Goal: Find specific page/section: Find specific page/section

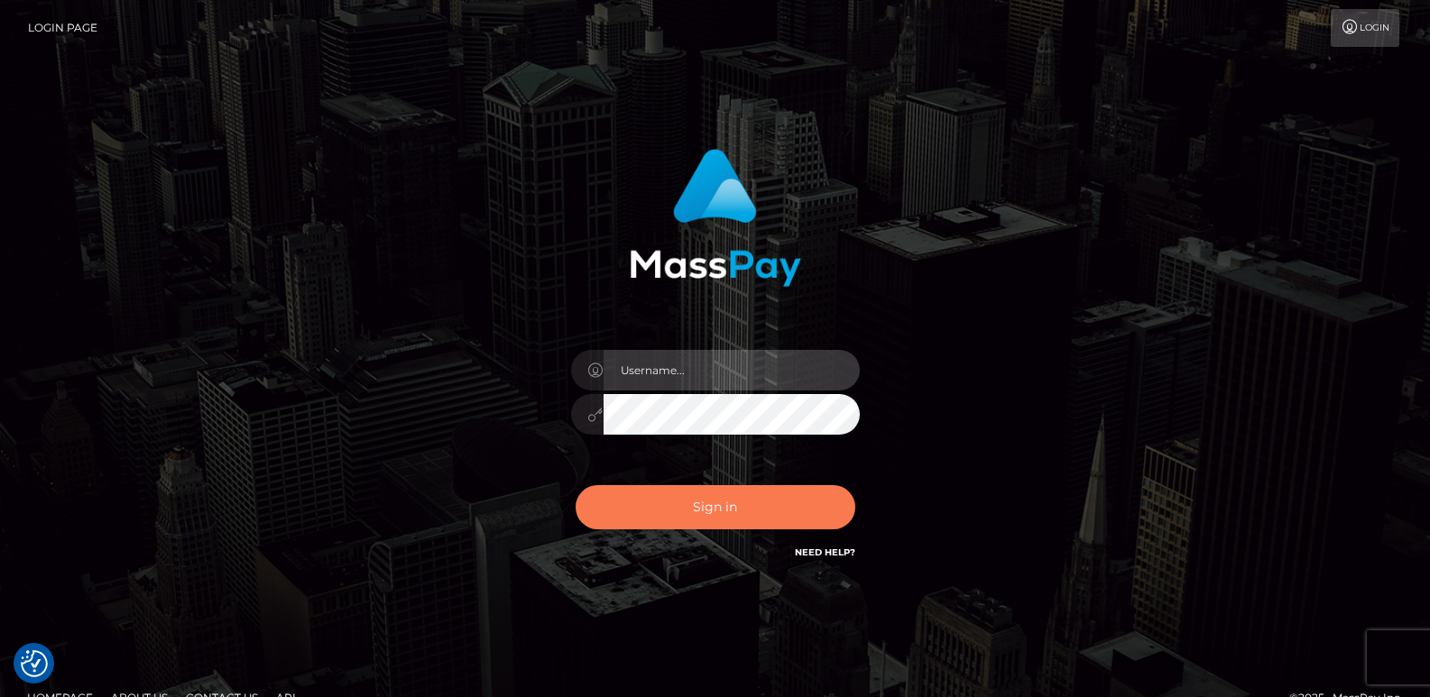
type input "ts2.es"
click at [705, 514] on button "Sign in" at bounding box center [716, 507] width 280 height 44
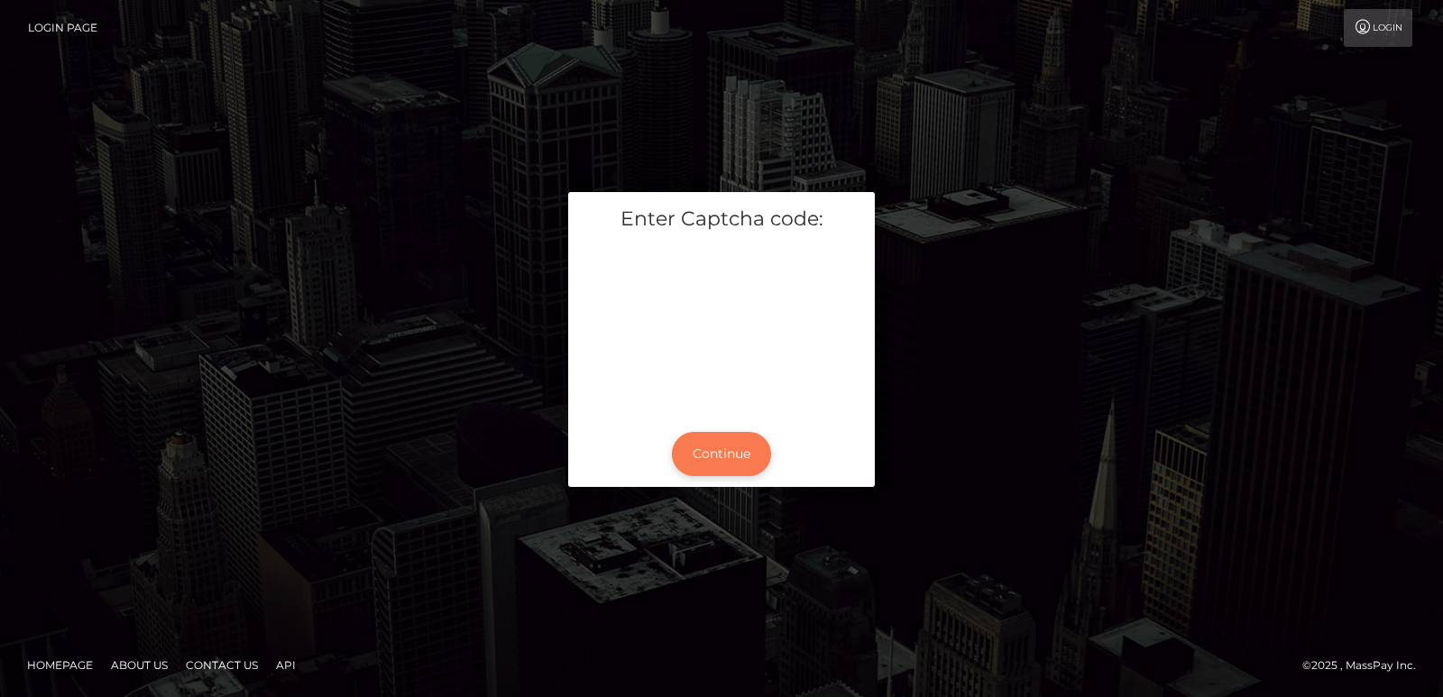
click at [724, 461] on button "Continue" at bounding box center [721, 454] width 99 height 44
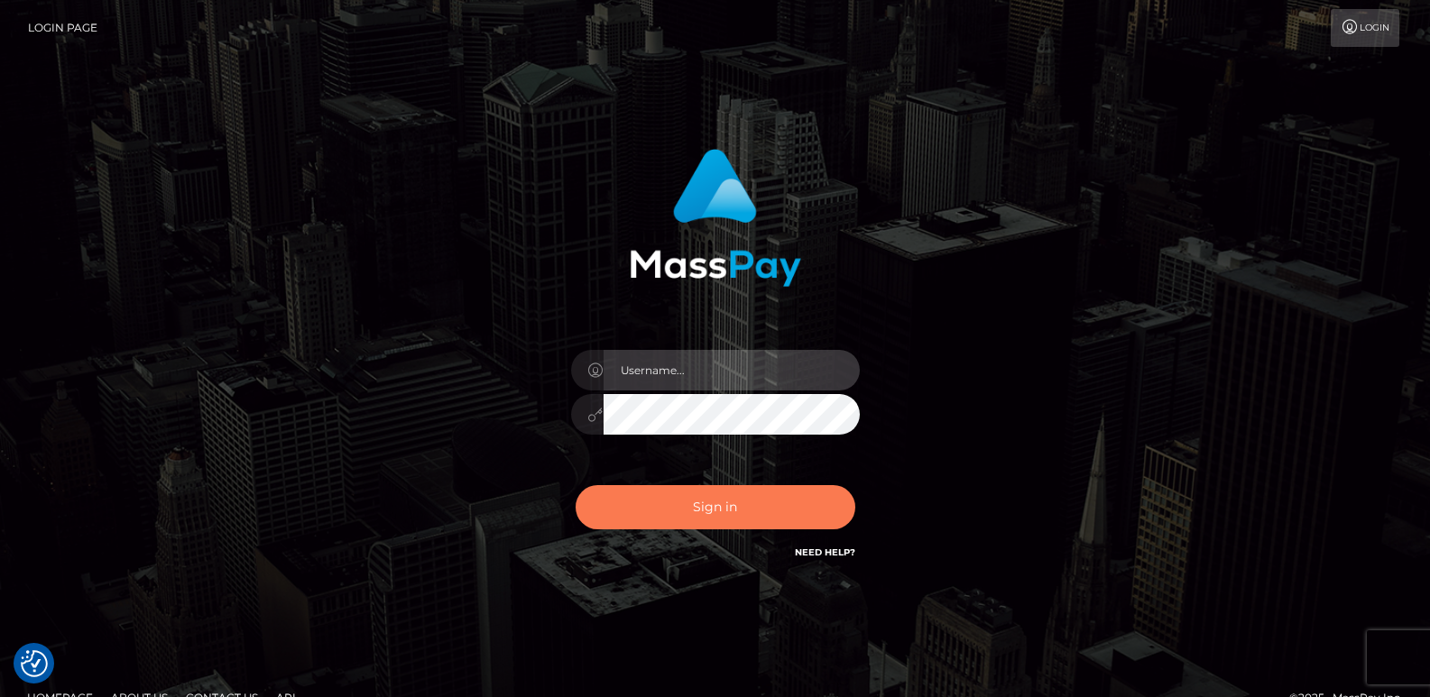
type input "ts2.es"
click at [695, 511] on button "Sign in" at bounding box center [716, 507] width 280 height 44
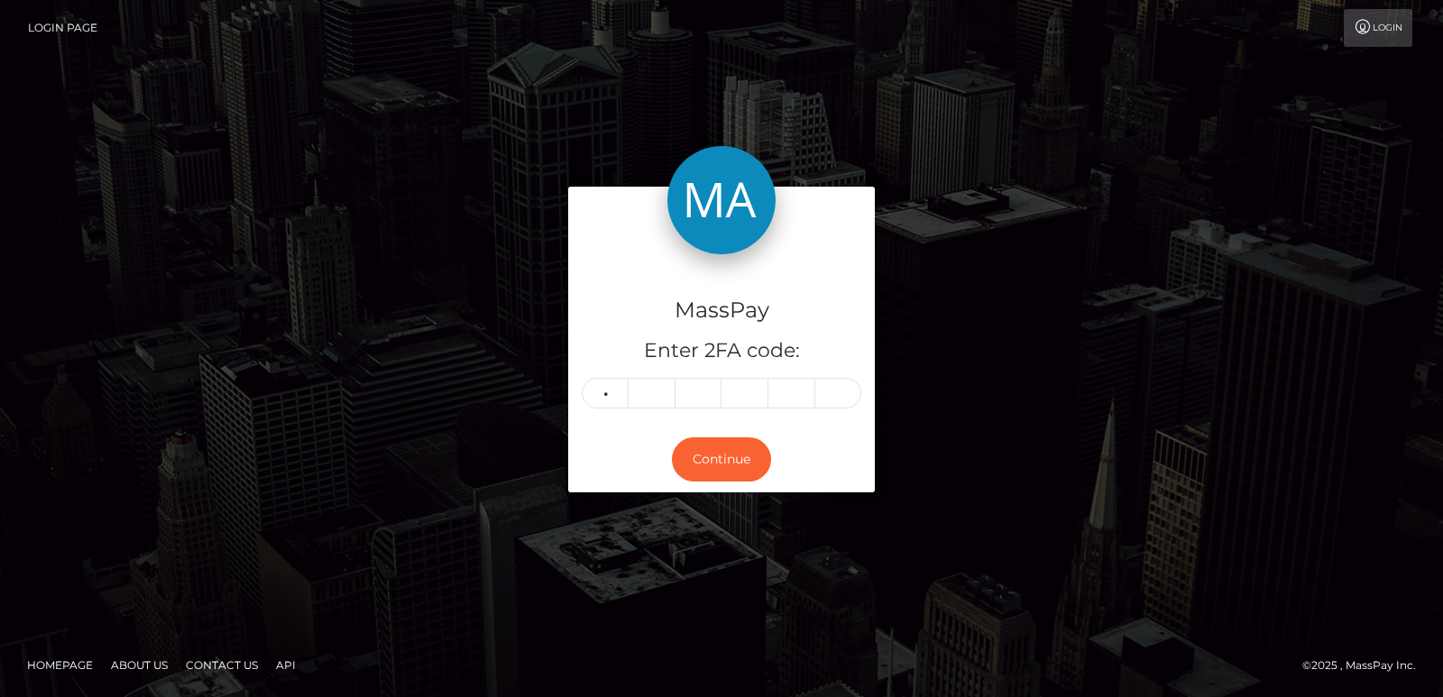
type input "5"
type input "2"
type input "8"
type input "5"
type input "4"
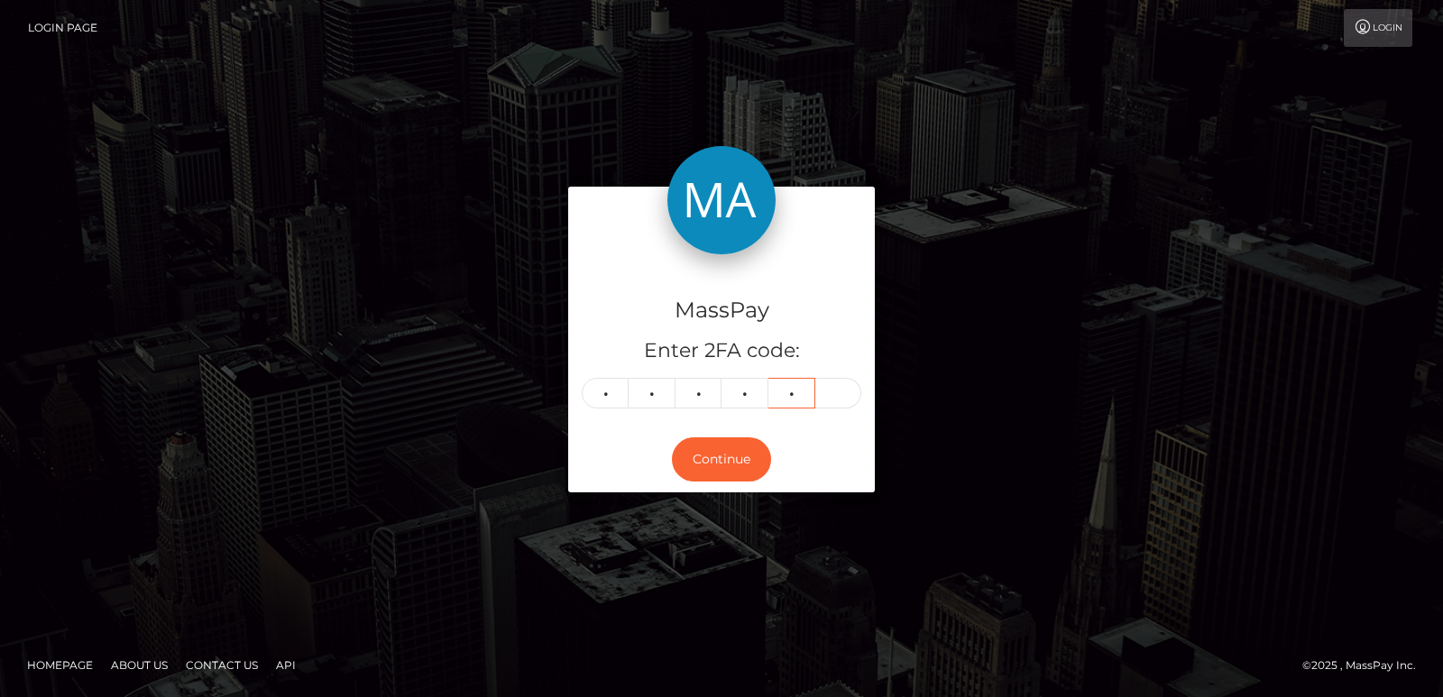
type input "9"
type input "5"
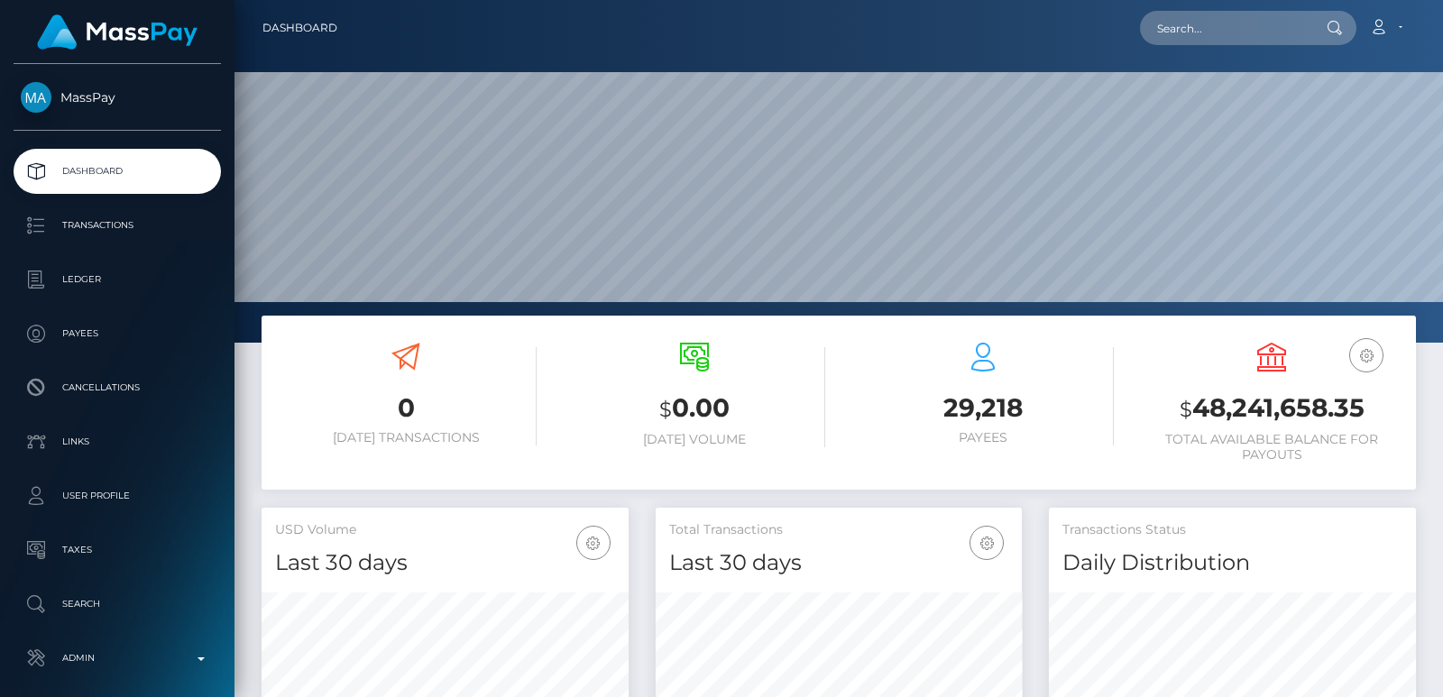
scroll to position [320, 366]
click at [1184, 34] on input "text" at bounding box center [1225, 28] width 170 height 34
paste input "[EMAIL_ADDRESS][DOMAIN_NAME]"
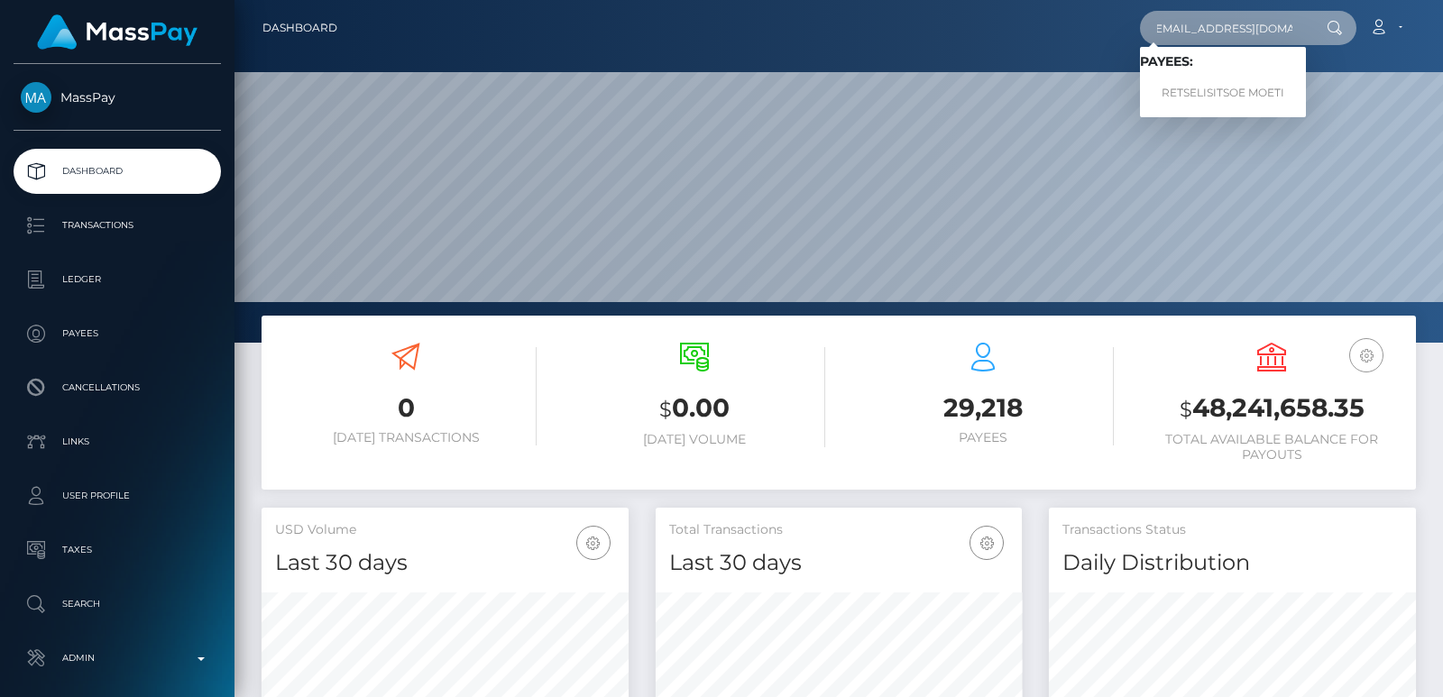
type input "[EMAIL_ADDRESS][DOMAIN_NAME]"
click at [1263, 96] on link "RETSELISITSOE MOETI" at bounding box center [1223, 93] width 166 height 33
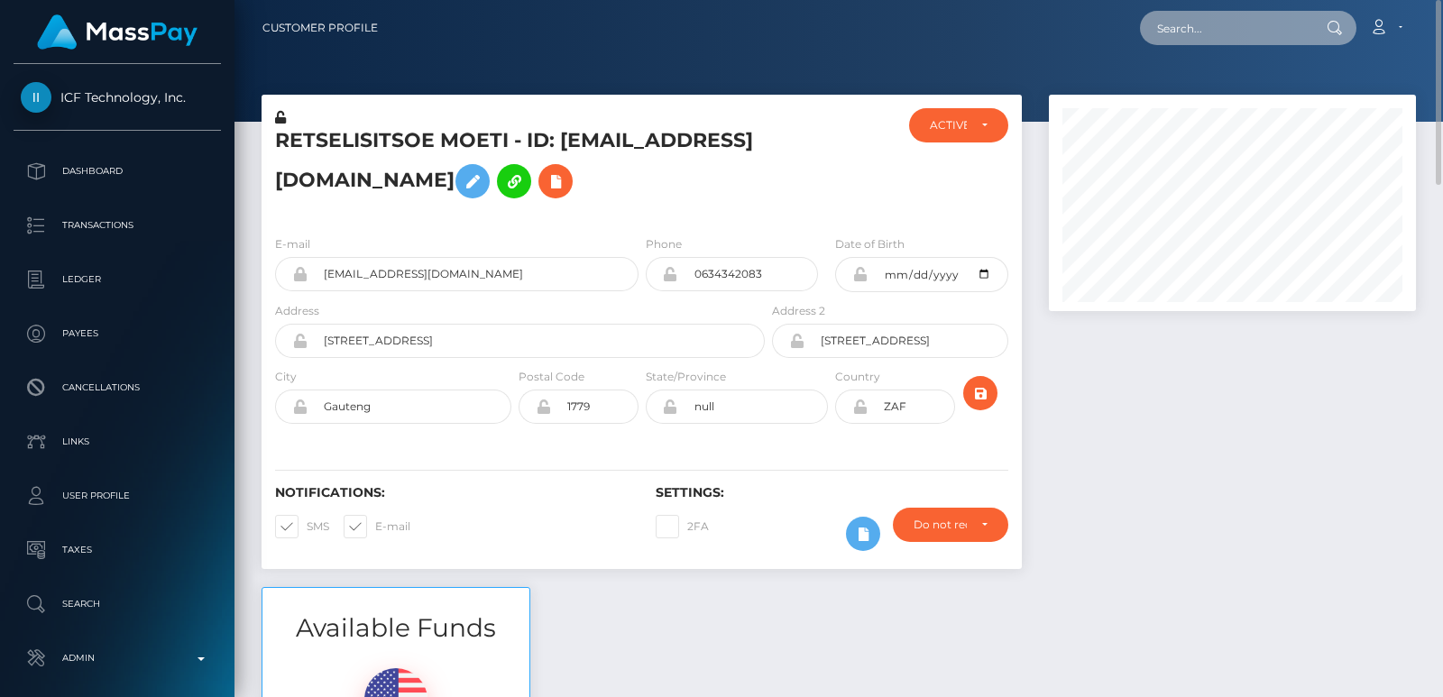
click at [1218, 26] on input "text" at bounding box center [1225, 28] width 170 height 34
paste input "[EMAIL_ADDRESS][DOMAIN_NAME]"
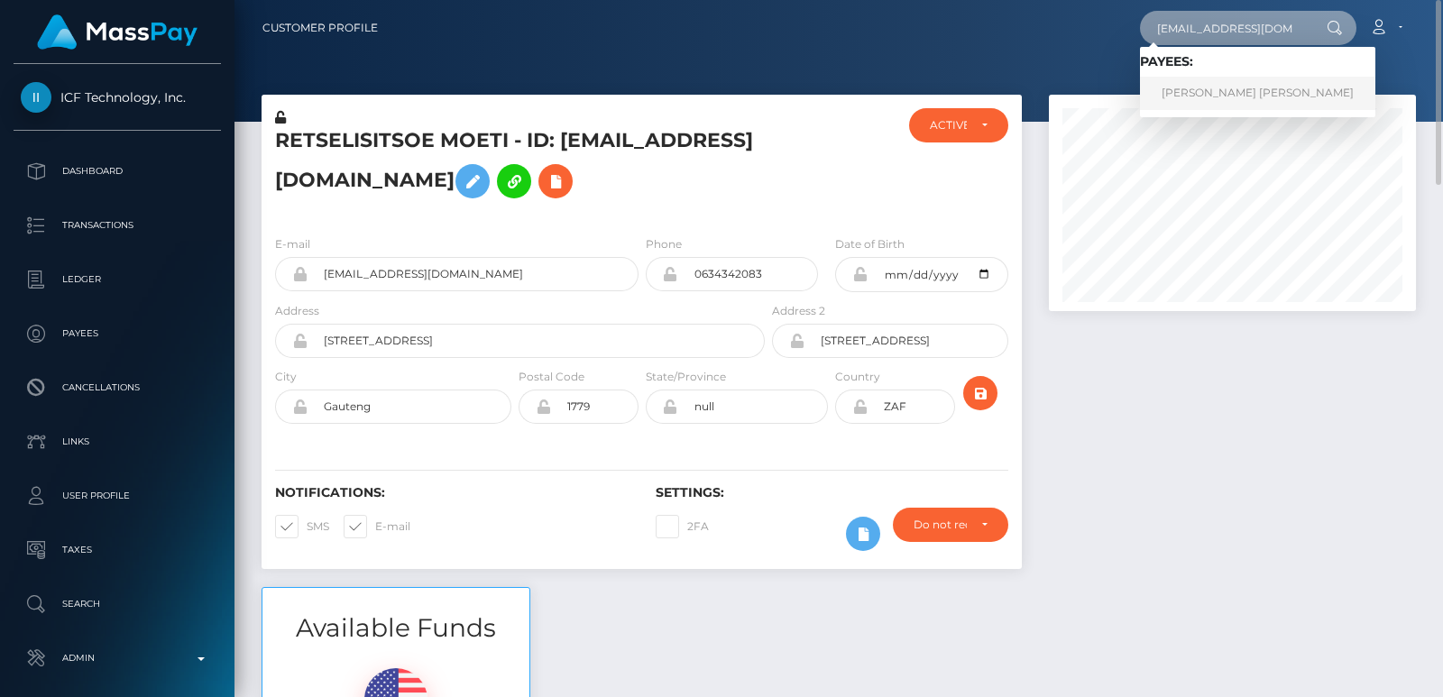
type input "[EMAIL_ADDRESS][DOMAIN_NAME]"
click at [1196, 87] on link "TRINH THI THANH MAI" at bounding box center [1257, 93] width 235 height 33
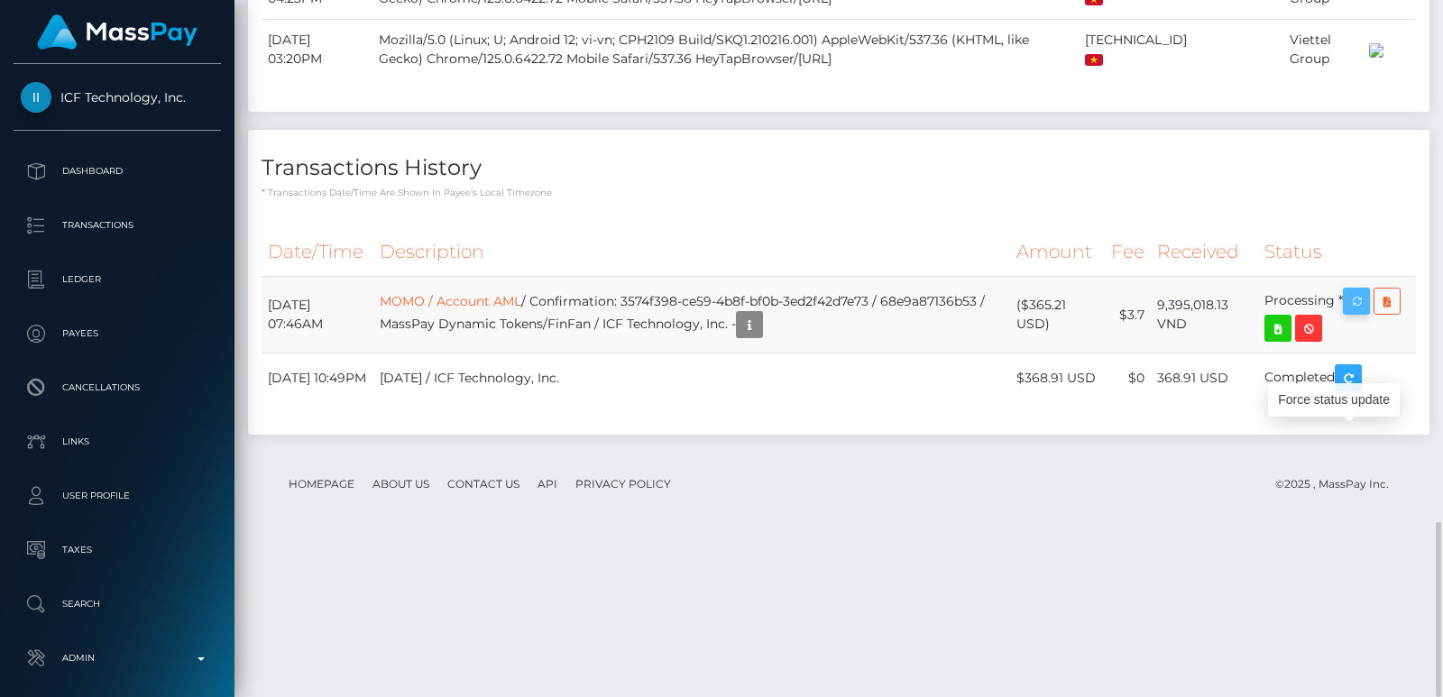
scroll to position [217, 366]
click at [1364, 313] on icon "button" at bounding box center [1357, 301] width 22 height 23
click at [1442, 94] on div at bounding box center [1437, 348] width 14 height 697
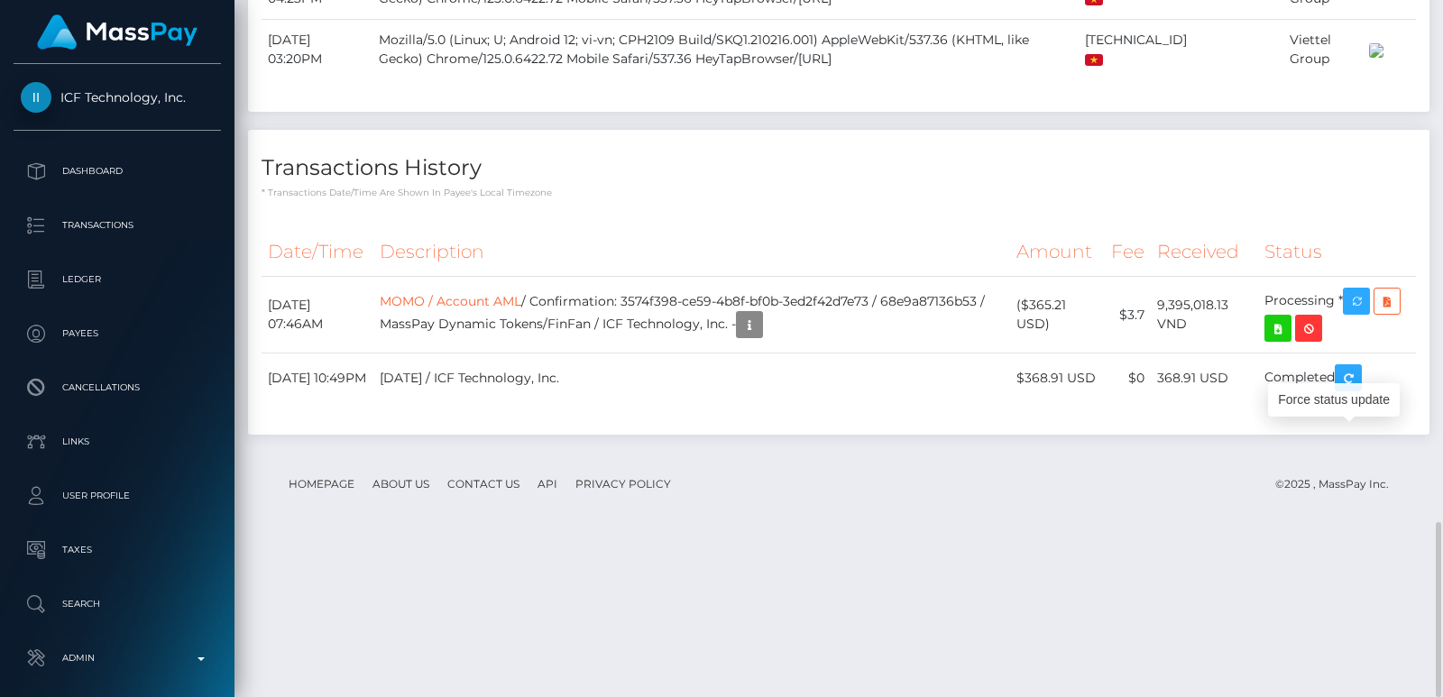
click at [1442, 94] on div at bounding box center [1437, 348] width 14 height 697
click at [1434, 95] on div at bounding box center [1437, 348] width 14 height 697
click at [1438, 203] on div at bounding box center [1437, 348] width 14 height 697
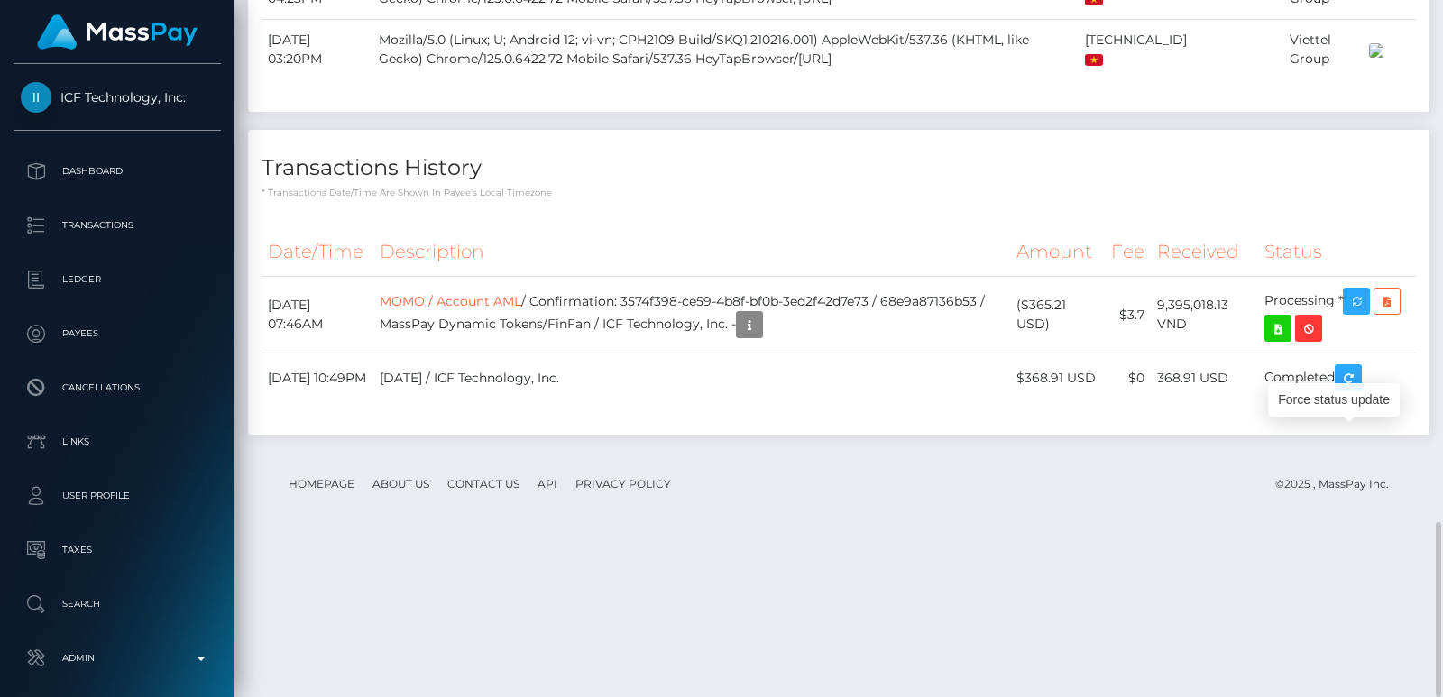
click at [1438, 522] on div at bounding box center [1438, 609] width 5 height 175
click at [1439, 408] on div at bounding box center [1437, 348] width 14 height 697
click at [1436, 522] on div at bounding box center [1438, 609] width 5 height 175
click at [1442, 29] on div at bounding box center [1437, 348] width 14 height 697
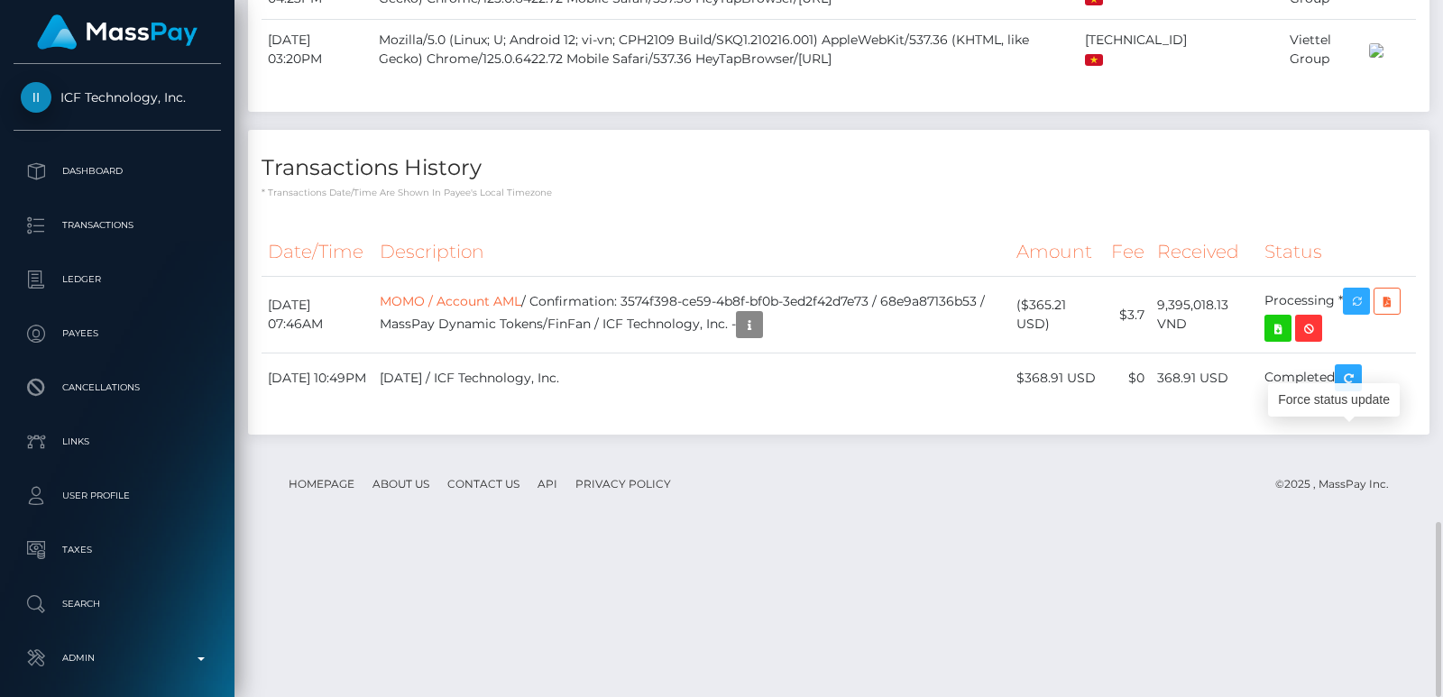
click at [1442, 29] on div "Customer Profile Loading... Loading..." at bounding box center [839, 348] width 1209 height 697
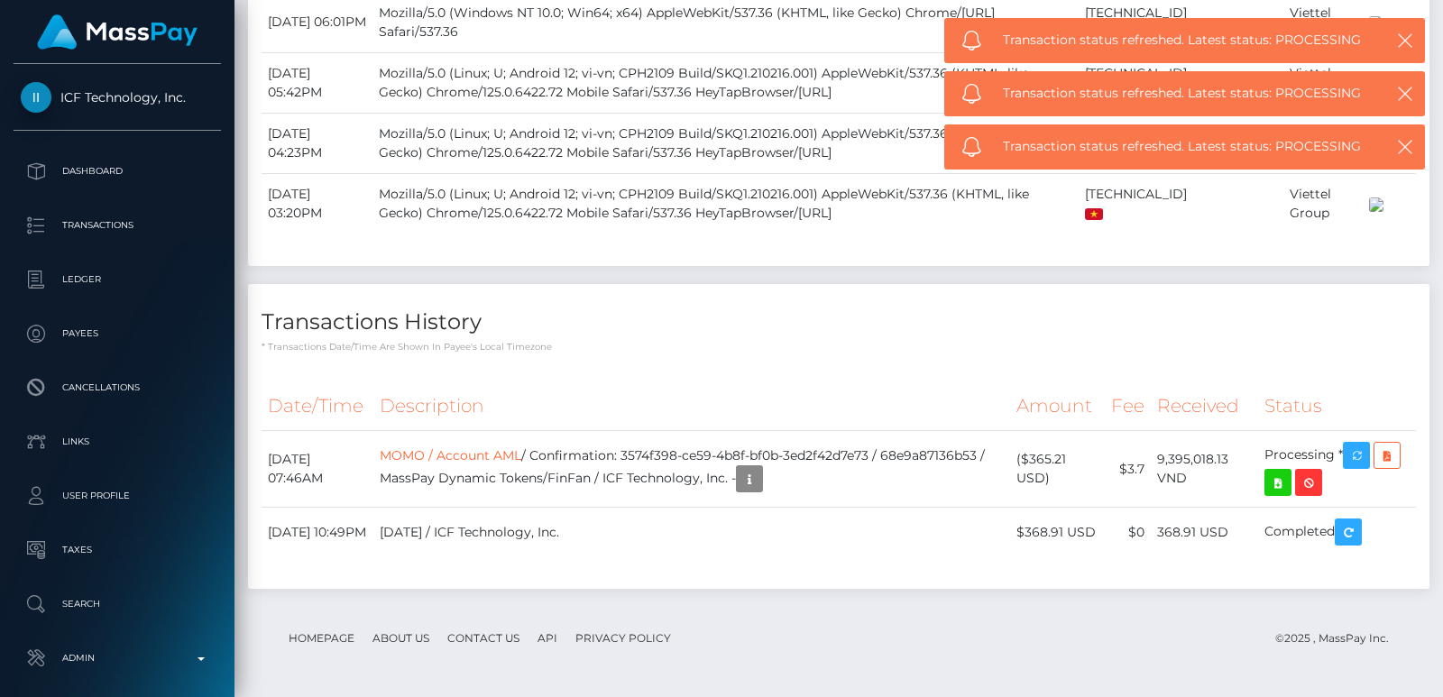
scroll to position [0, 0]
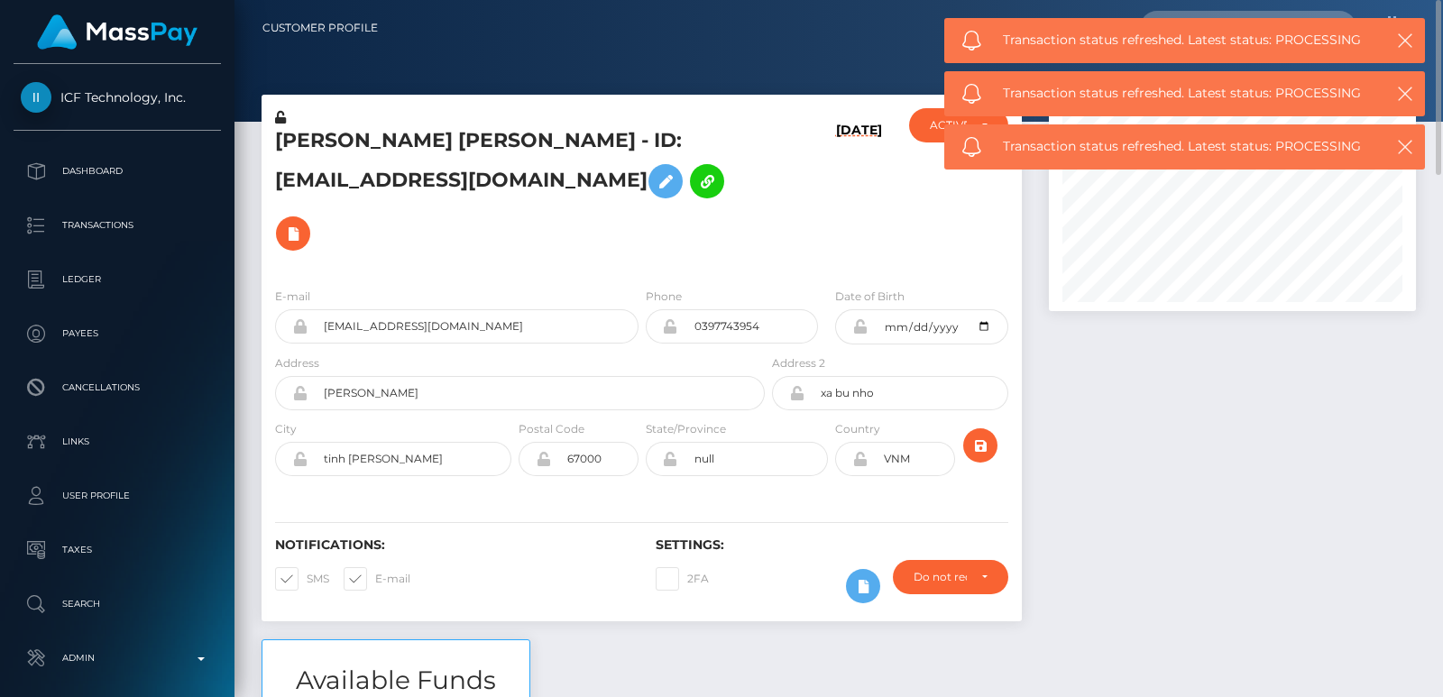
click at [1440, 51] on nav "Customer Profile Loading... Loading... Account" at bounding box center [839, 28] width 1209 height 56
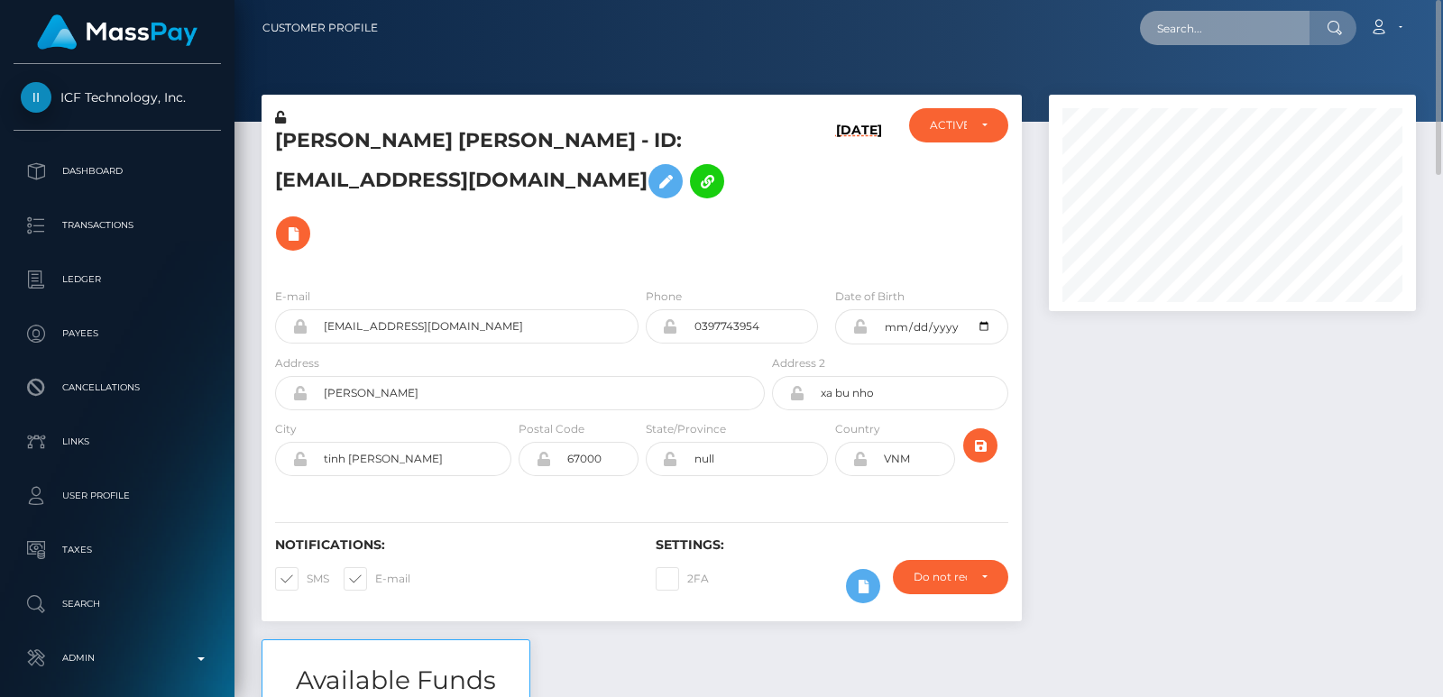
click at [1199, 20] on input "text" at bounding box center [1225, 28] width 170 height 34
paste input "thewhitenergroup@gmail.com"
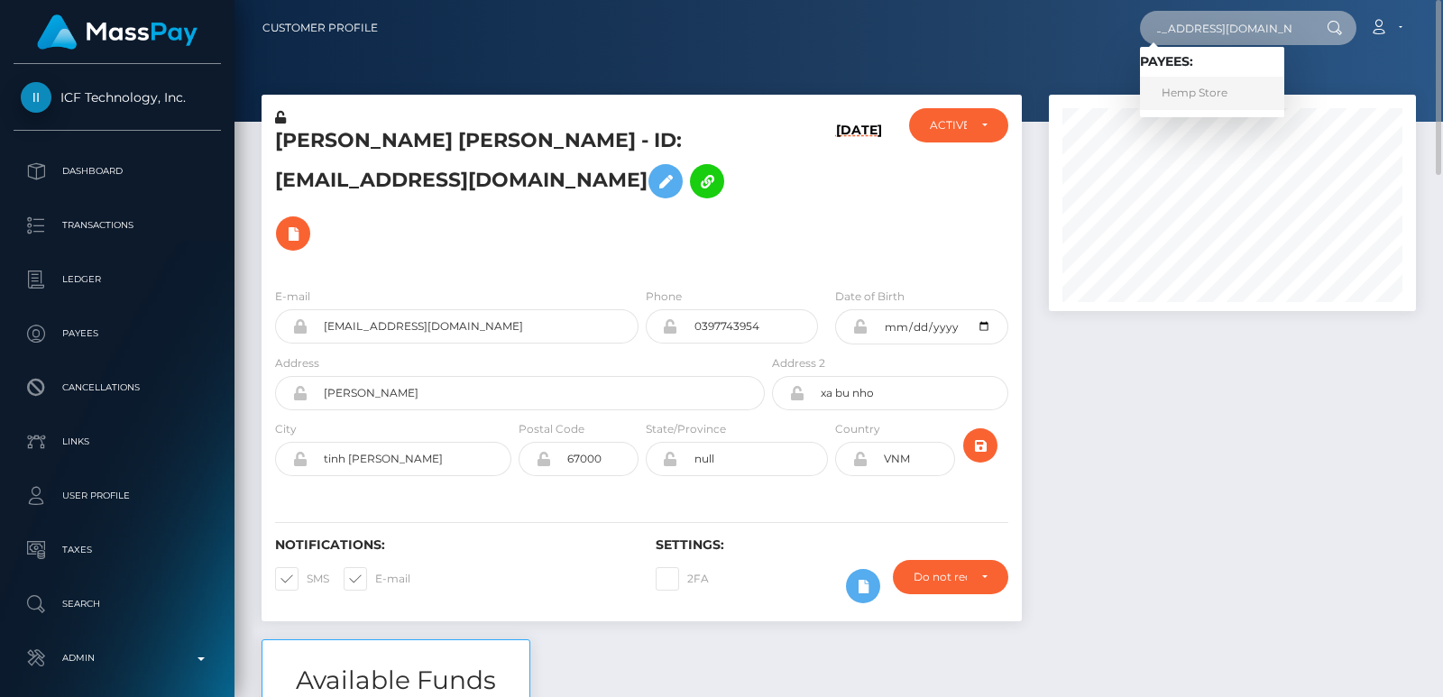
type input "thewhitenergroup@gmail.com"
click at [1189, 104] on link "Hemp Store" at bounding box center [1212, 93] width 144 height 33
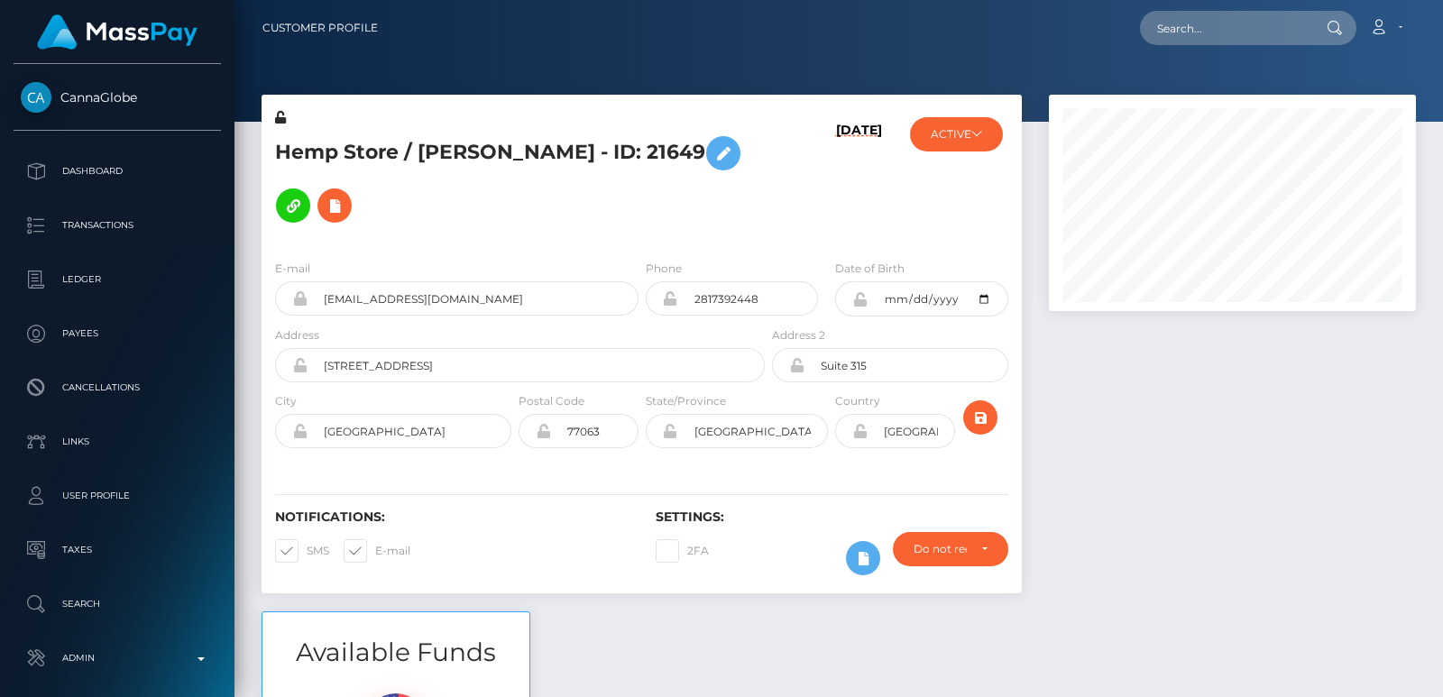
scroll to position [217, 366]
click at [1190, 16] on input "text" at bounding box center [1225, 28] width 170 height 34
paste input "[EMAIL_ADDRESS][DOMAIN_NAME]"
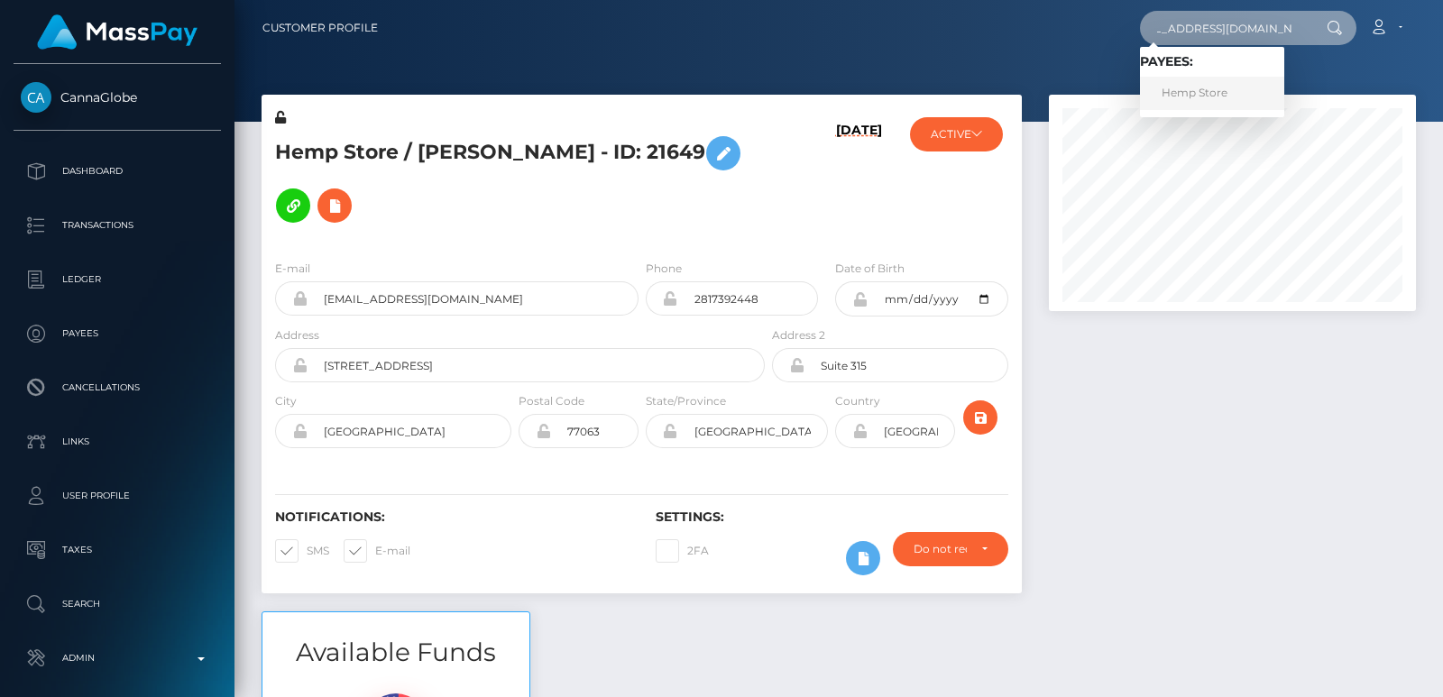
type input "[EMAIL_ADDRESS][DOMAIN_NAME]"
click at [1175, 86] on link "Hemp Store" at bounding box center [1212, 93] width 144 height 33
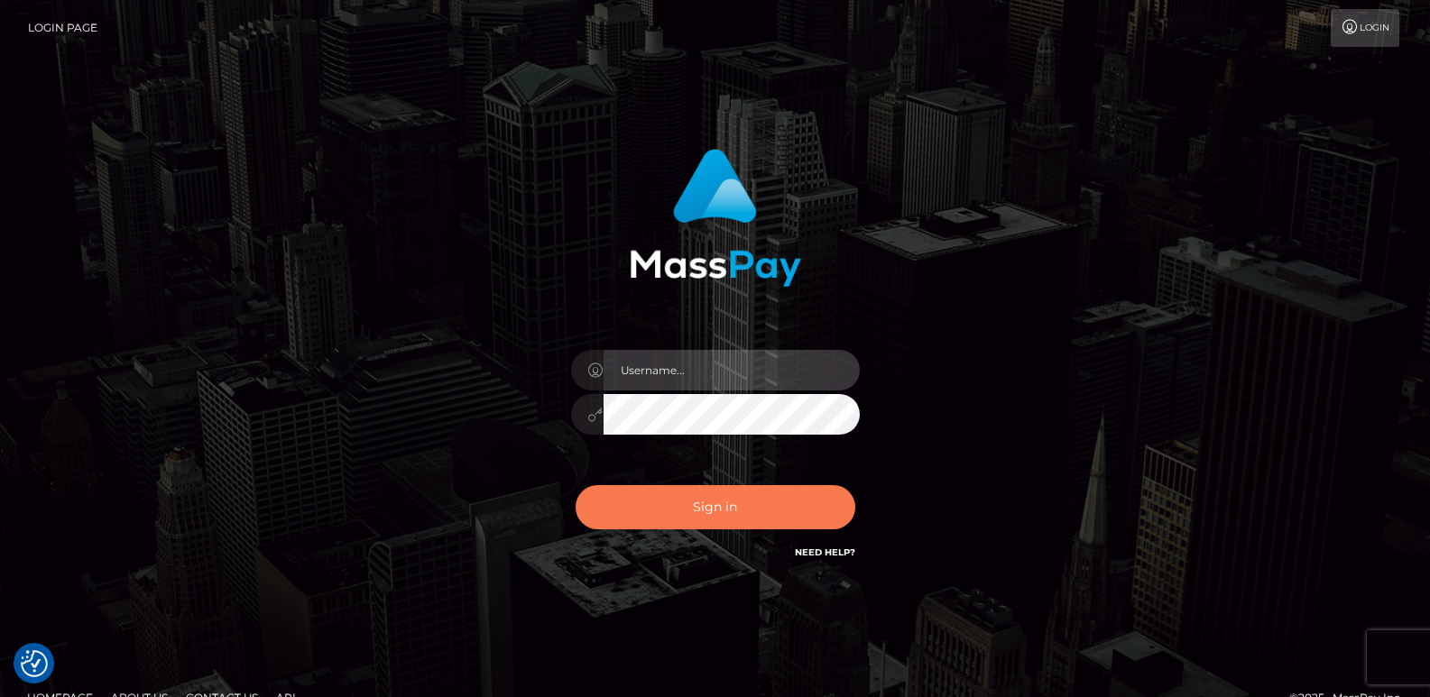
type input "[DOMAIN_NAME]"
click at [727, 514] on button "Sign in" at bounding box center [716, 507] width 280 height 44
type input "[DOMAIN_NAME]"
click at [706, 510] on button "Sign in" at bounding box center [716, 507] width 280 height 44
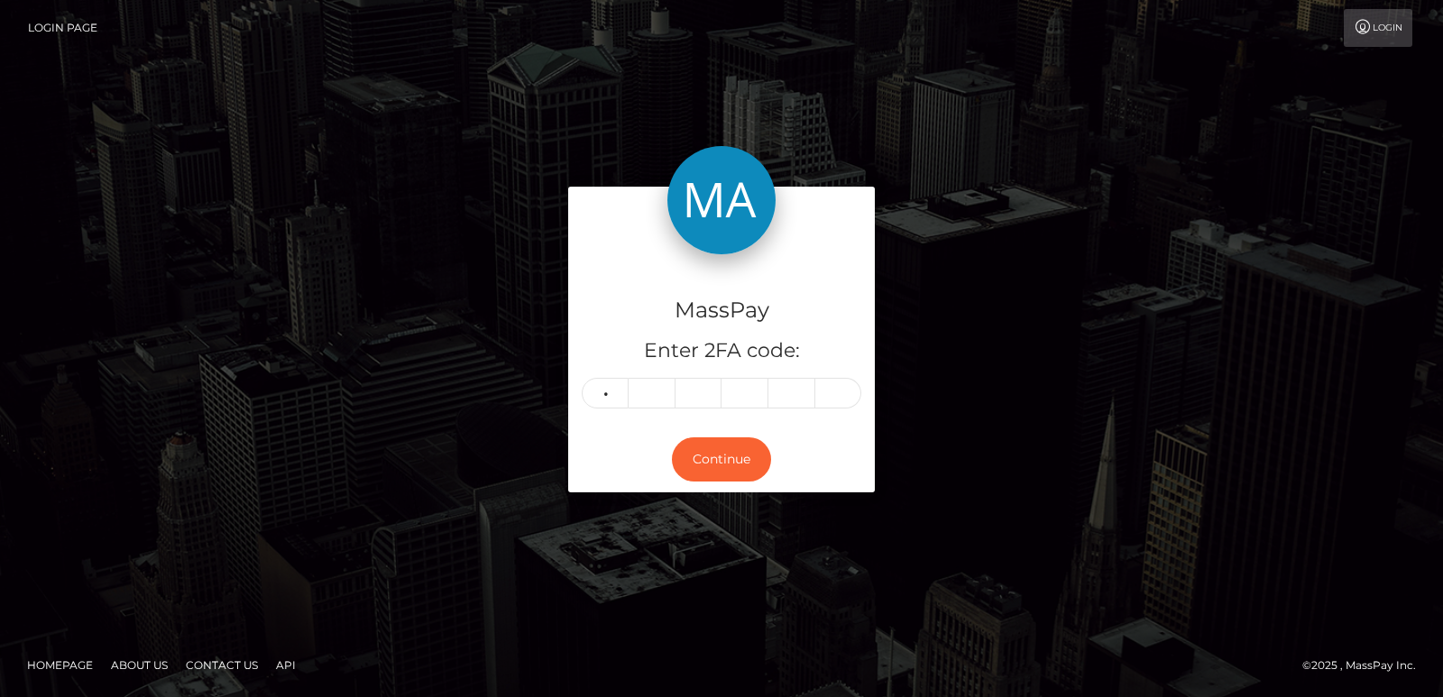
type input "1"
type input "6"
type input "0"
type input "1"
type input "6"
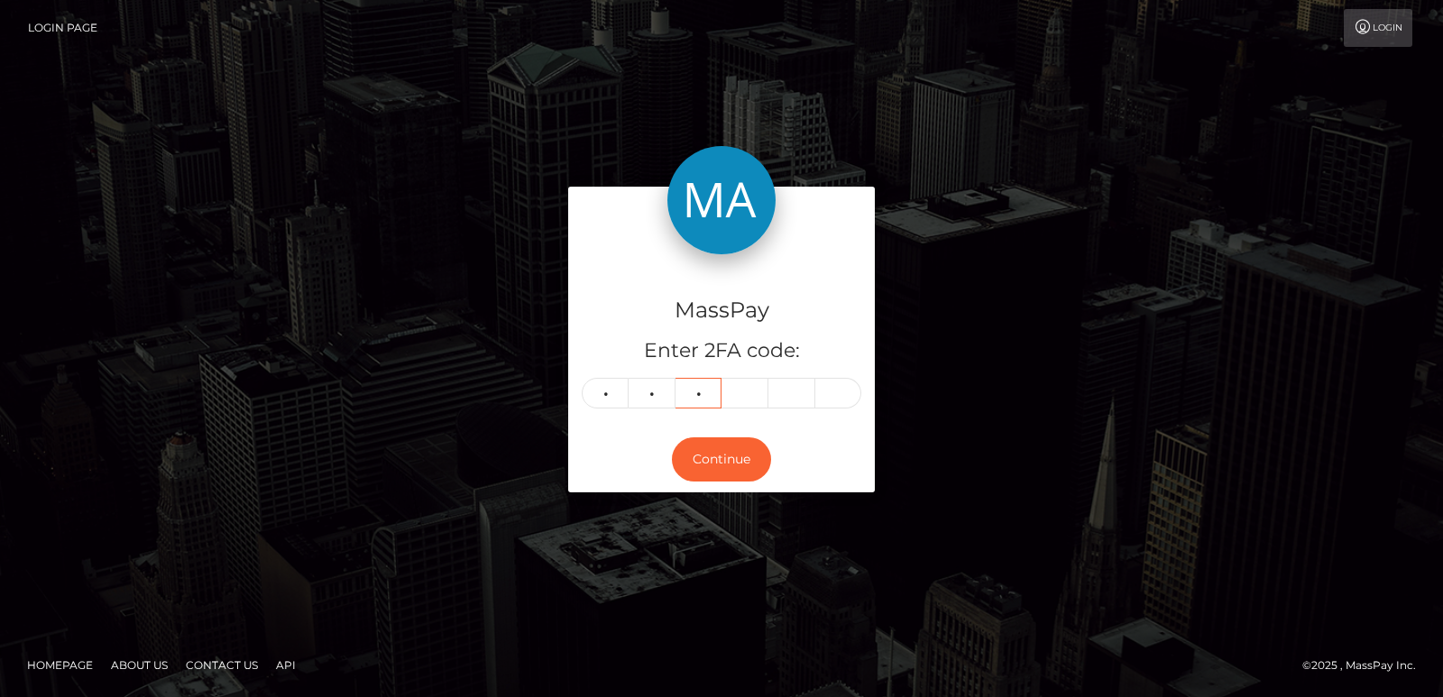
type input "0"
type input "3"
type input "6"
type input "3"
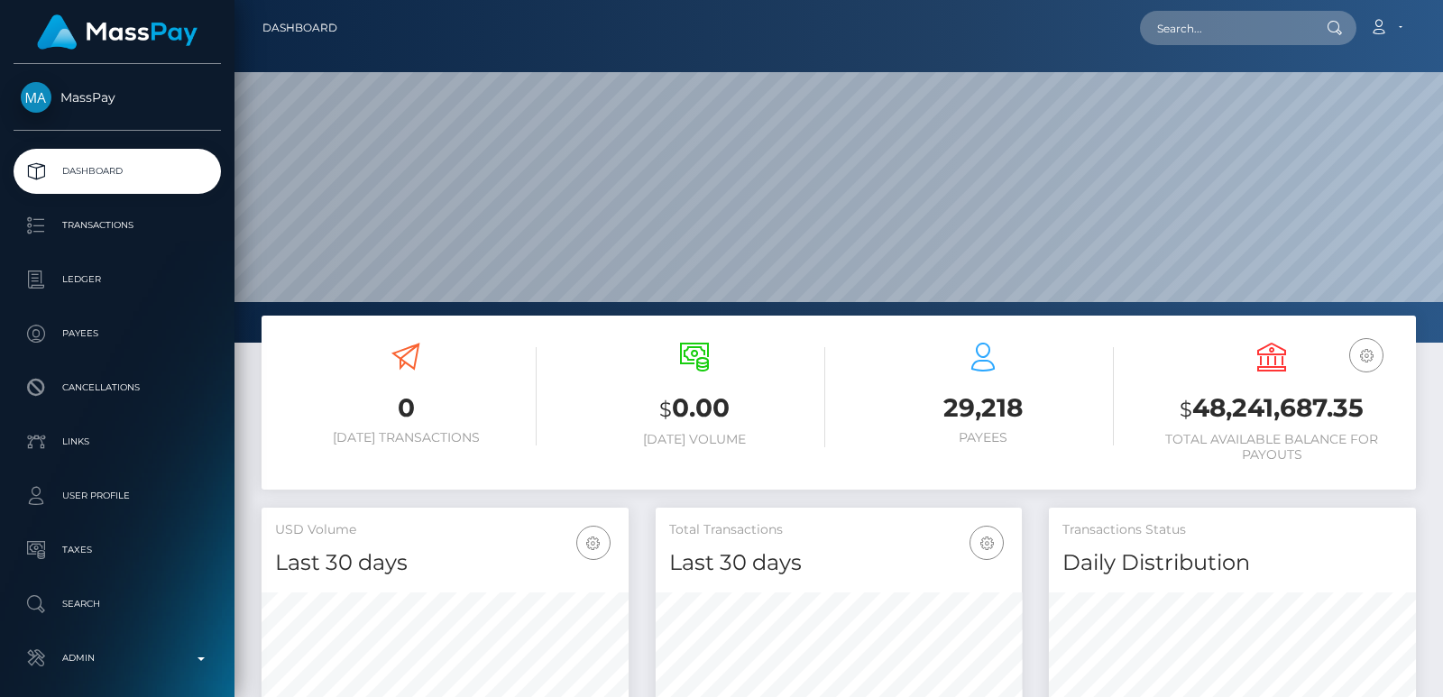
scroll to position [320, 366]
click at [1202, 22] on input "text" at bounding box center [1225, 28] width 170 height 34
paste input "aylaflame@yahoo.com"
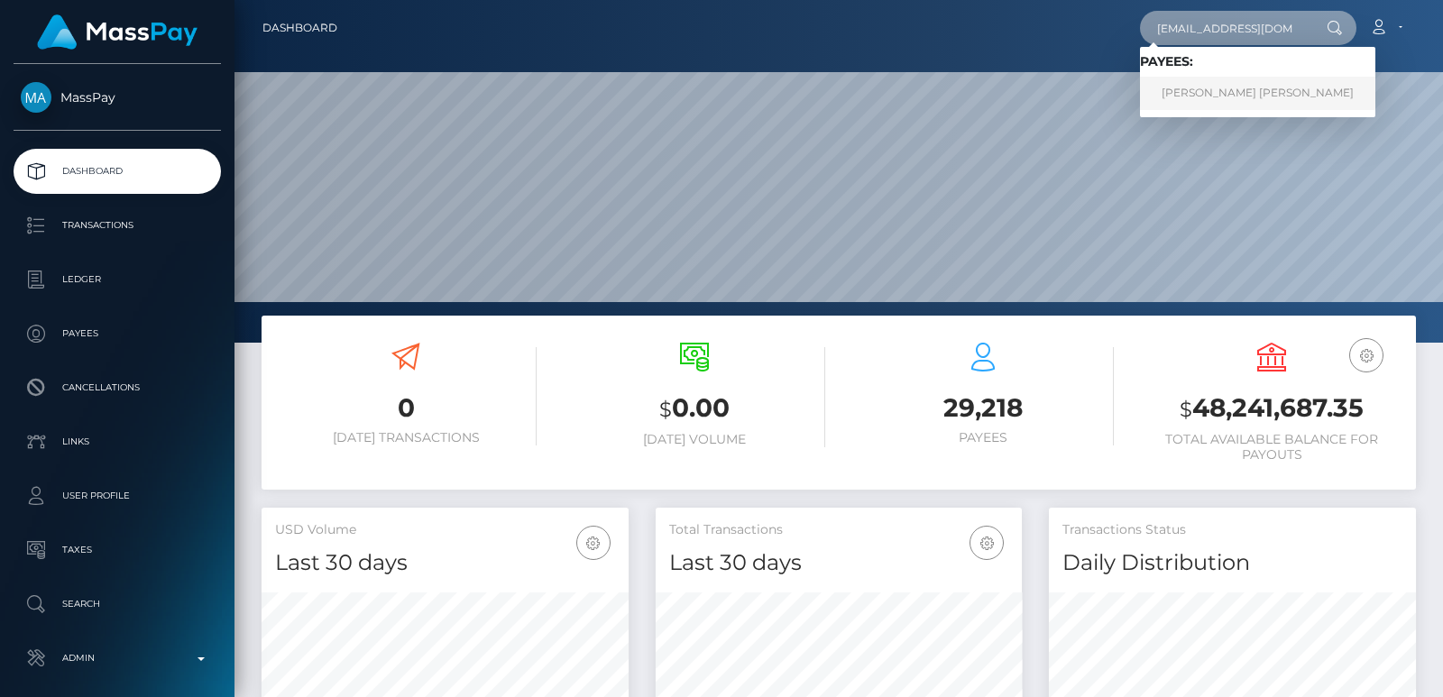
type input "[EMAIL_ADDRESS][DOMAIN_NAME]"
click at [1318, 91] on link "[PERSON_NAME] [PERSON_NAME]" at bounding box center [1257, 93] width 235 height 33
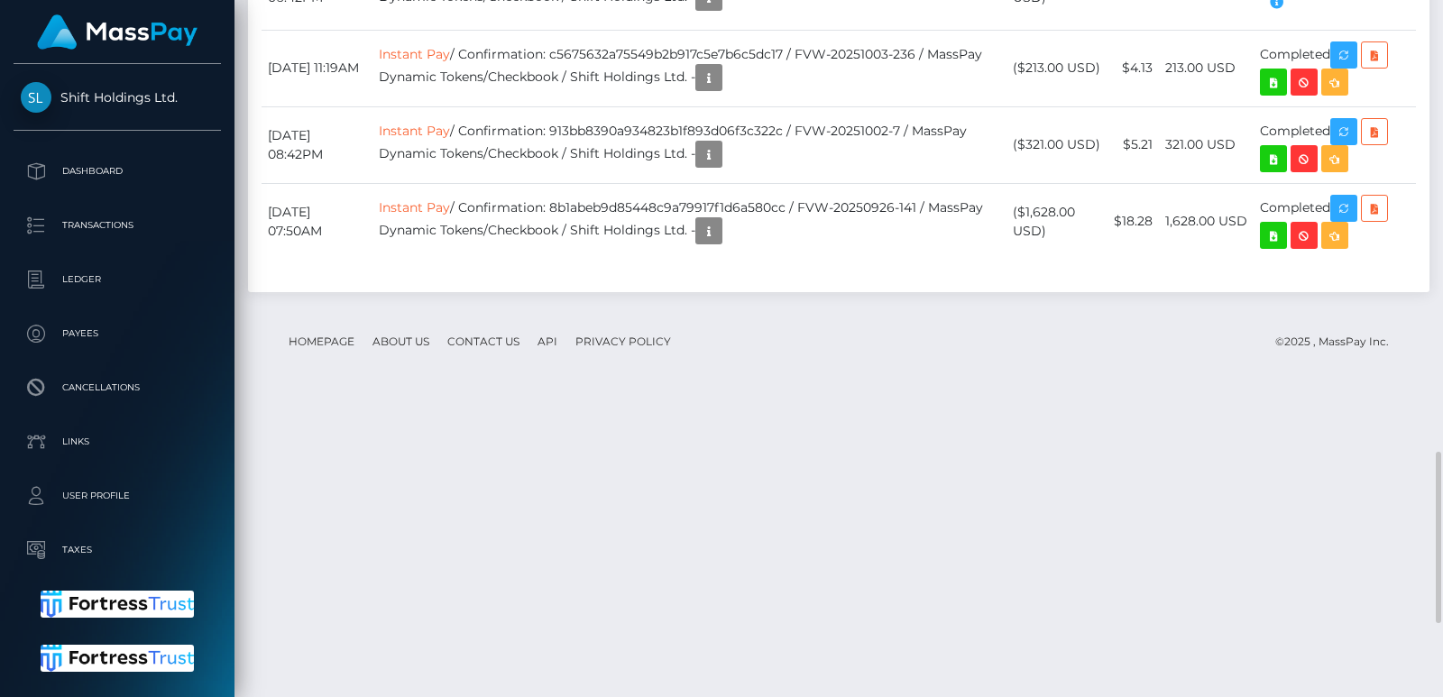
scroll to position [217, 366]
click at [816, 384] on div "Additional Info" at bounding box center [807, 388] width 117 height 33
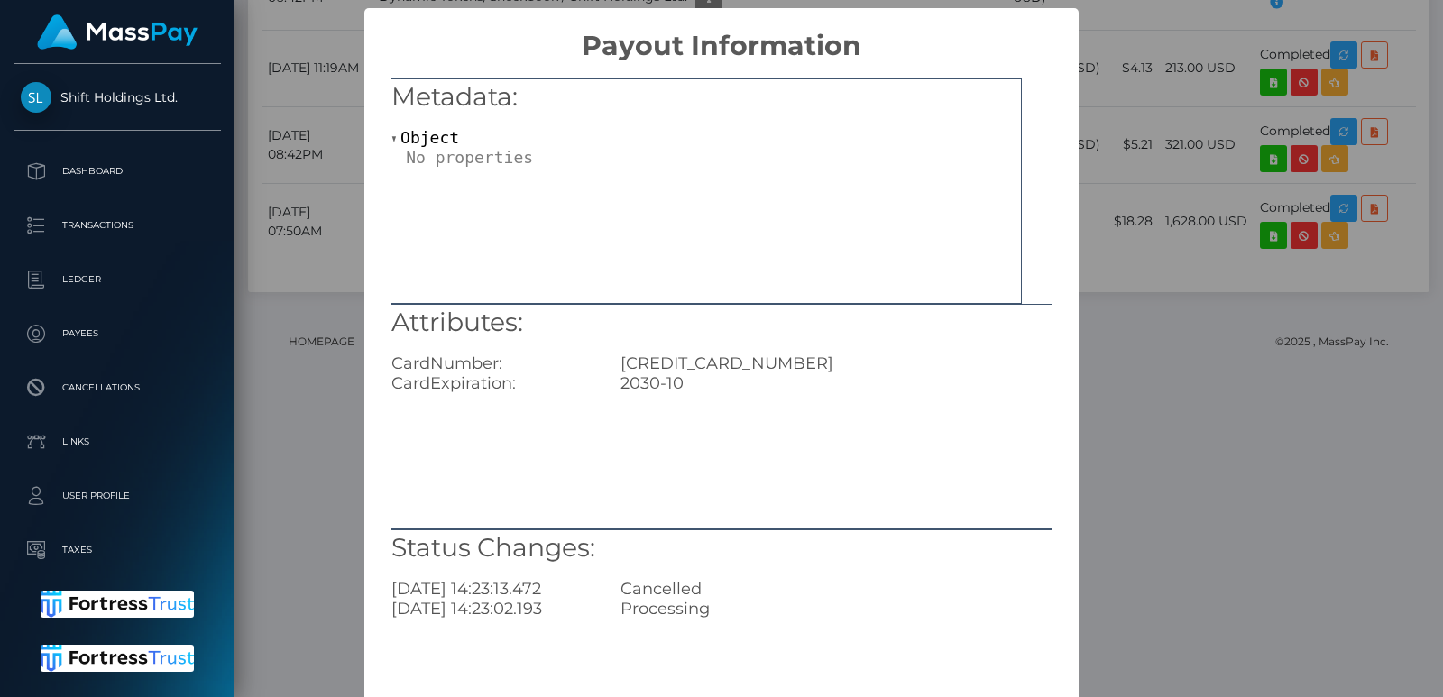
click at [1119, 243] on div "× Payout Information Metadata: Object Attributes: CardNumber: 5246300089645664 …" at bounding box center [721, 348] width 1443 height 697
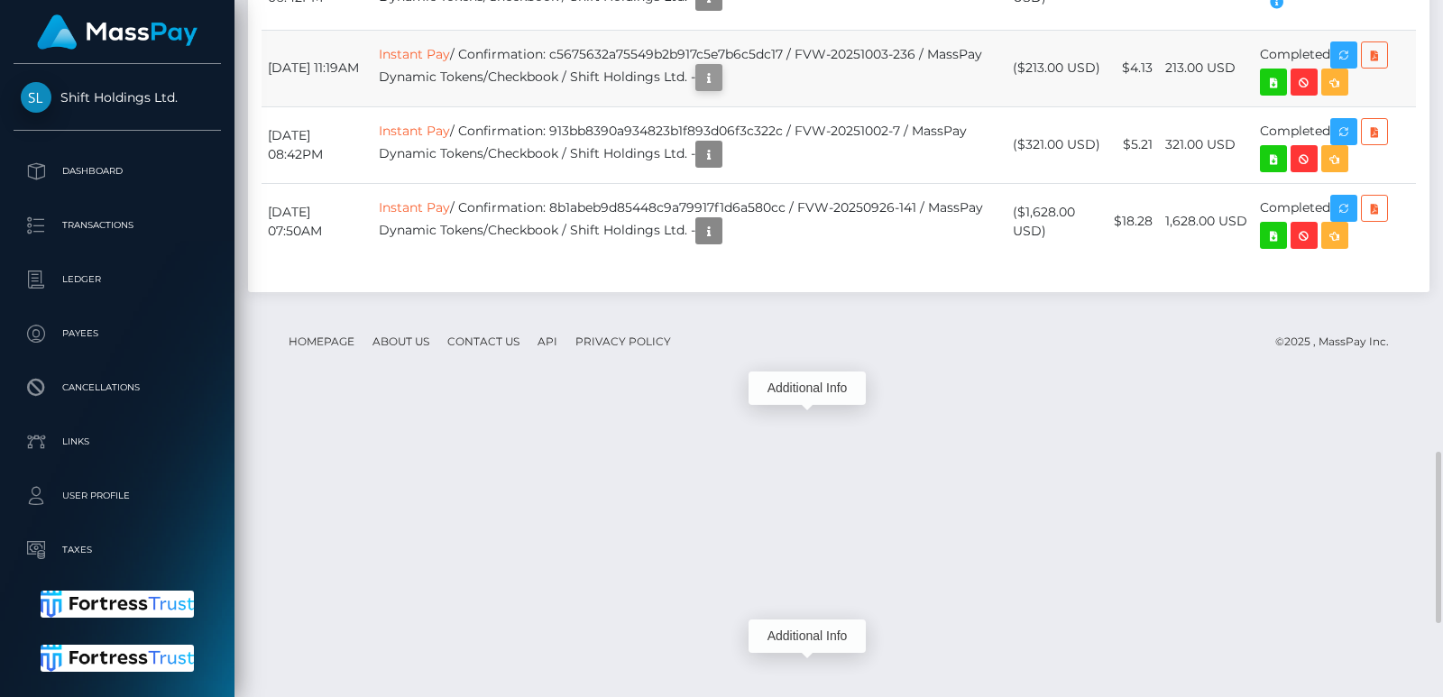
click at [720, 89] on icon "button" at bounding box center [709, 78] width 22 height 23
click at [820, 625] on div "Additional Info" at bounding box center [807, 636] width 117 height 33
click at [816, 636] on div "Additional Info" at bounding box center [807, 636] width 117 height 33
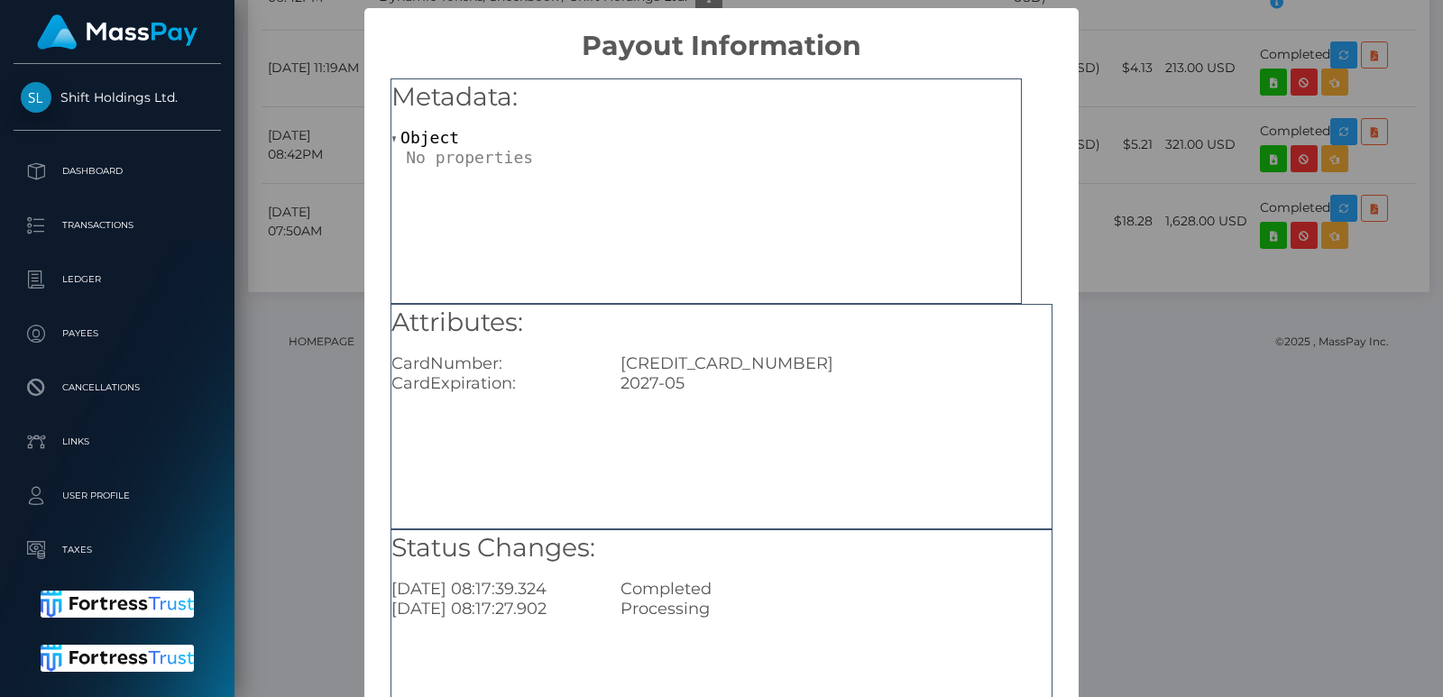
click at [1152, 263] on div "× Payout Information Metadata: Object Attributes: CardNumber: 5108050259606403 …" at bounding box center [721, 348] width 1443 height 697
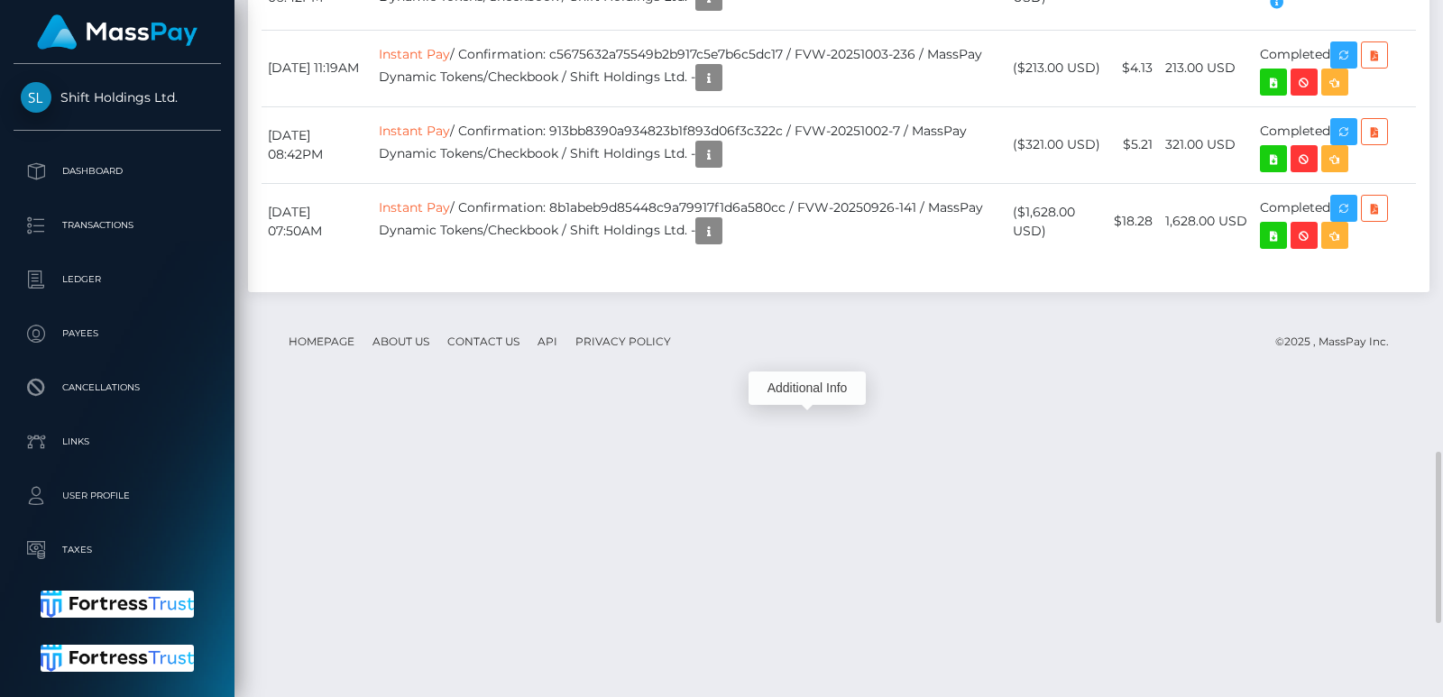
click at [825, 385] on div "Additional Info" at bounding box center [807, 388] width 117 height 33
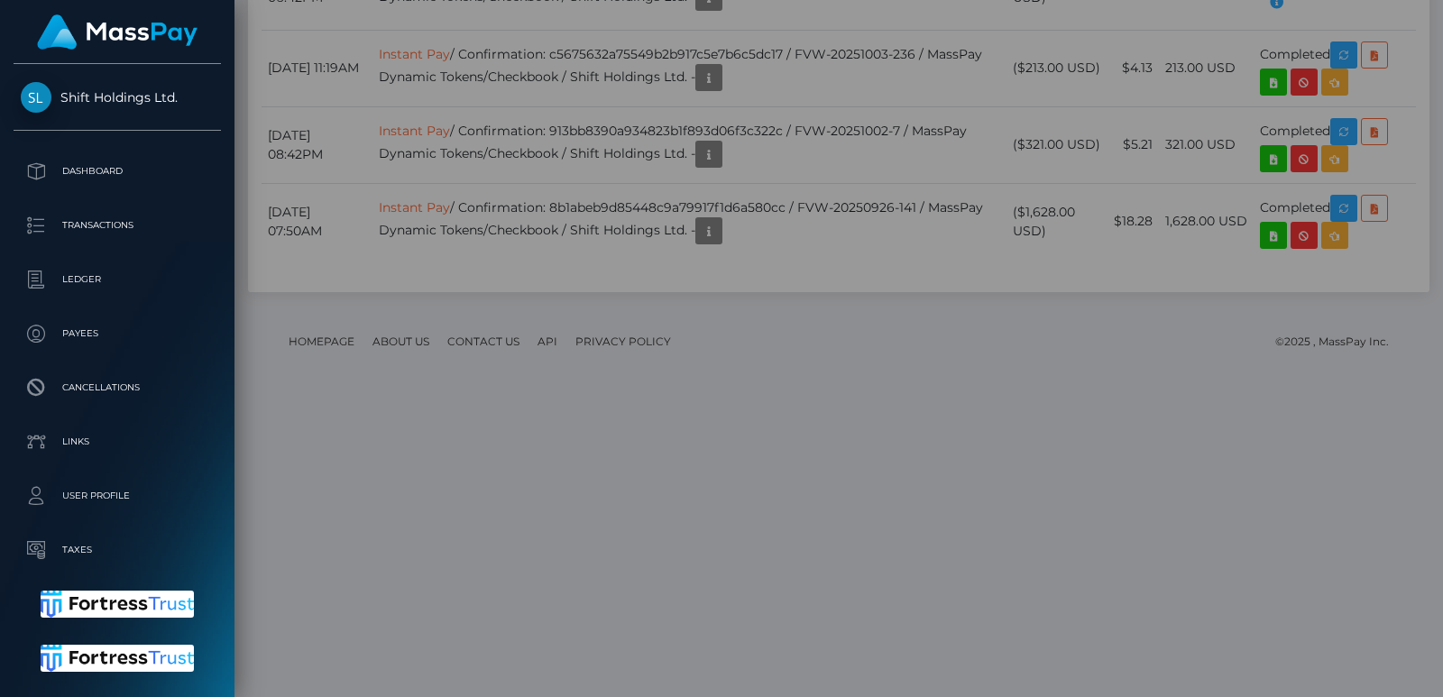
scroll to position [0, 0]
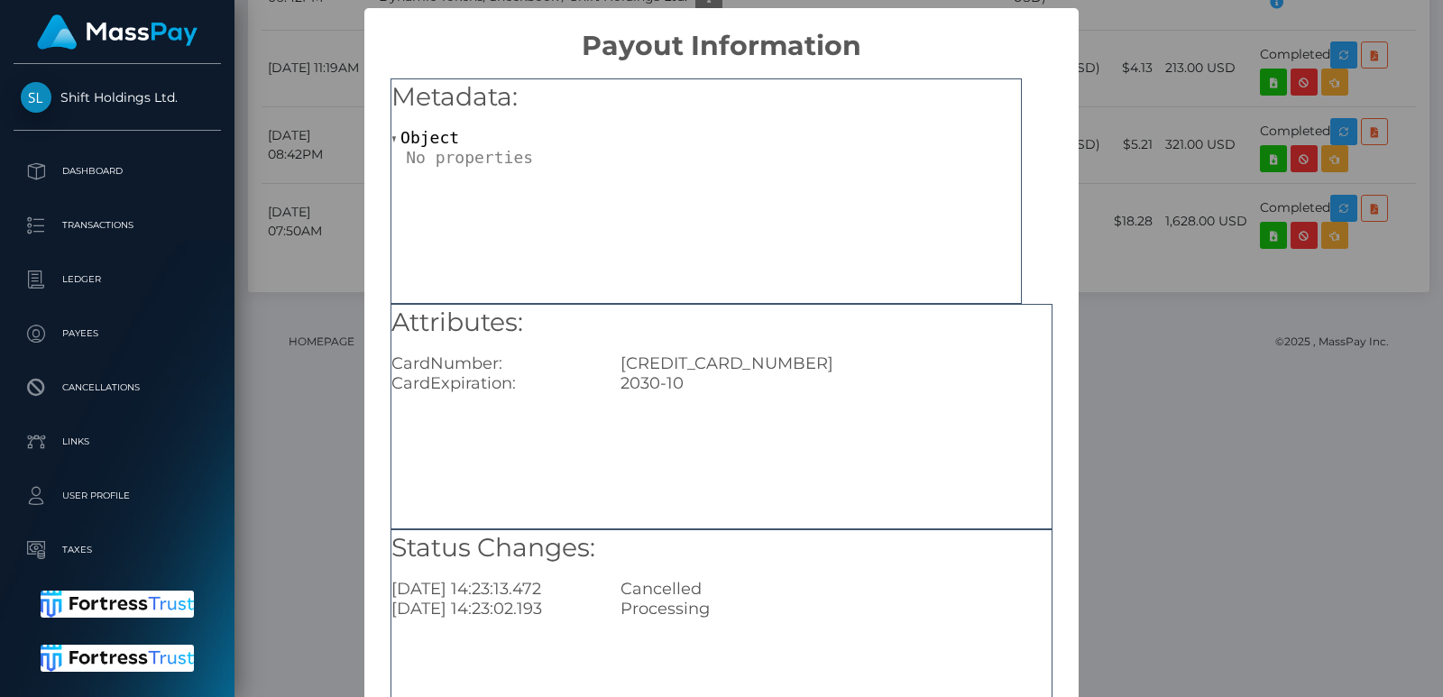
click at [1100, 229] on div "× Payout Information Metadata: Object Attributes: CardNumber: 5246300089645664 …" at bounding box center [721, 348] width 1443 height 697
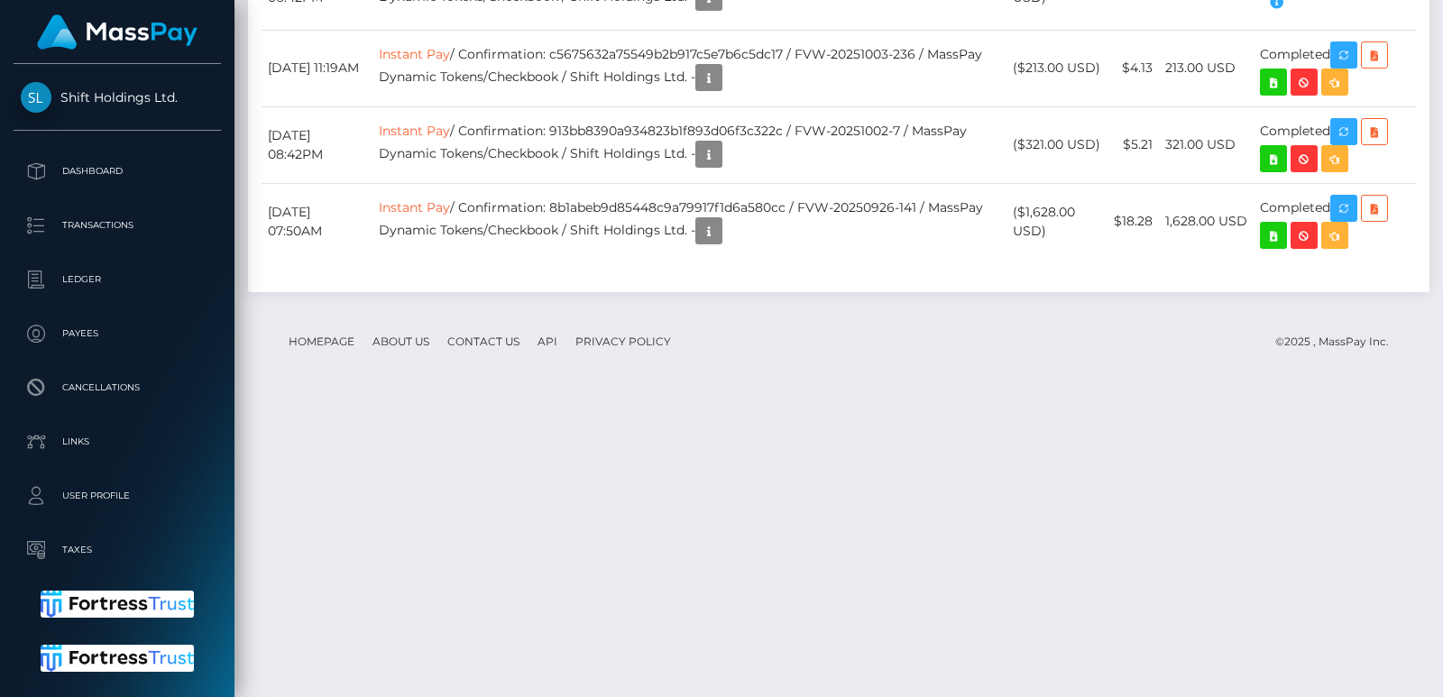
scroll to position [217, 366]
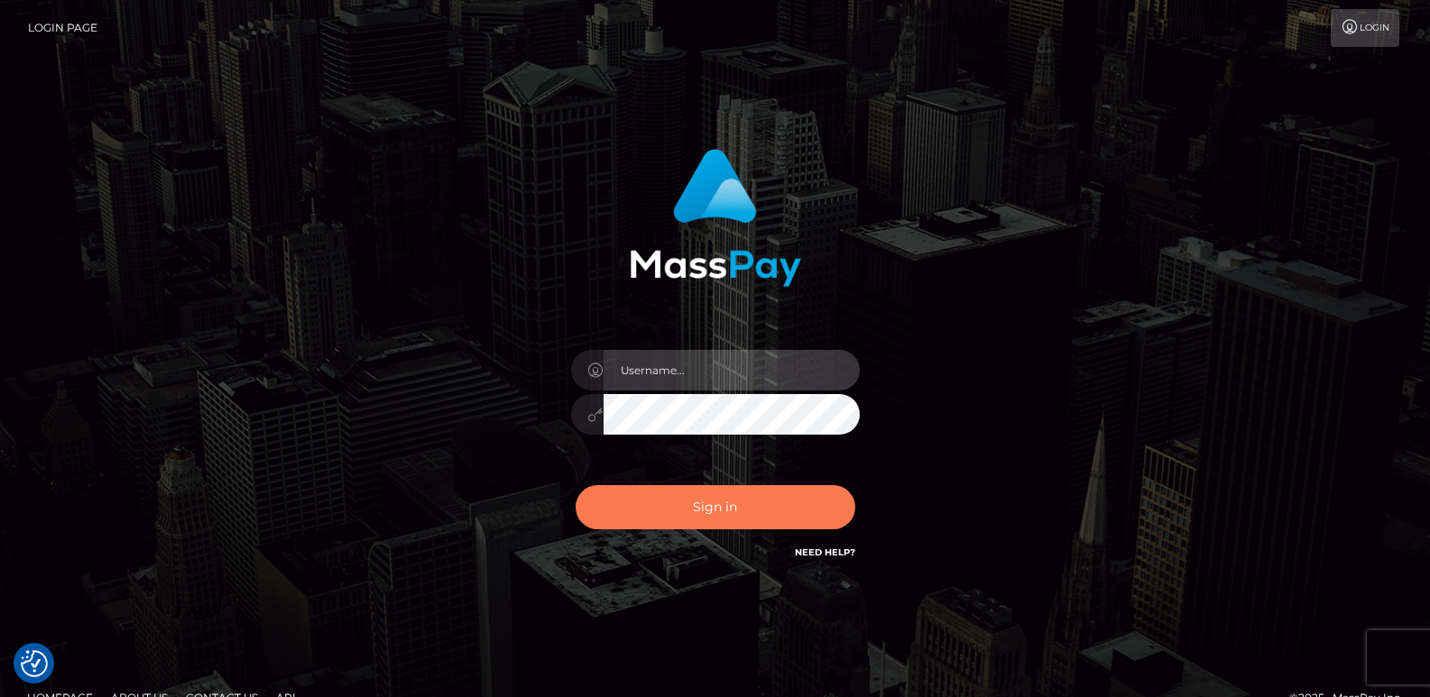
type input "ts2.es"
click at [720, 492] on button "Sign in" at bounding box center [716, 507] width 280 height 44
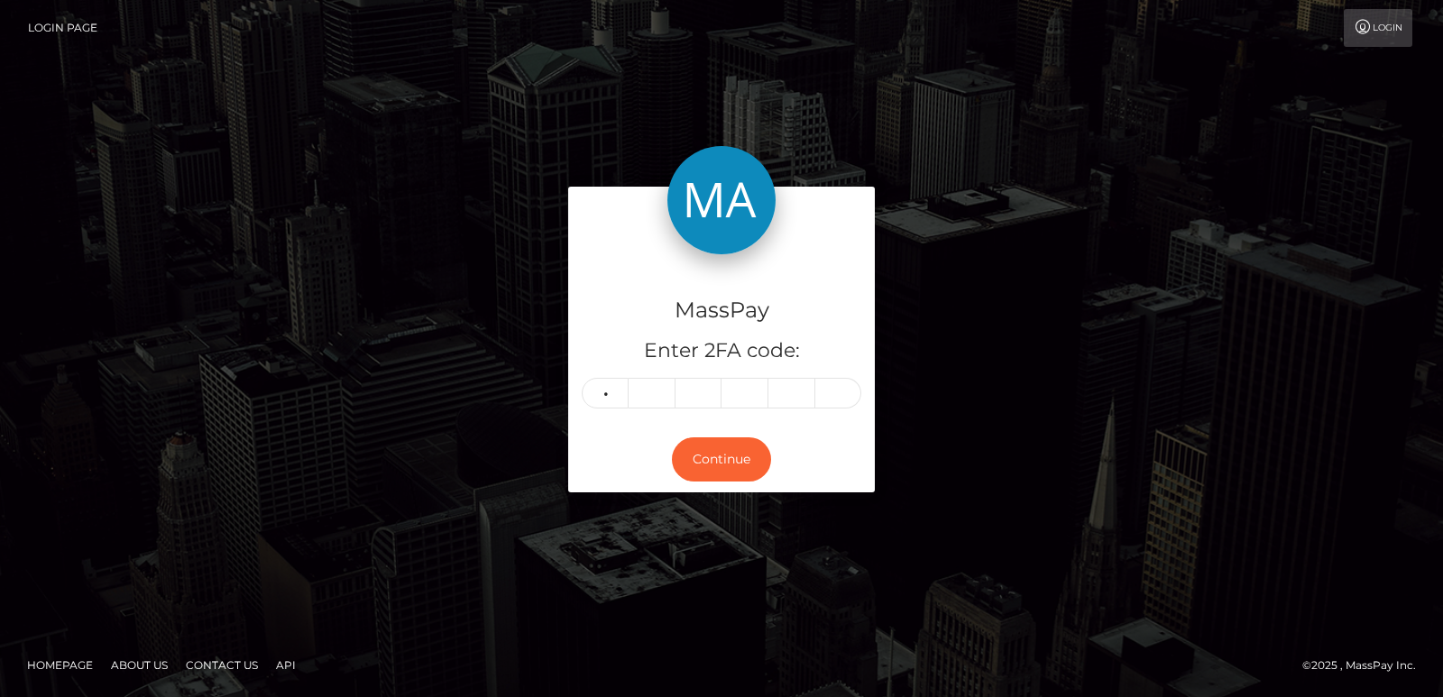
type input "7"
type input "2"
type input "9"
type input "5"
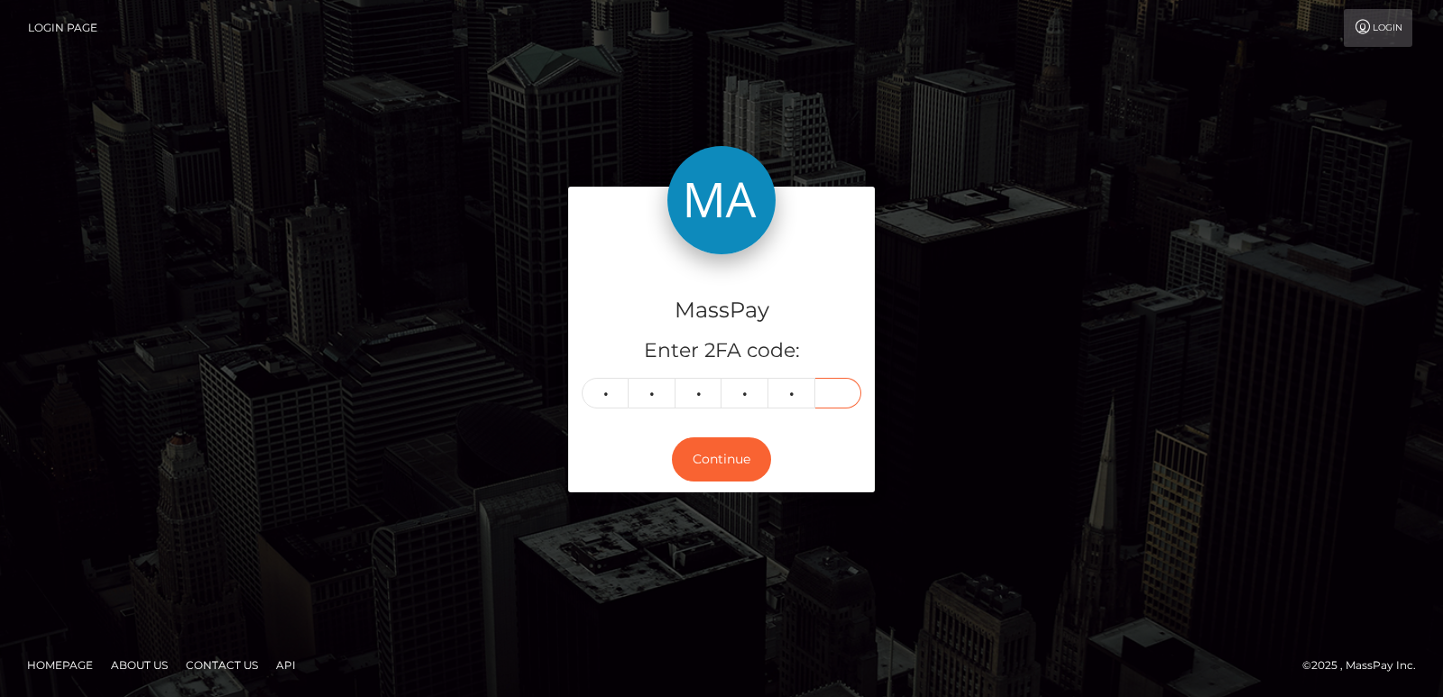
type input "0"
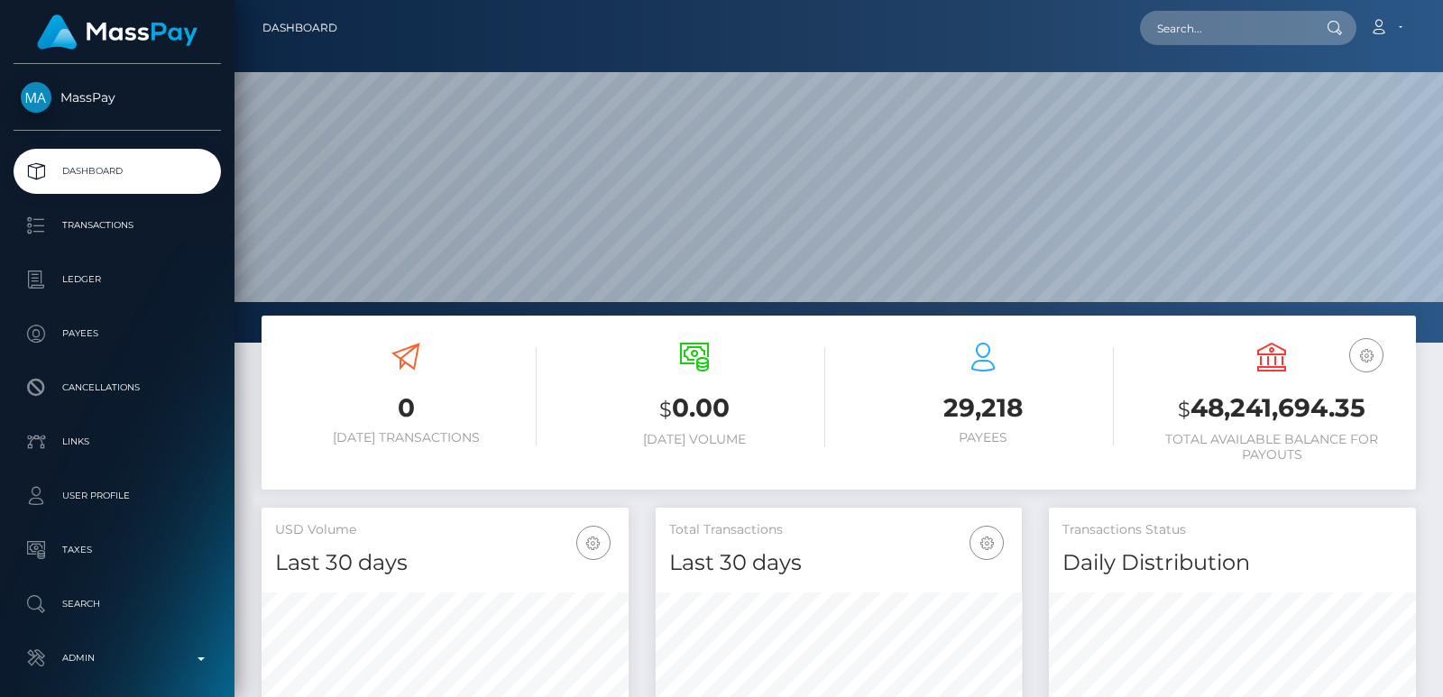
scroll to position [320, 366]
click at [1184, 28] on input "text" at bounding box center [1225, 28] width 170 height 34
paste input "[EMAIL_ADDRESS][DOMAIN_NAME]"
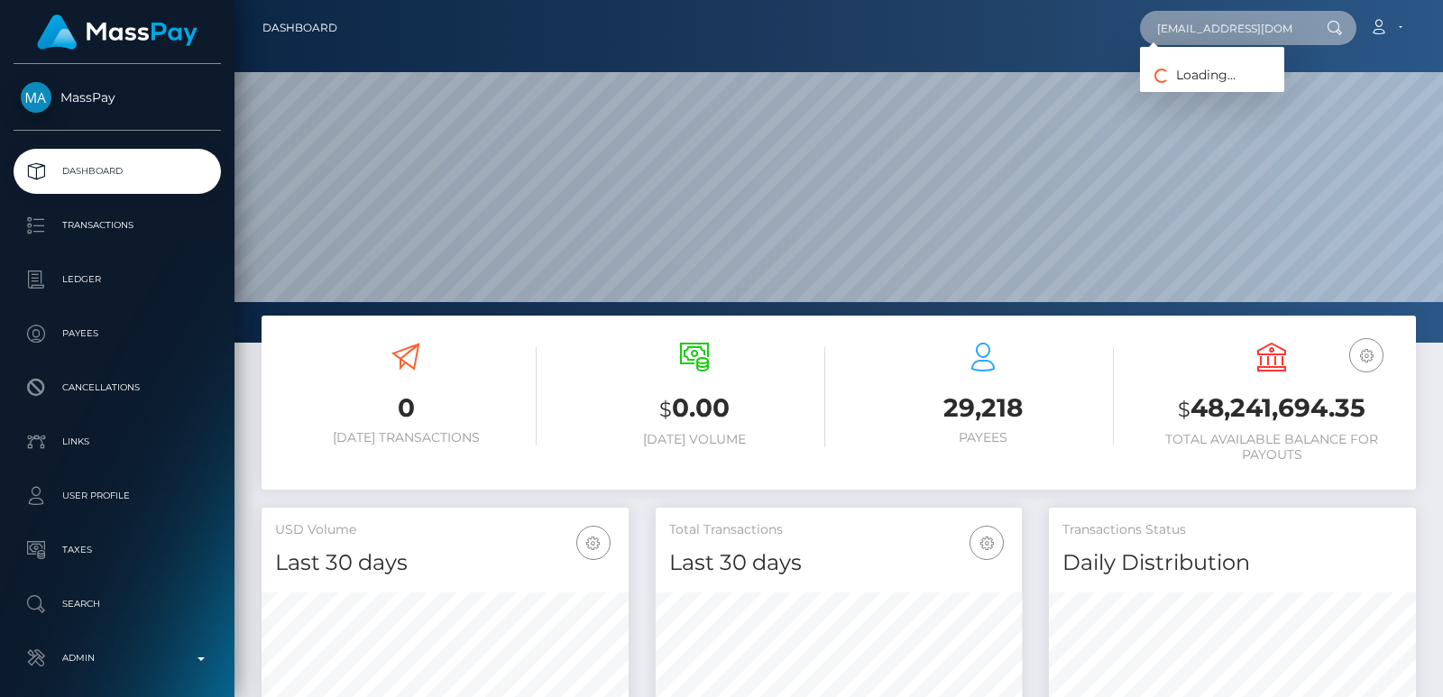
scroll to position [0, 4]
type input "katrinafamu@yahoo.com"
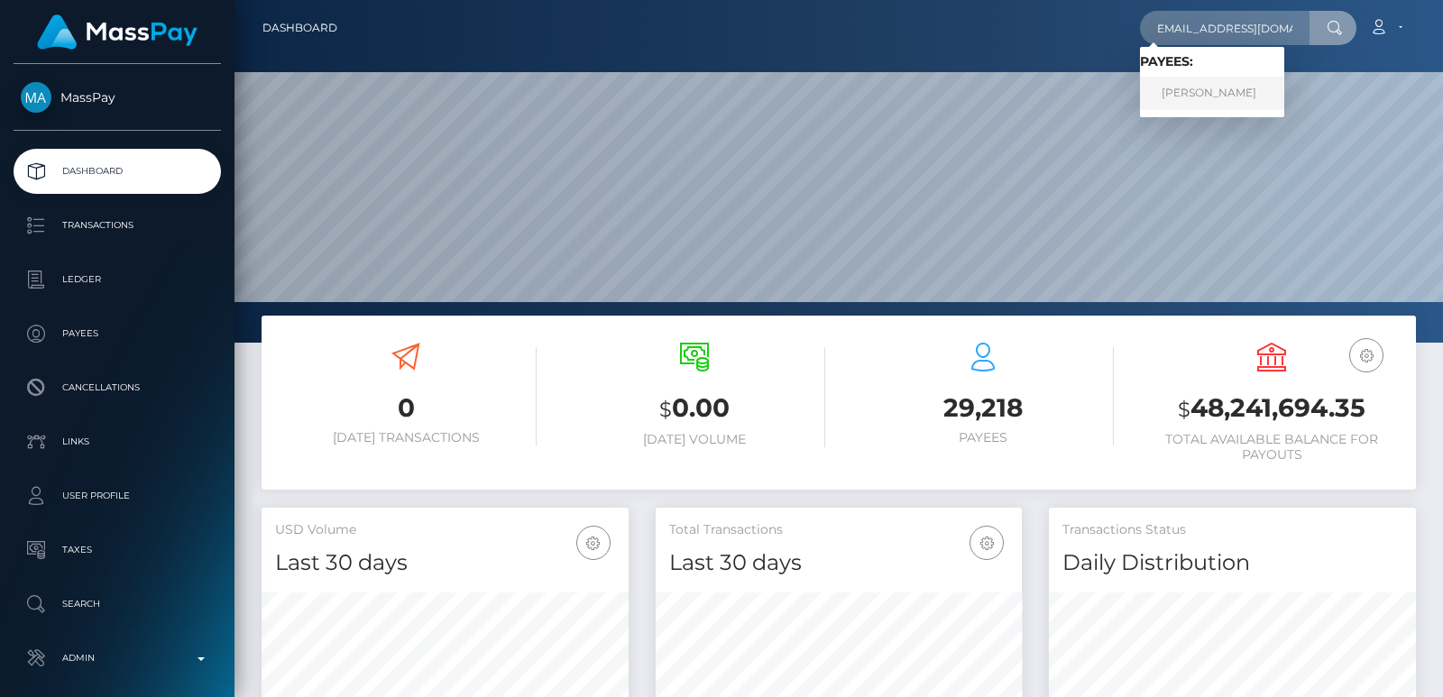
scroll to position [0, 0]
click at [1251, 92] on link "Katrina Whitaker Brown" at bounding box center [1212, 93] width 144 height 33
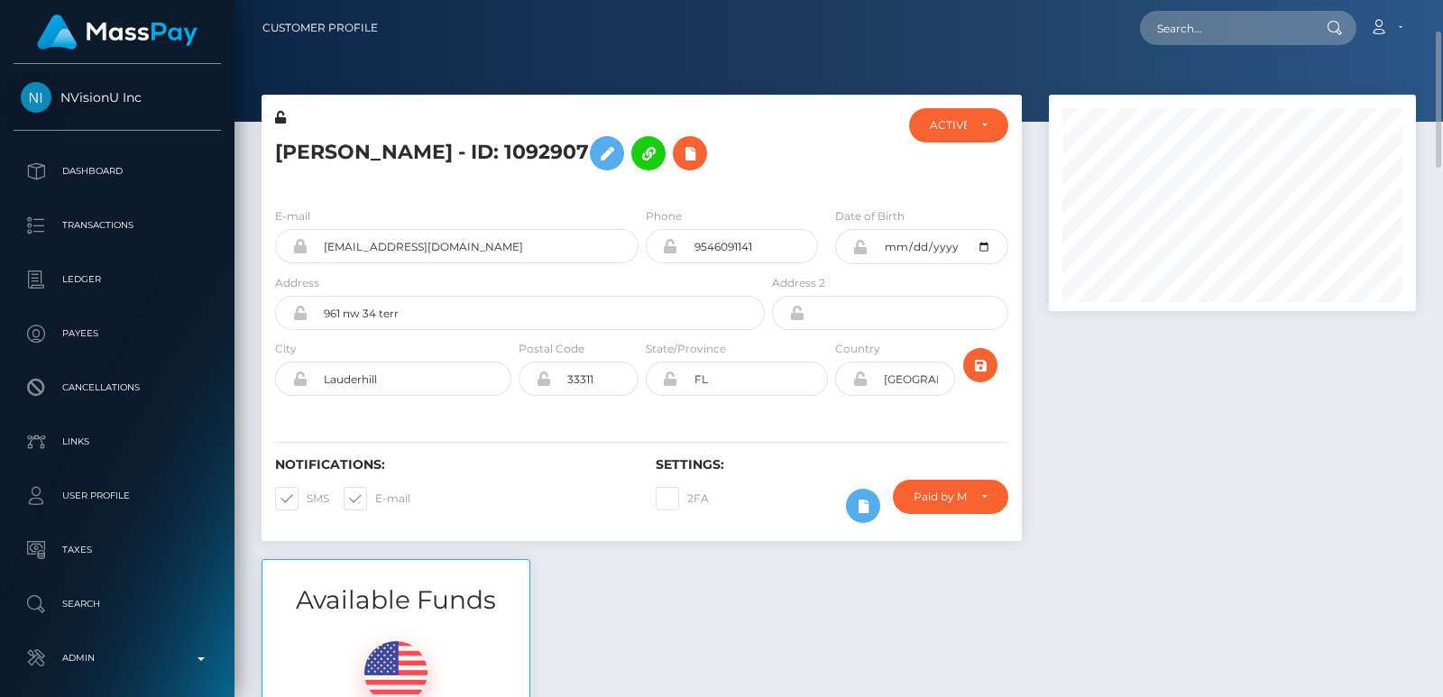
scroll to position [27, 0]
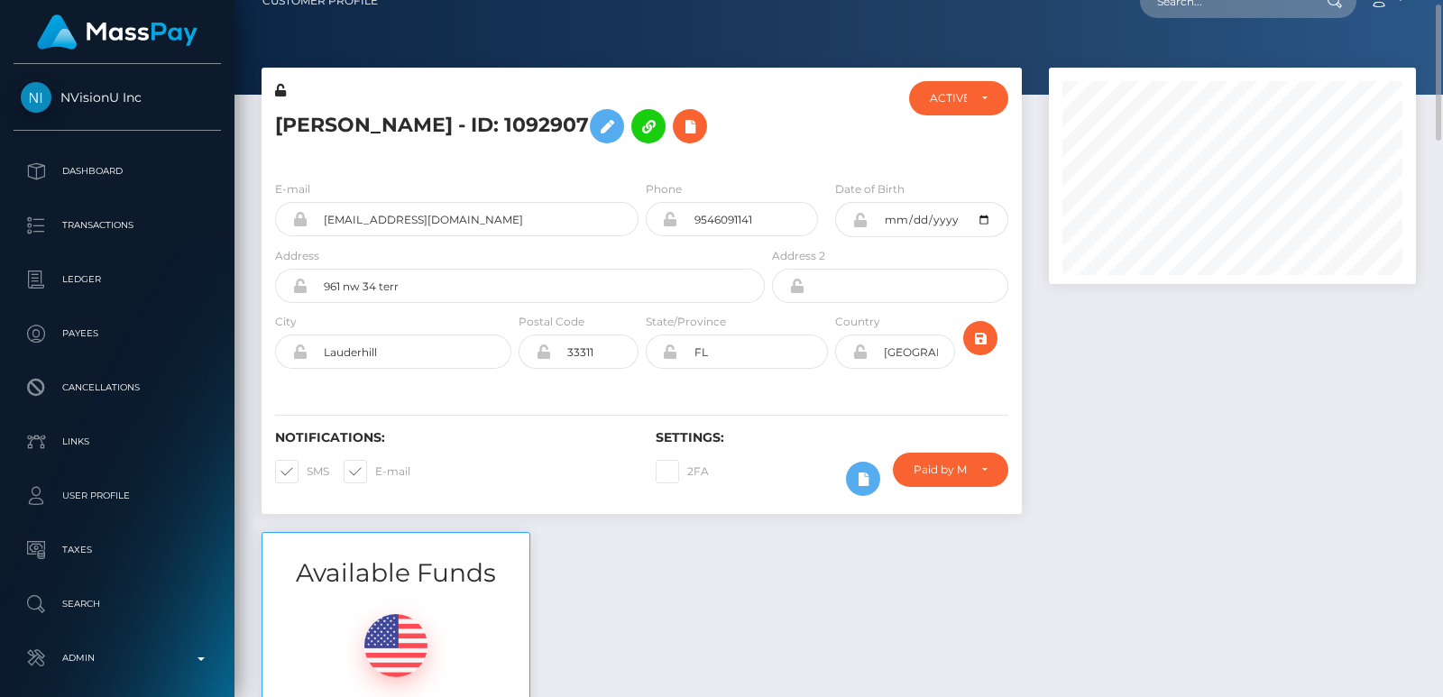
click at [1202, 19] on div "Loading... Loading... Account Edit Profile Logout" at bounding box center [903, 1] width 1023 height 38
click at [1198, 8] on input "text" at bounding box center [1225, 1] width 170 height 34
paste input "[EMAIL_ADDRESS][DOMAIN_NAME]"
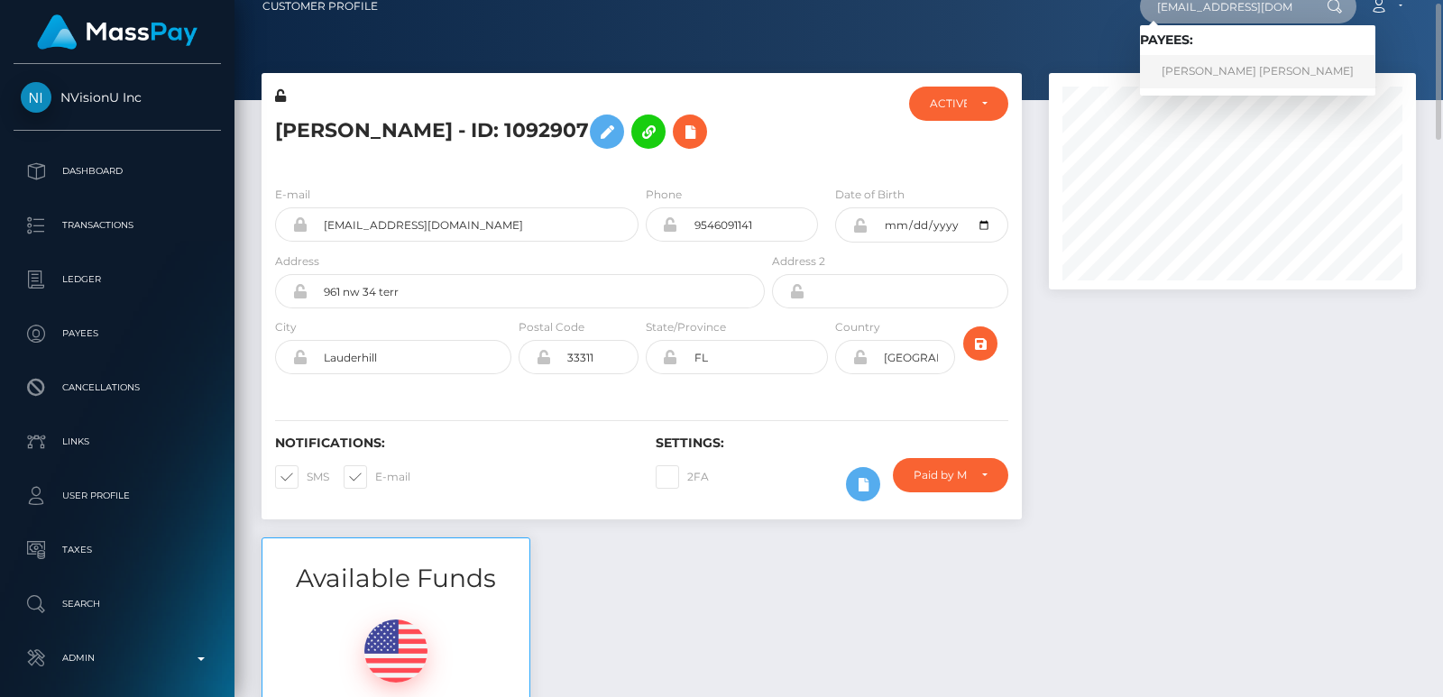
type input "[EMAIL_ADDRESS][DOMAIN_NAME]"
click at [1227, 67] on link "[PERSON_NAME] [PERSON_NAME]" at bounding box center [1257, 71] width 235 height 33
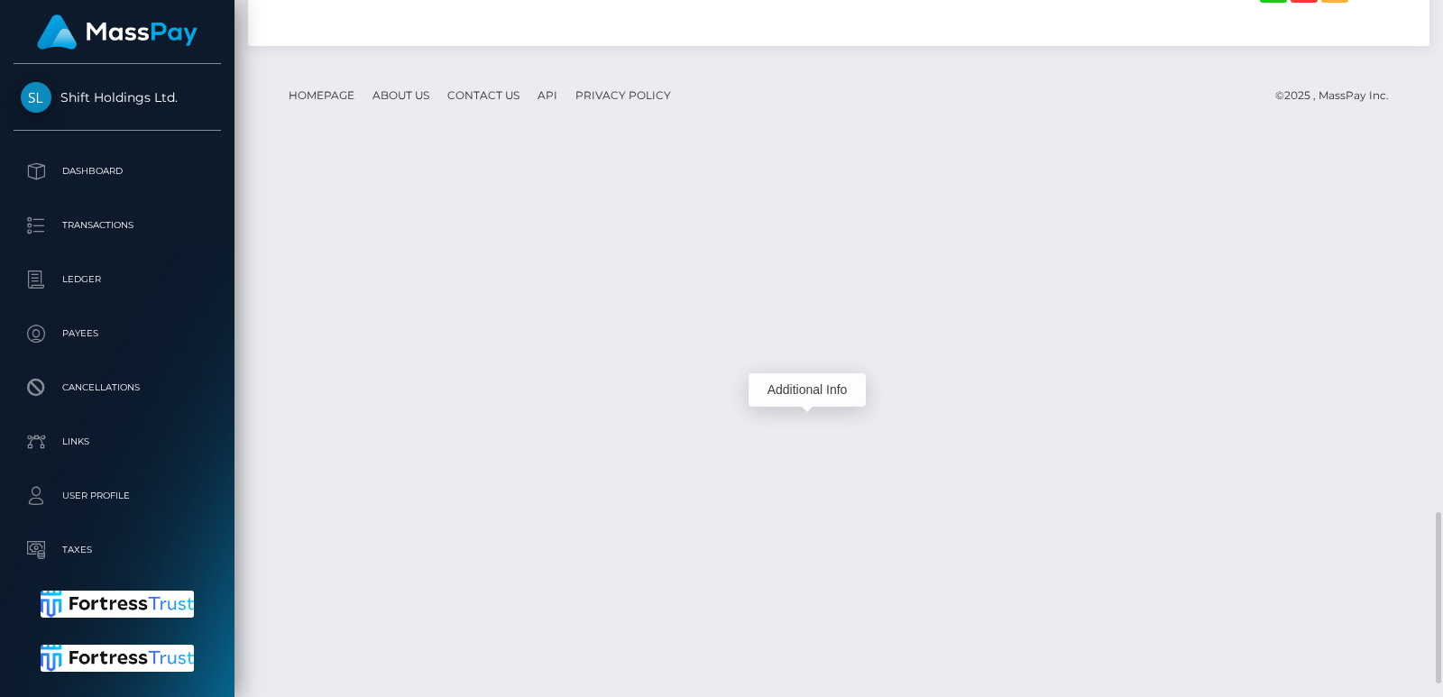
scroll to position [217, 366]
click at [815, 392] on div "Additional Info" at bounding box center [807, 389] width 117 height 33
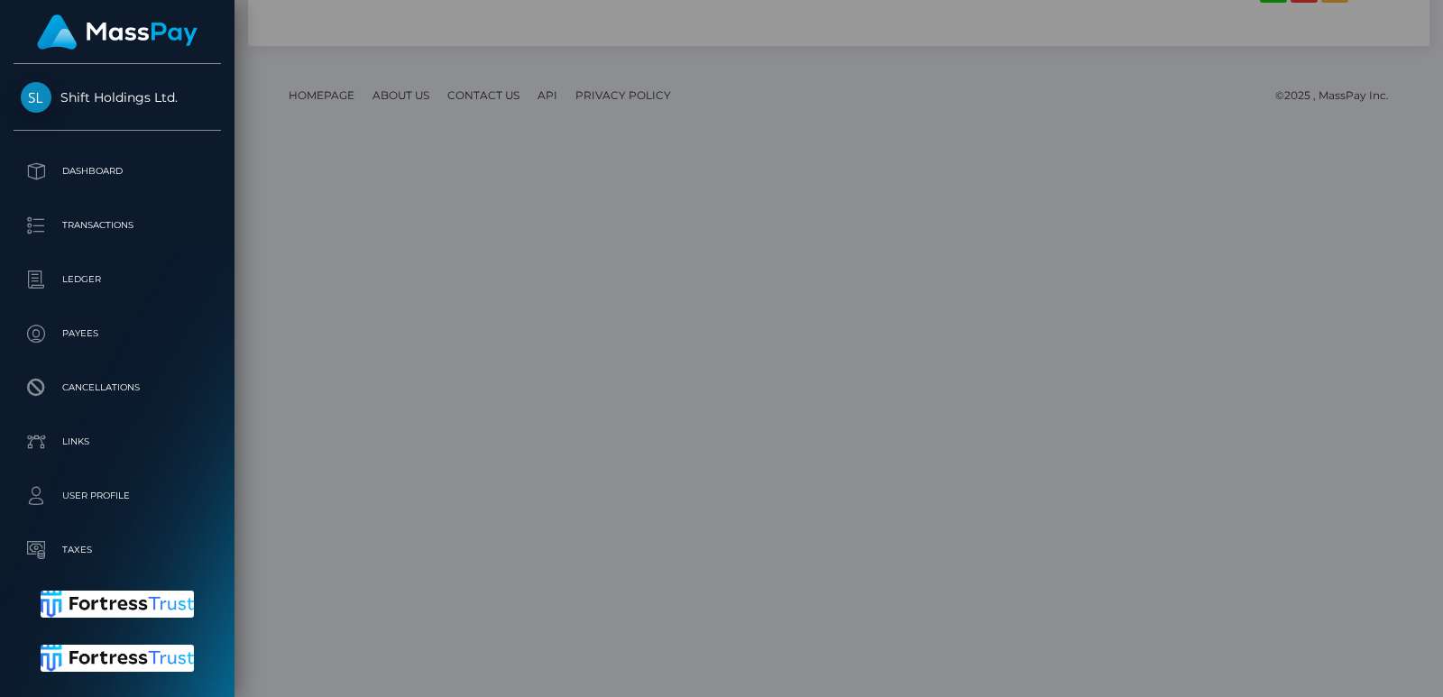
scroll to position [0, 0]
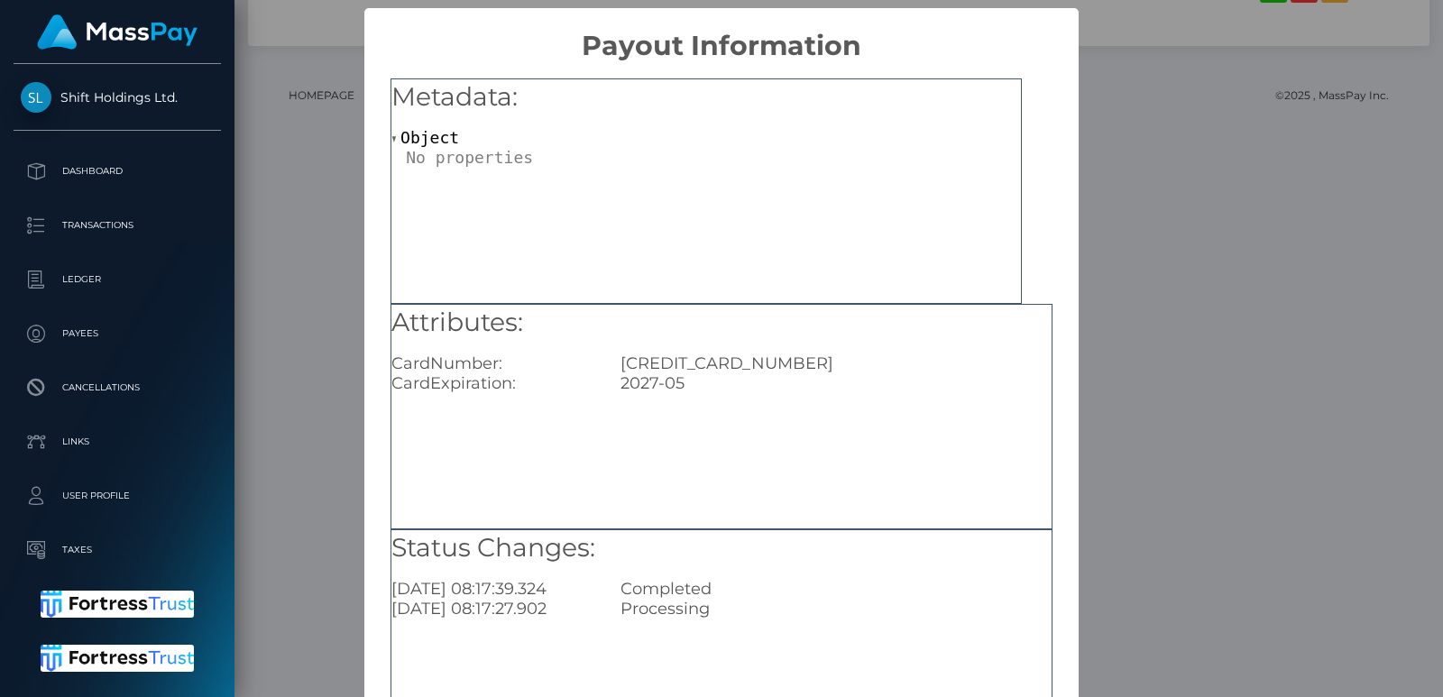
click at [746, 365] on div "5108050259606403" at bounding box center [836, 364] width 458 height 20
copy div "5108050259606403"
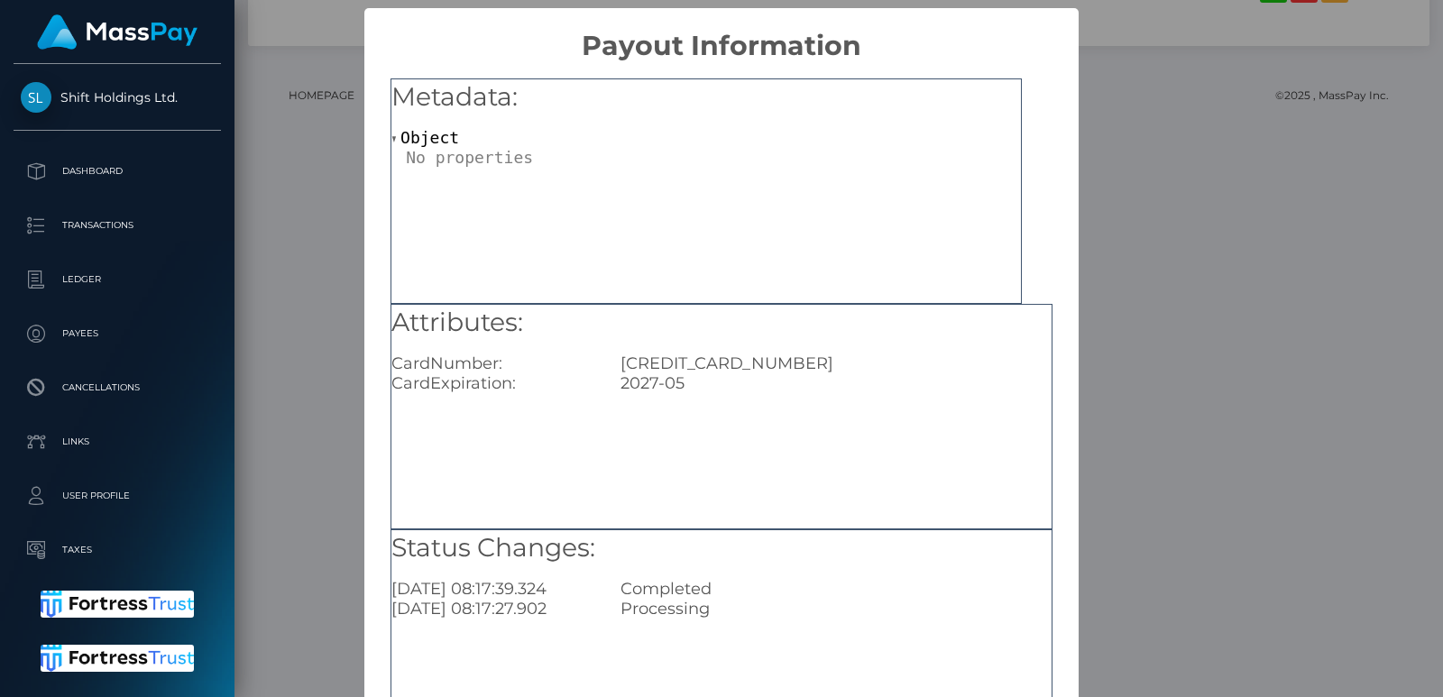
click at [1167, 197] on div "× Payout Information Metadata: Object Attributes: CardNumber: 5108050259606403 …" at bounding box center [721, 348] width 1443 height 697
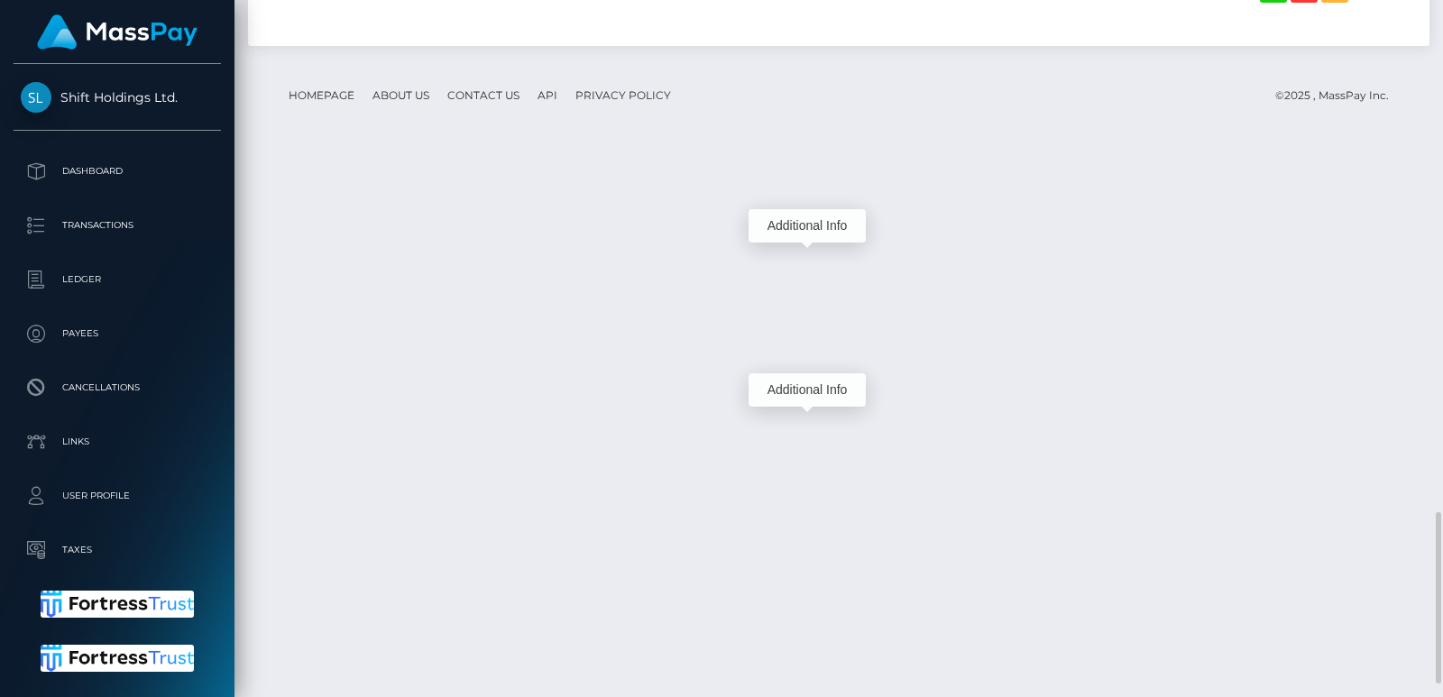
scroll to position [217, 366]
click at [813, 219] on div "Additional Info" at bounding box center [807, 225] width 117 height 33
click at [807, 228] on div "Additional Info" at bounding box center [807, 225] width 117 height 33
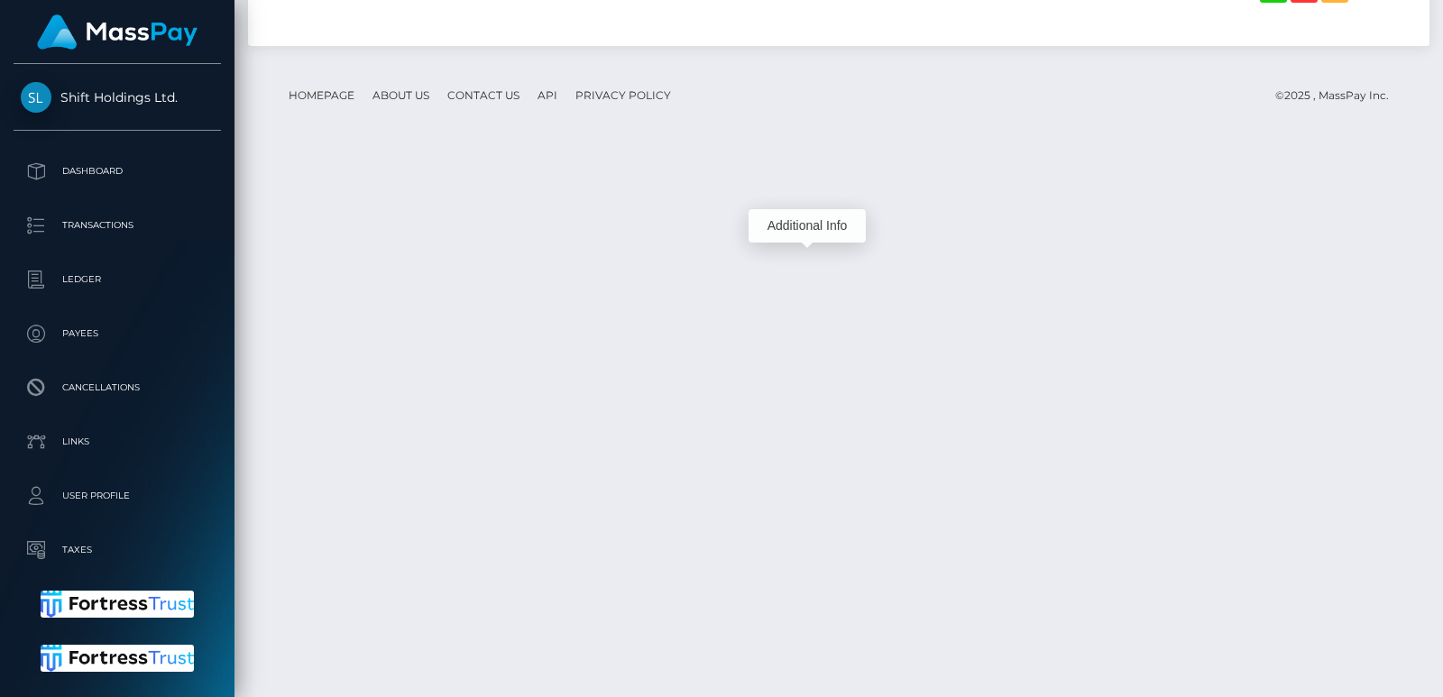
click at [807, 228] on div "Additional Info" at bounding box center [807, 225] width 117 height 33
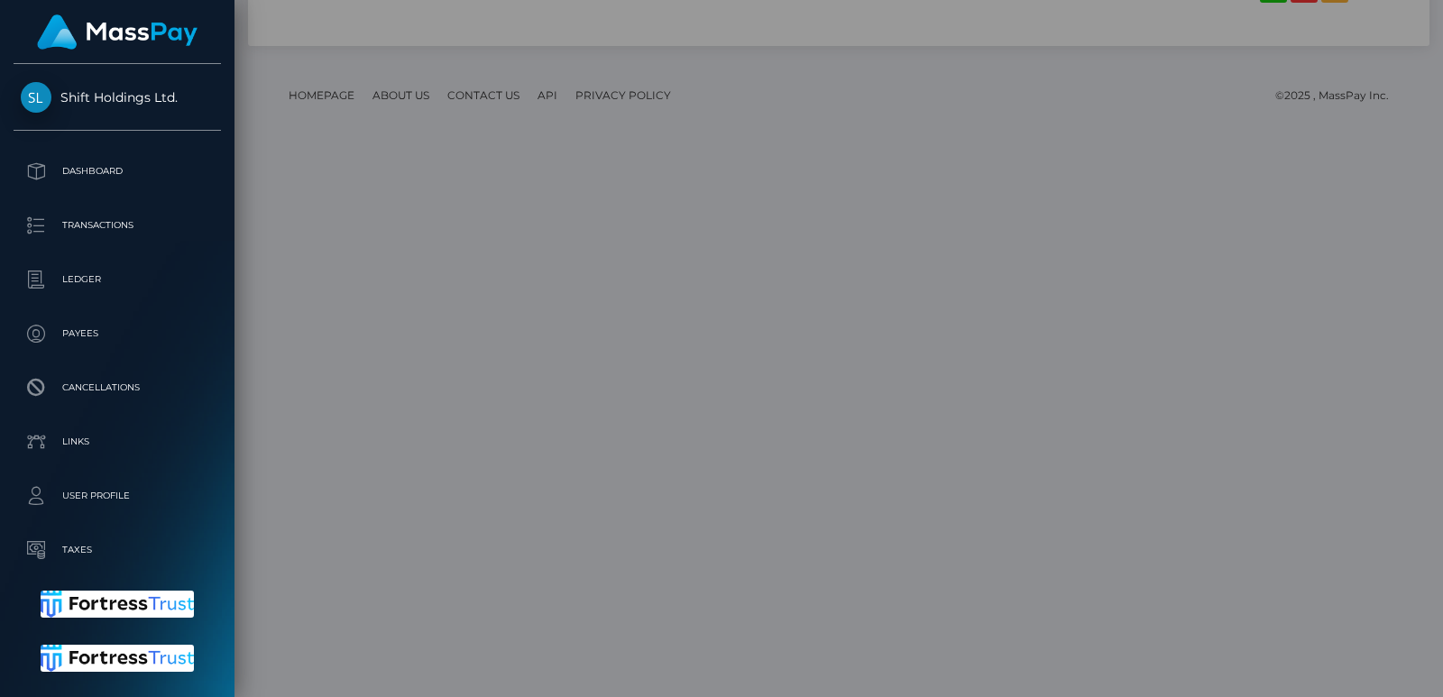
click at [807, 228] on div "Additional Info" at bounding box center [807, 225] width 117 height 33
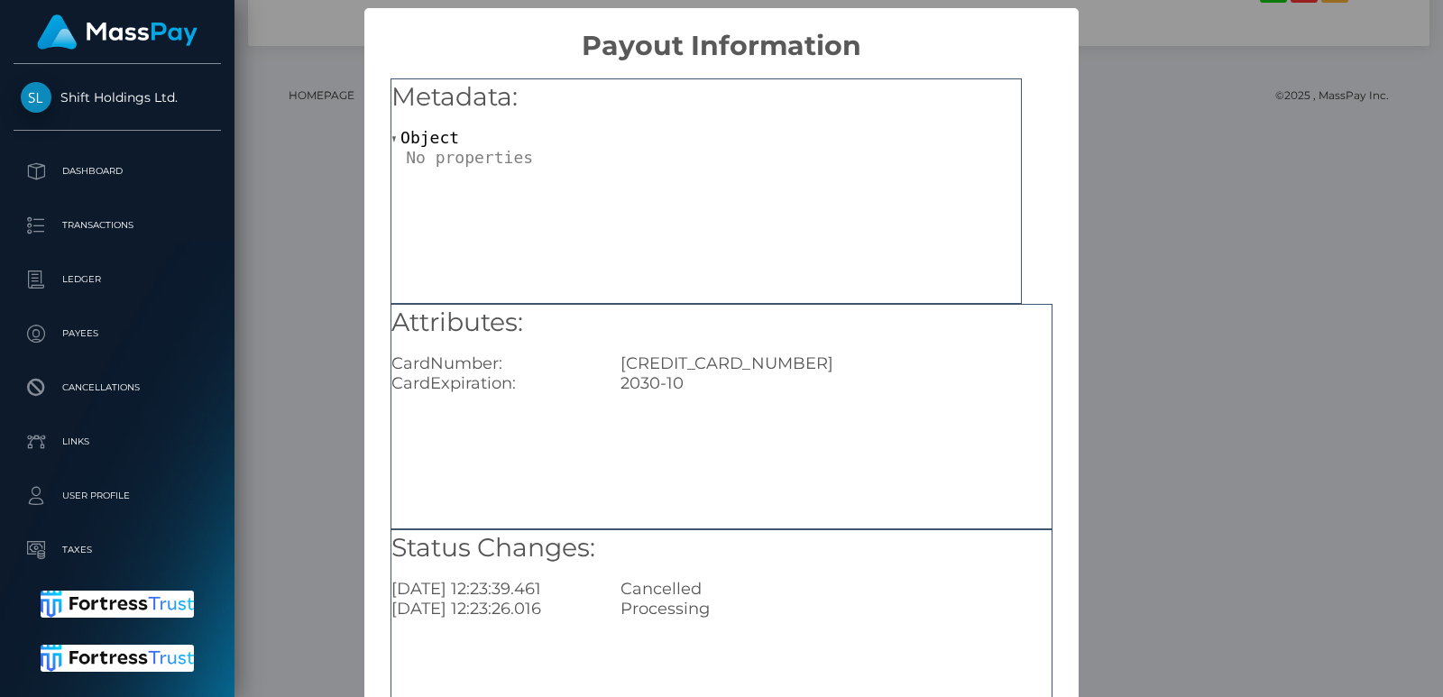
click at [703, 369] on div "5246300089645664" at bounding box center [836, 364] width 458 height 20
copy div "5246300089645664"
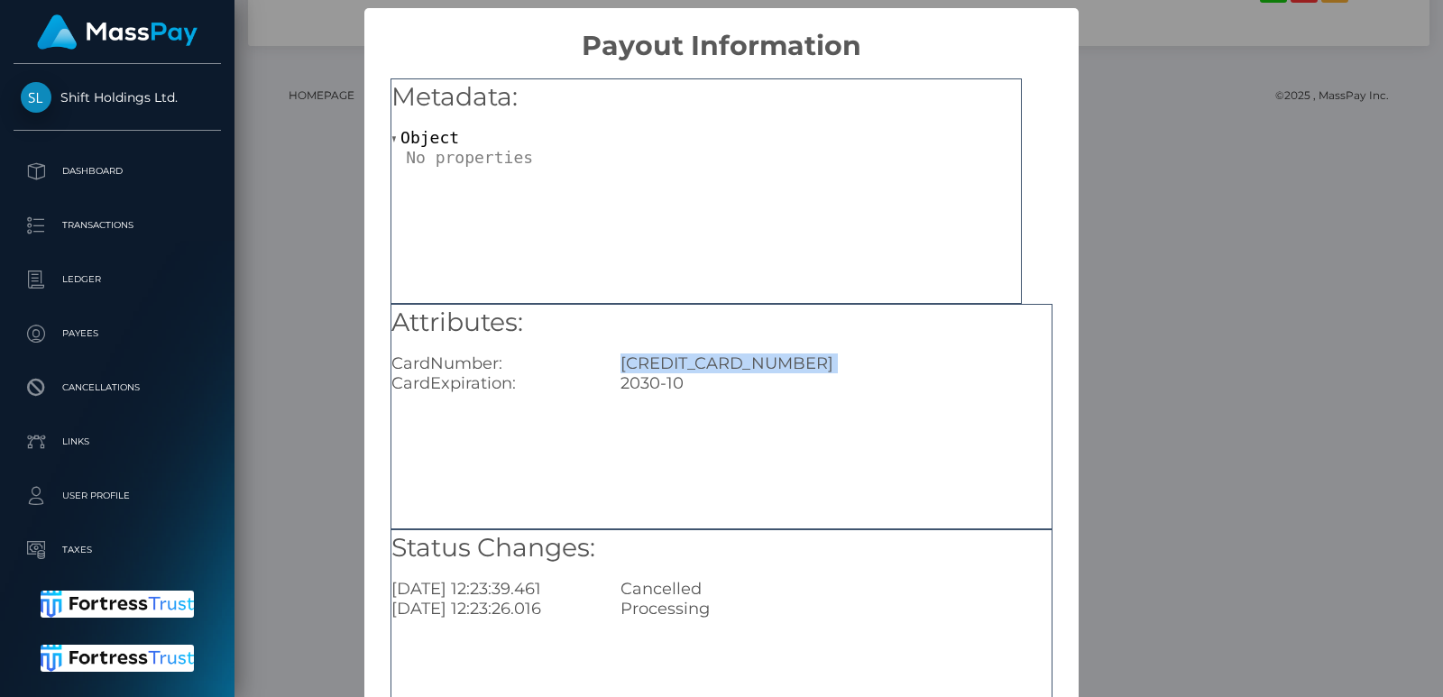
click at [1140, 370] on div "× Payout Information Metadata: Object Attributes: CardNumber: 5246300089645664 …" at bounding box center [721, 348] width 1443 height 697
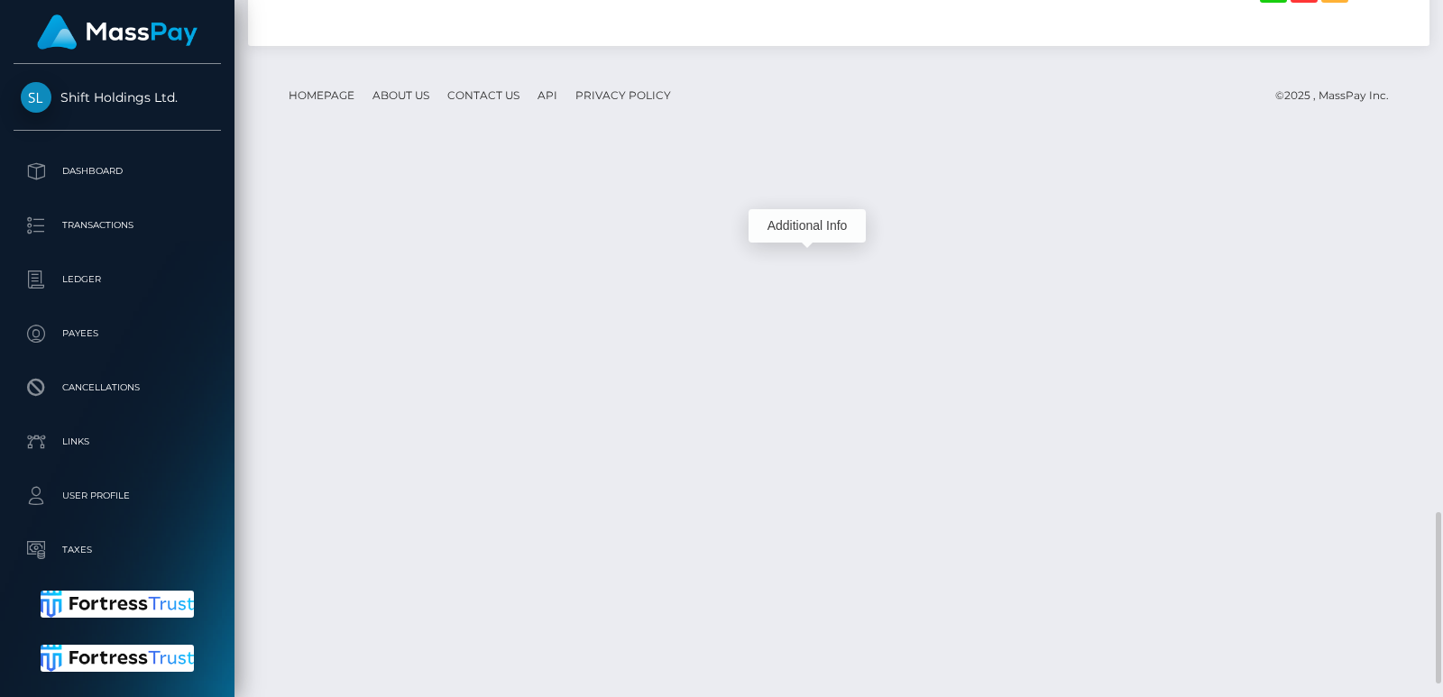
scroll to position [217, 366]
click at [793, 469] on div "Additional Info" at bounding box center [807, 466] width 117 height 33
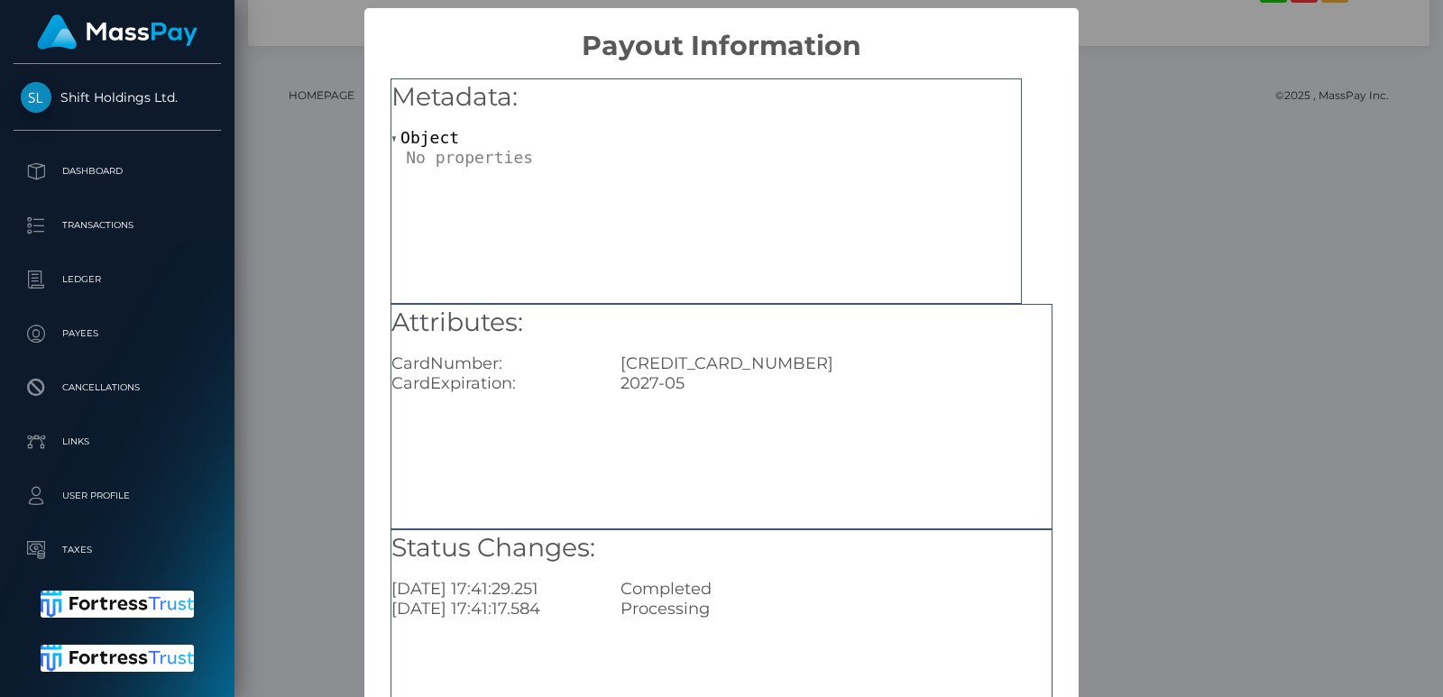
click at [793, 469] on div "Additional Info" at bounding box center [807, 466] width 117 height 33
drag, startPoint x: 390, startPoint y: 357, endPoint x: 815, endPoint y: 365, distance: 425.0
click at [815, 365] on div "CardNumber: 5108050259606403" at bounding box center [721, 364] width 687 height 20
copy div "CardNumber: 5108050259606403"
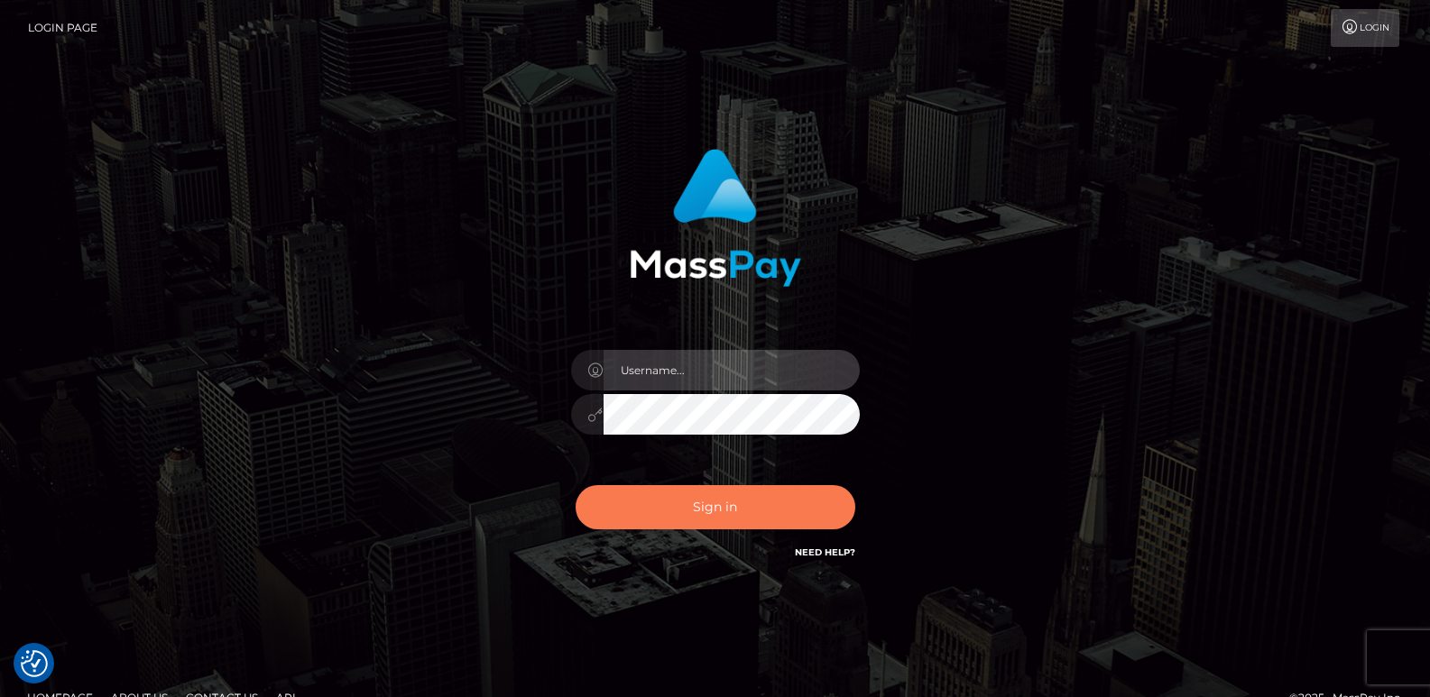
type input "ts2.es"
click at [711, 494] on button "Sign in" at bounding box center [716, 507] width 280 height 44
type input "[DOMAIN_NAME]"
click at [702, 506] on button "Sign in" at bounding box center [716, 507] width 280 height 44
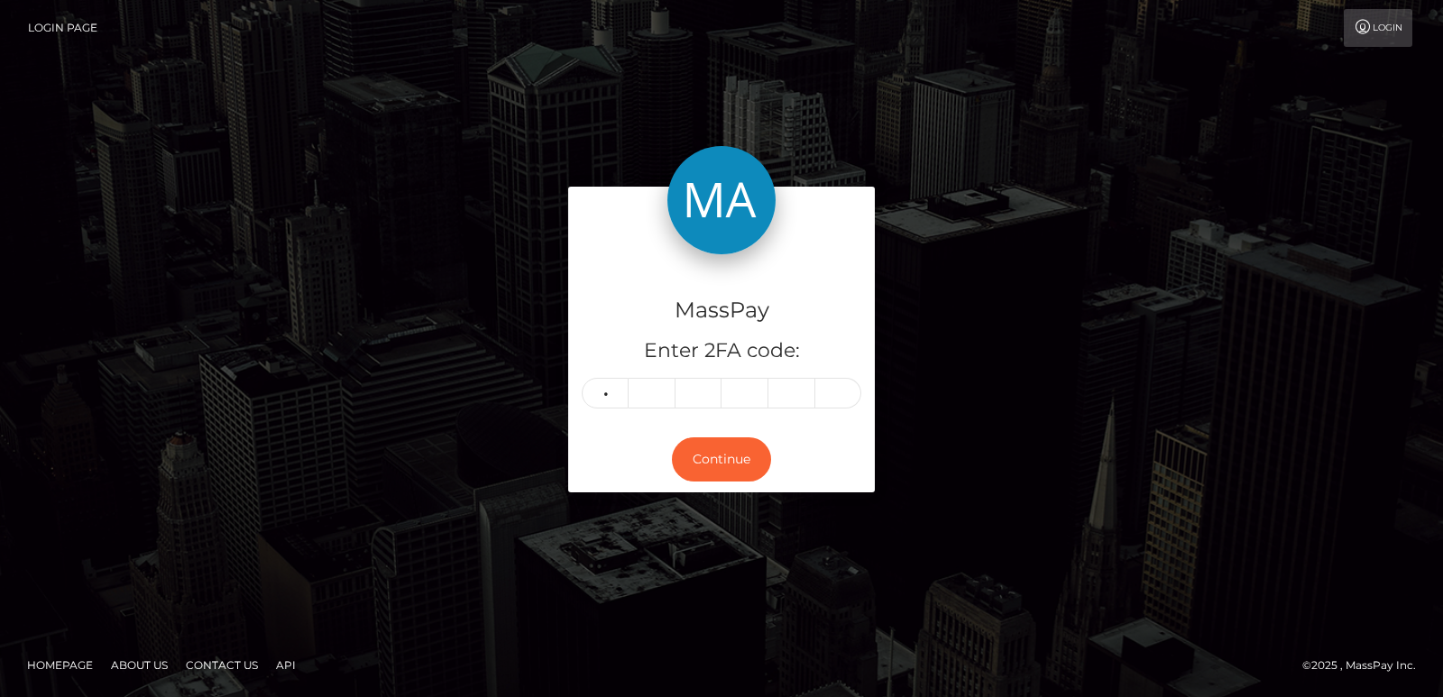
type input "4"
type input "1"
type input "4"
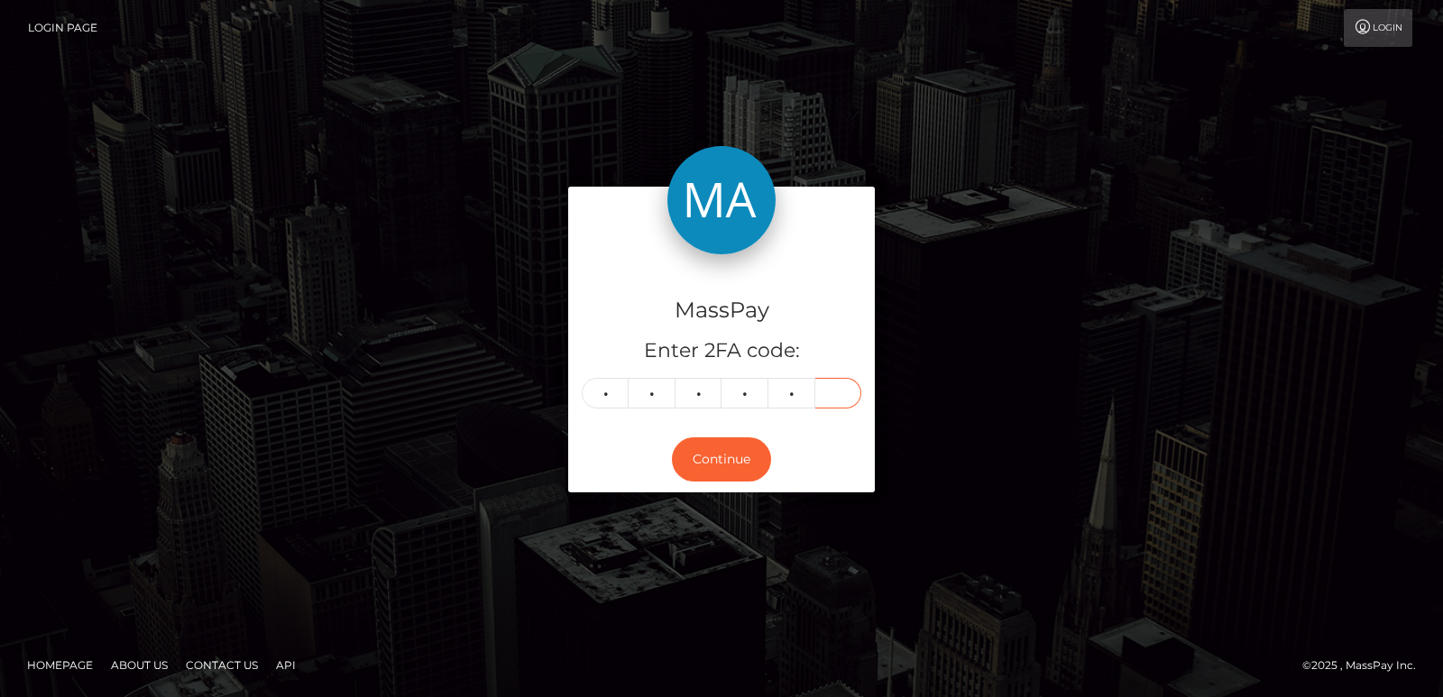
type input "7"
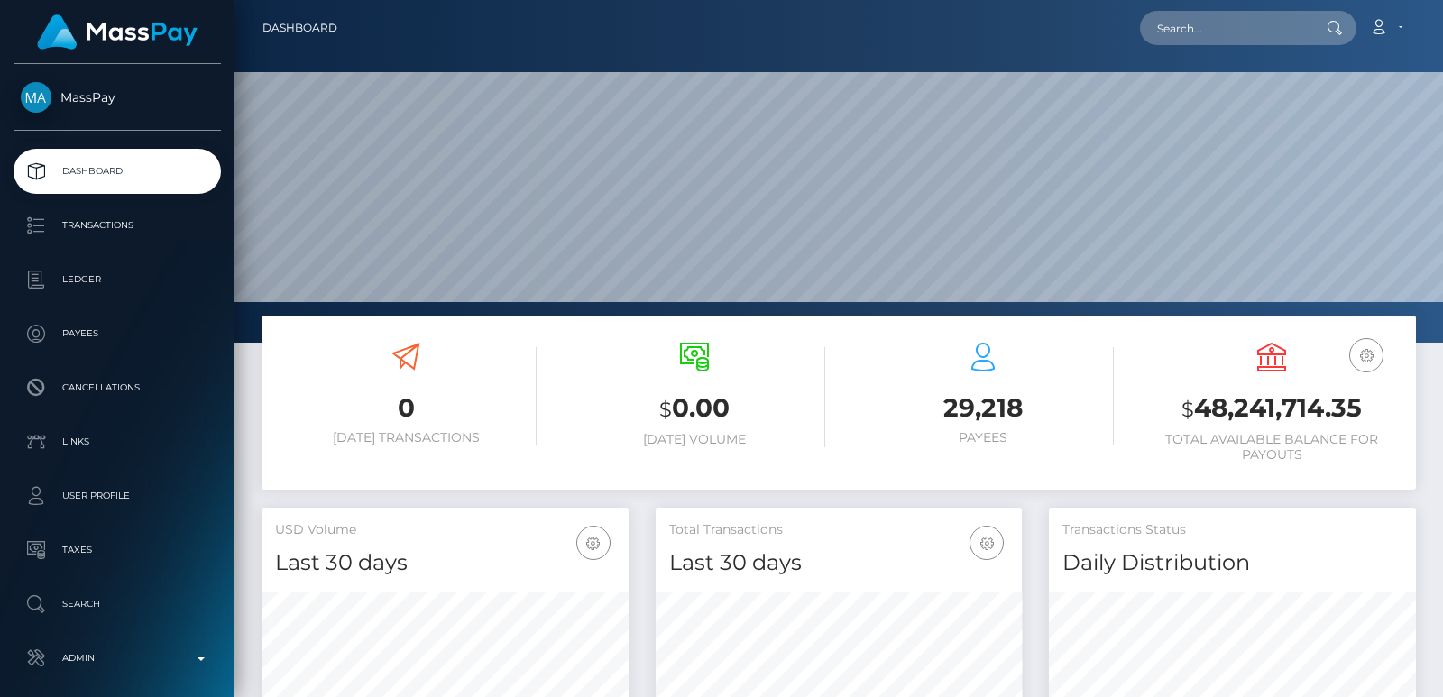
scroll to position [320, 366]
click at [1206, 36] on input "text" at bounding box center [1225, 28] width 170 height 34
paste input "[EMAIL_ADDRESS][DOMAIN_NAME]"
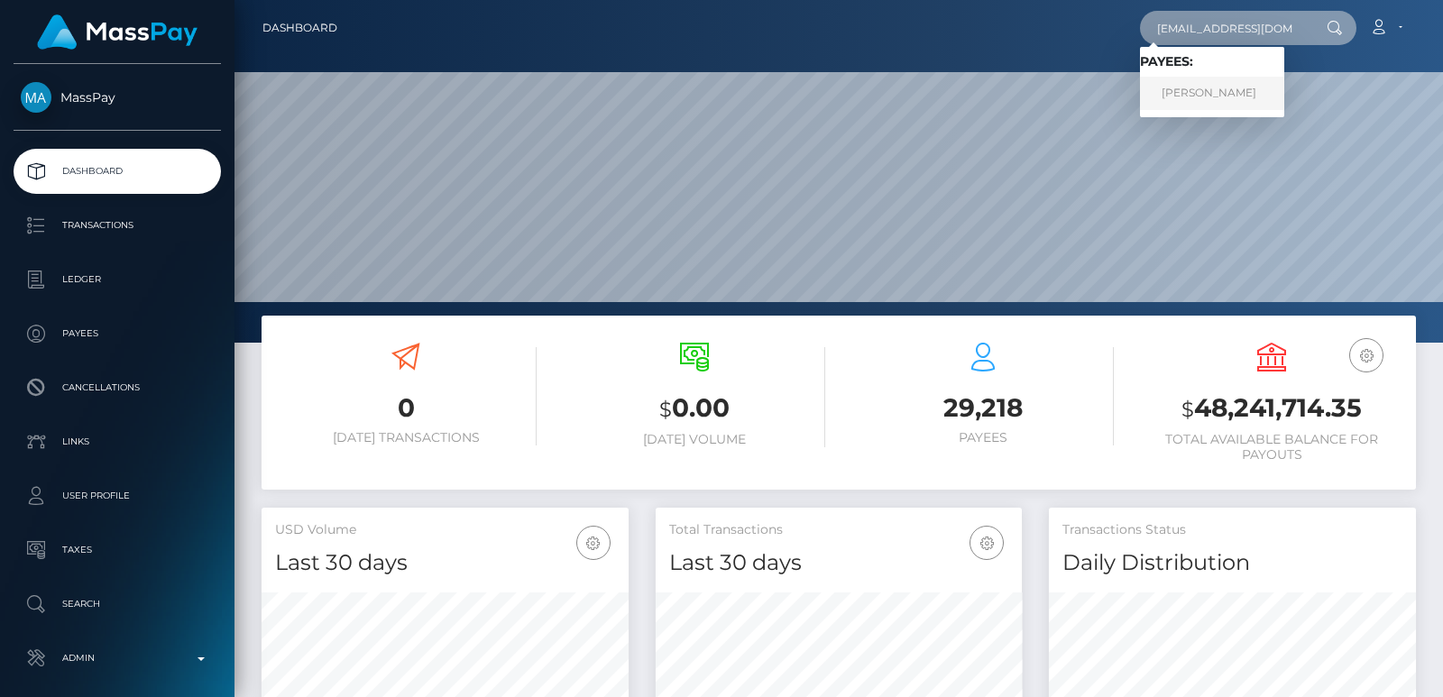
type input "[EMAIL_ADDRESS][DOMAIN_NAME]"
click at [1209, 85] on link "Audrey Greene" at bounding box center [1212, 93] width 144 height 33
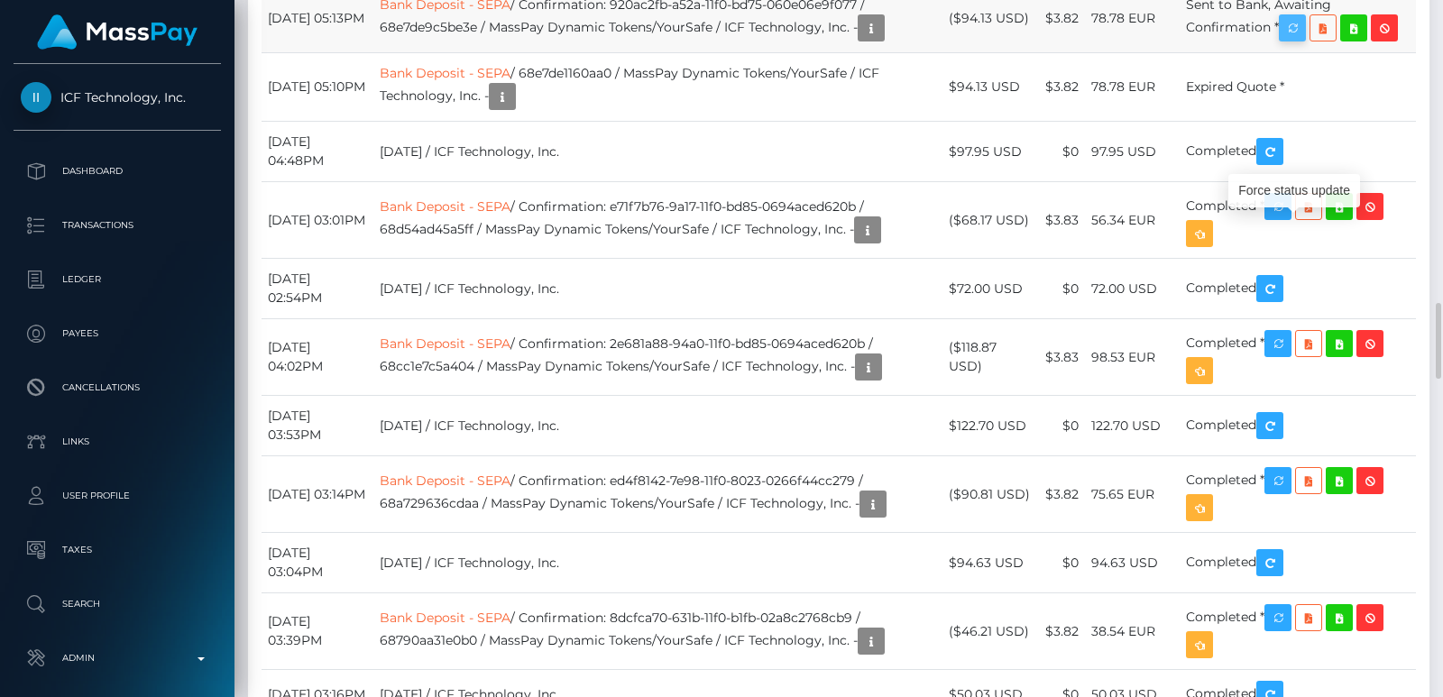
scroll to position [217, 366]
click at [1304, 40] on icon "button" at bounding box center [1293, 28] width 22 height 23
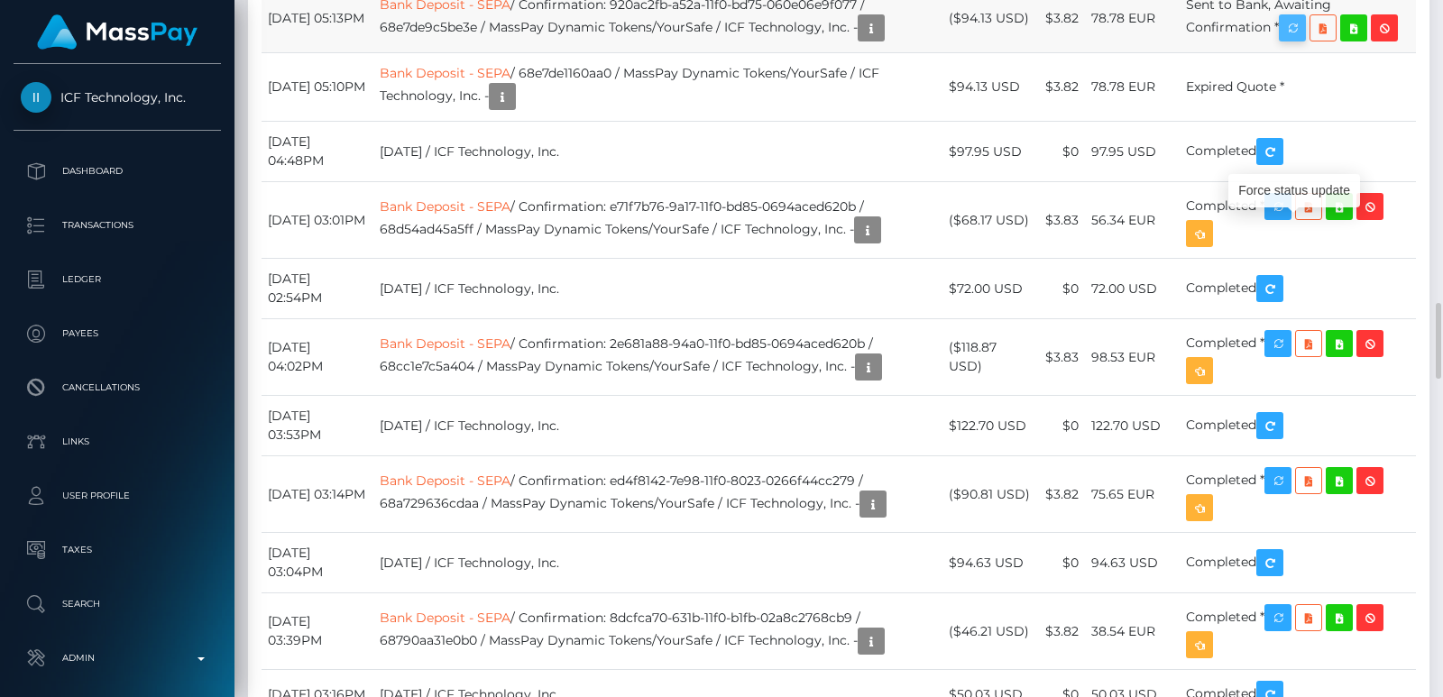
click at [1304, 40] on icon "button" at bounding box center [1293, 28] width 22 height 23
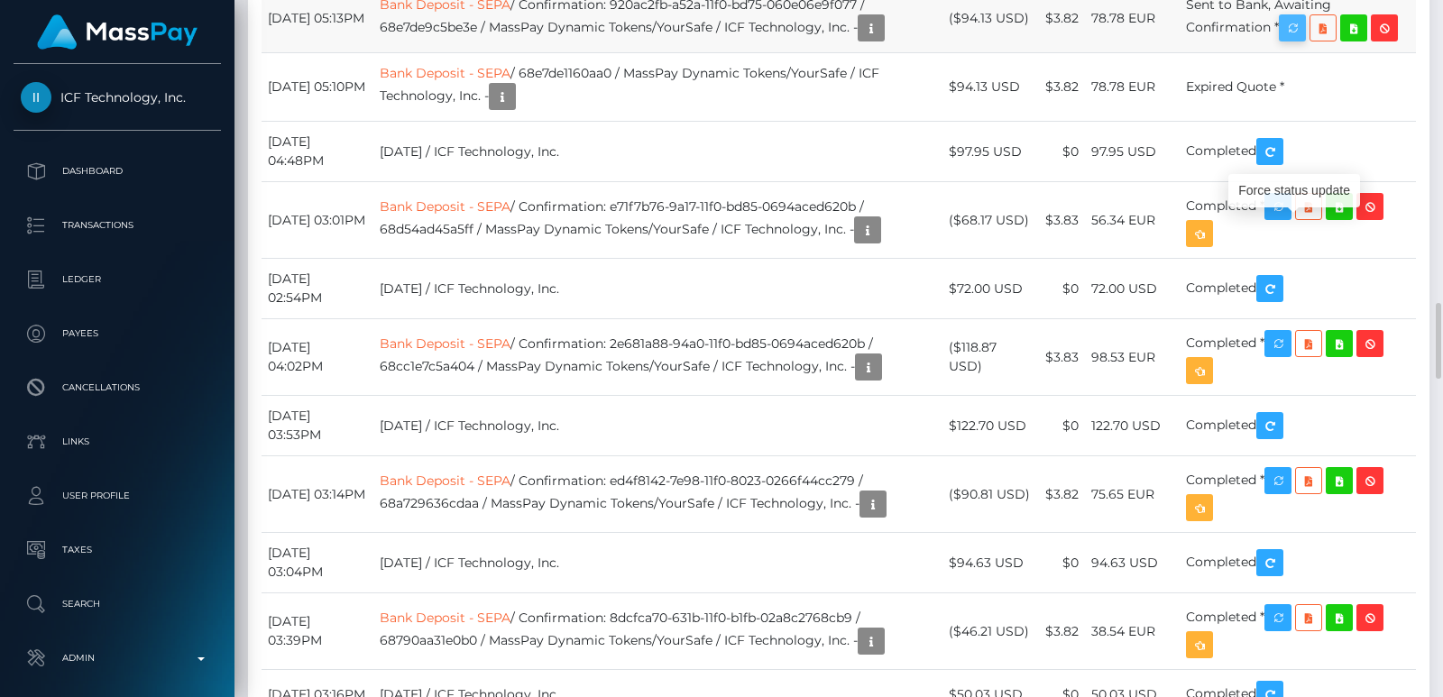
click at [1304, 40] on icon "button" at bounding box center [1293, 28] width 22 height 23
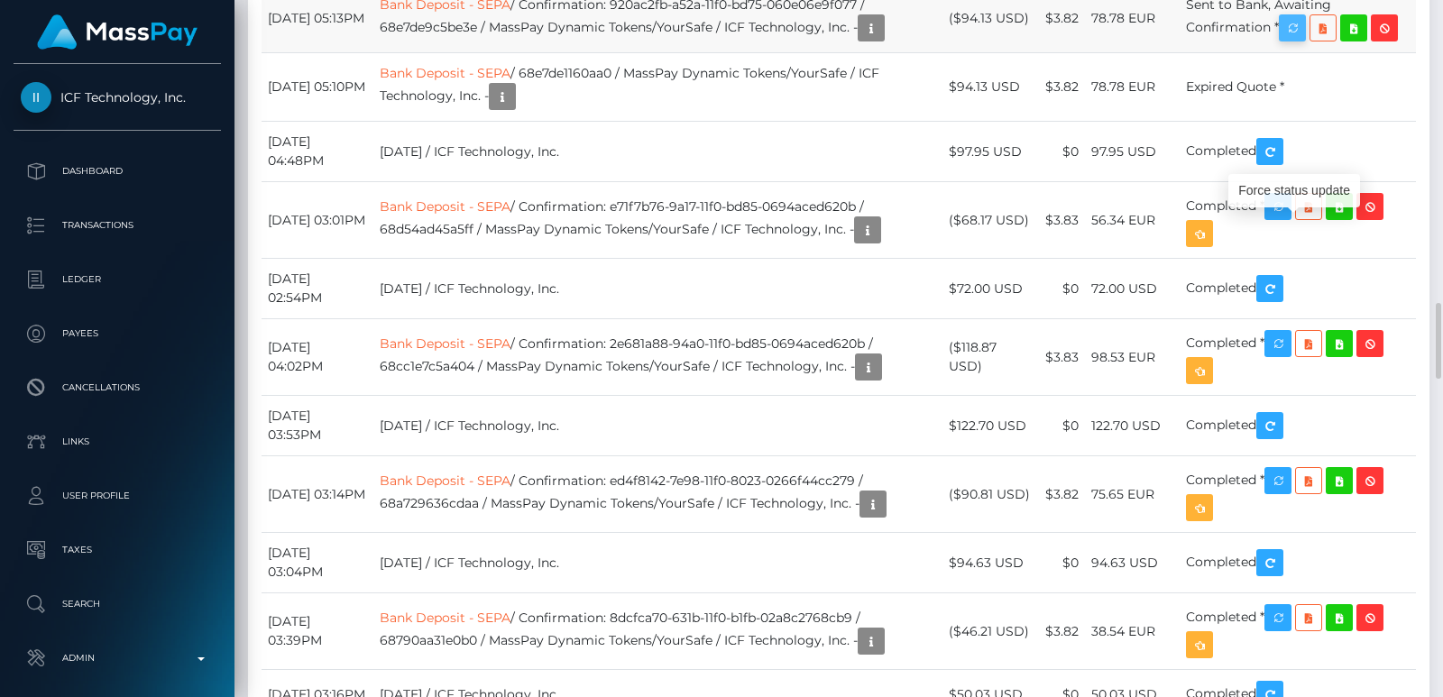
click at [1304, 40] on icon "button" at bounding box center [1293, 28] width 22 height 23
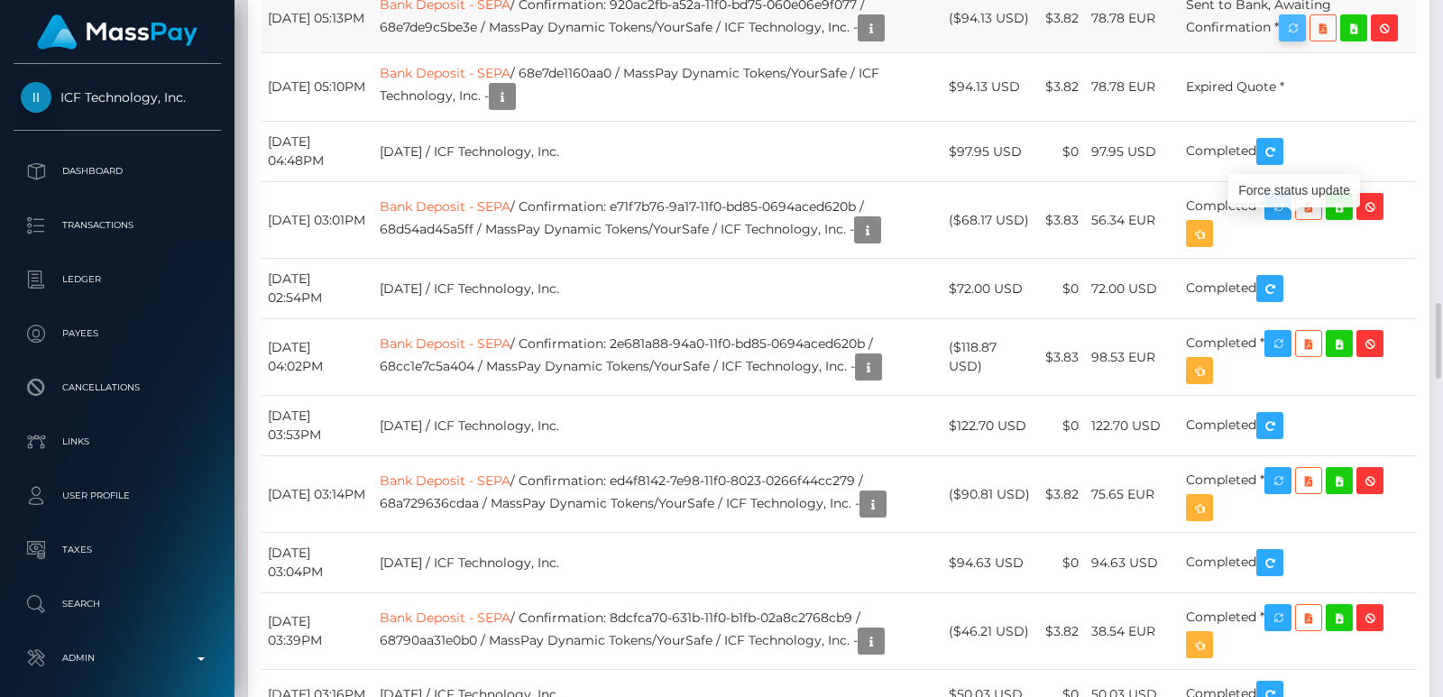
click at [1304, 40] on icon "button" at bounding box center [1293, 28] width 22 height 23
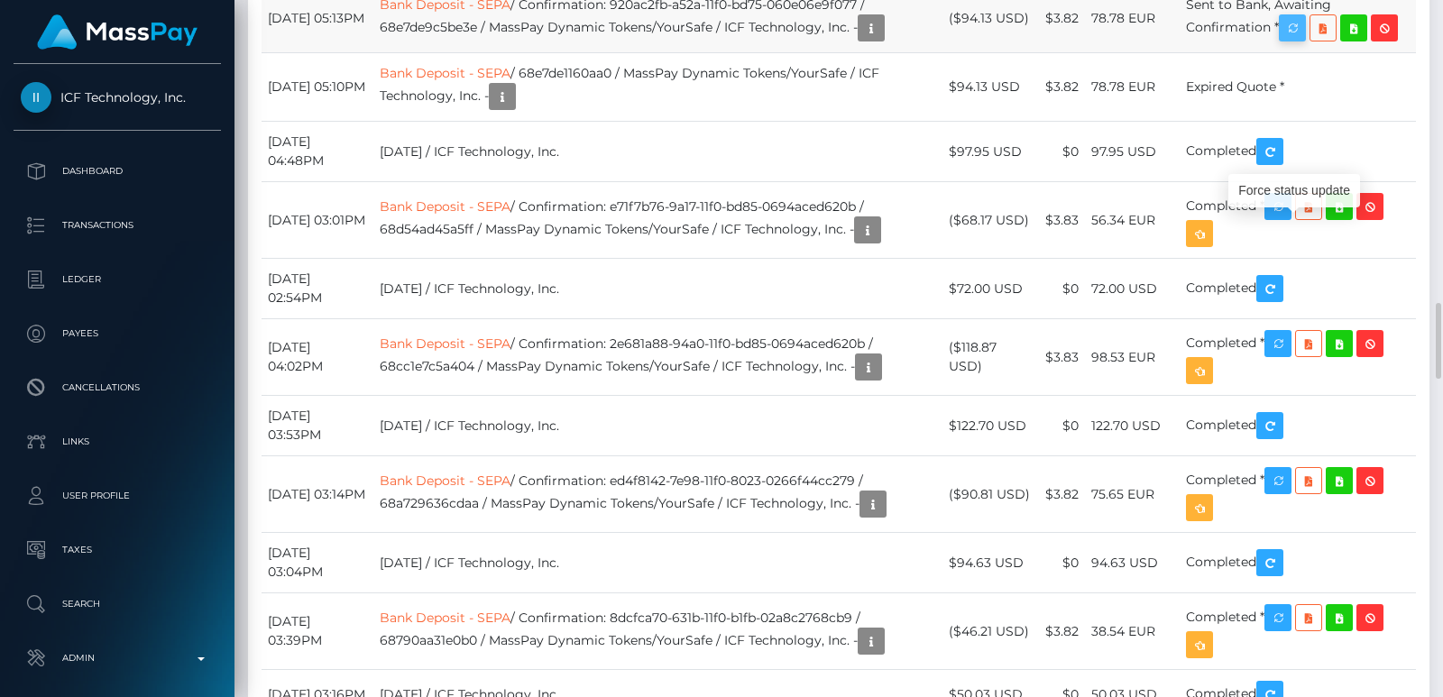
click at [1304, 40] on icon "button" at bounding box center [1293, 28] width 22 height 23
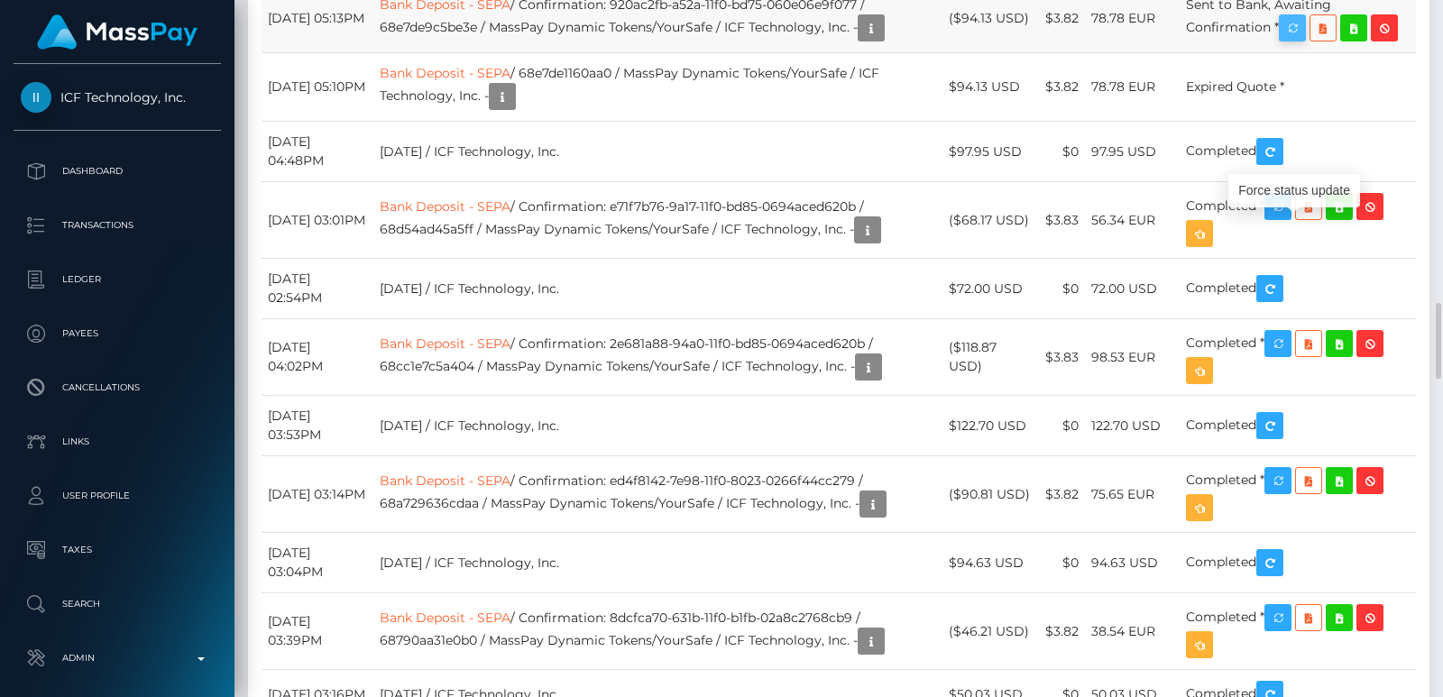
click at [1304, 40] on icon "button" at bounding box center [1293, 28] width 22 height 23
click at [1303, 40] on icon "button" at bounding box center [1293, 28] width 22 height 23
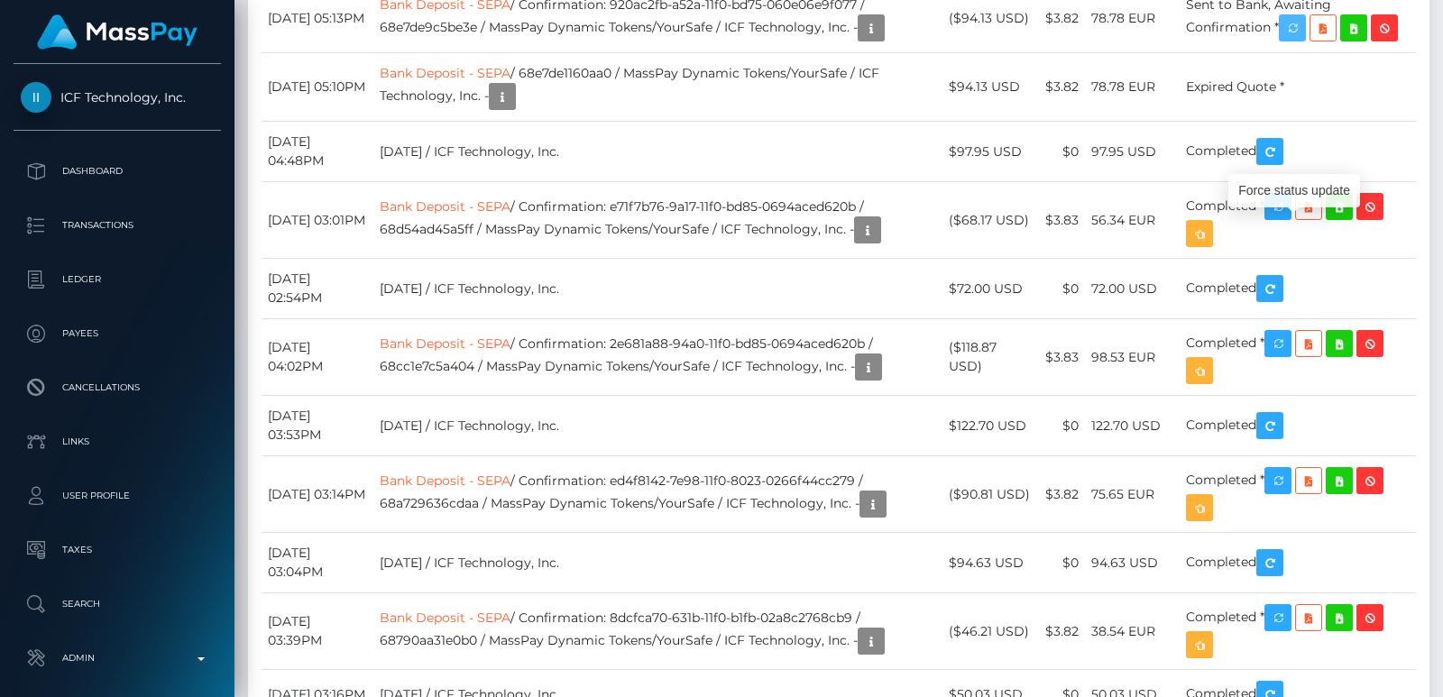
click at [1303, 40] on icon "button" at bounding box center [1293, 28] width 22 height 23
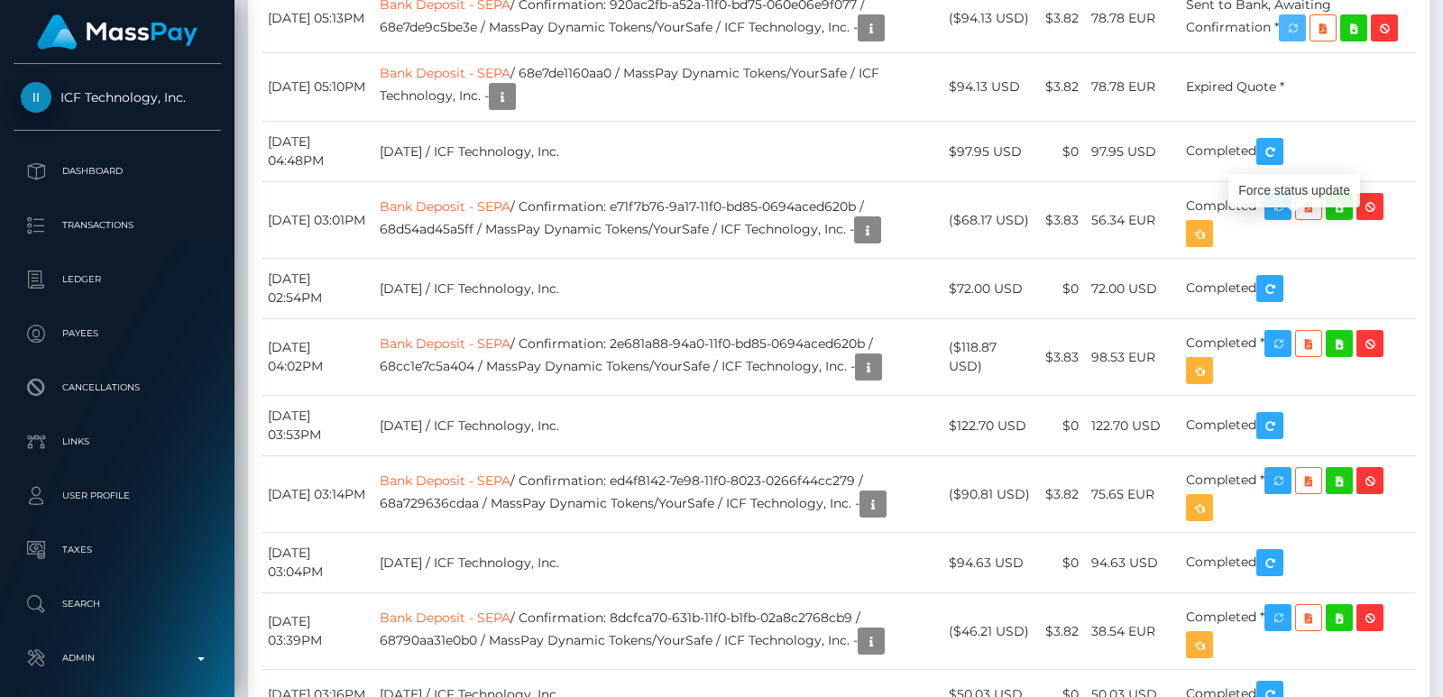
click at [1303, 40] on icon "button" at bounding box center [1293, 28] width 22 height 23
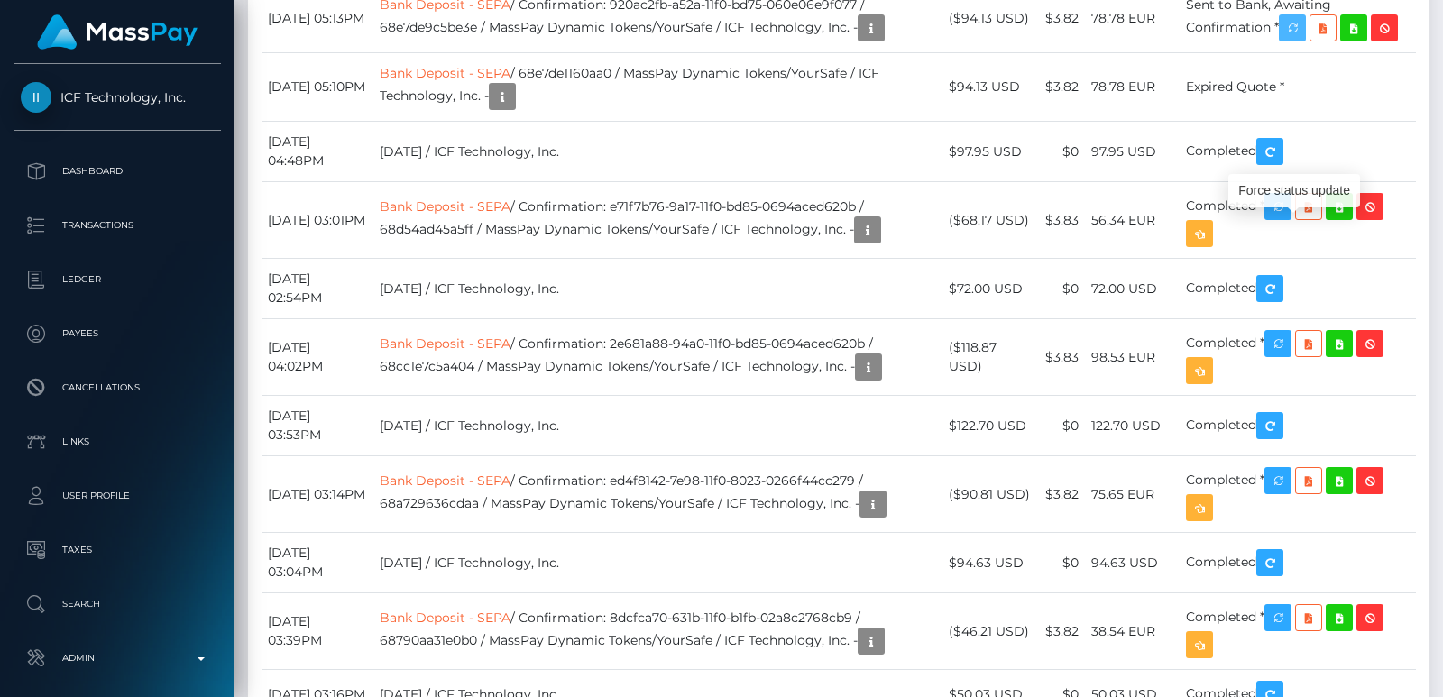
click at [1303, 40] on icon "button" at bounding box center [1293, 28] width 22 height 23
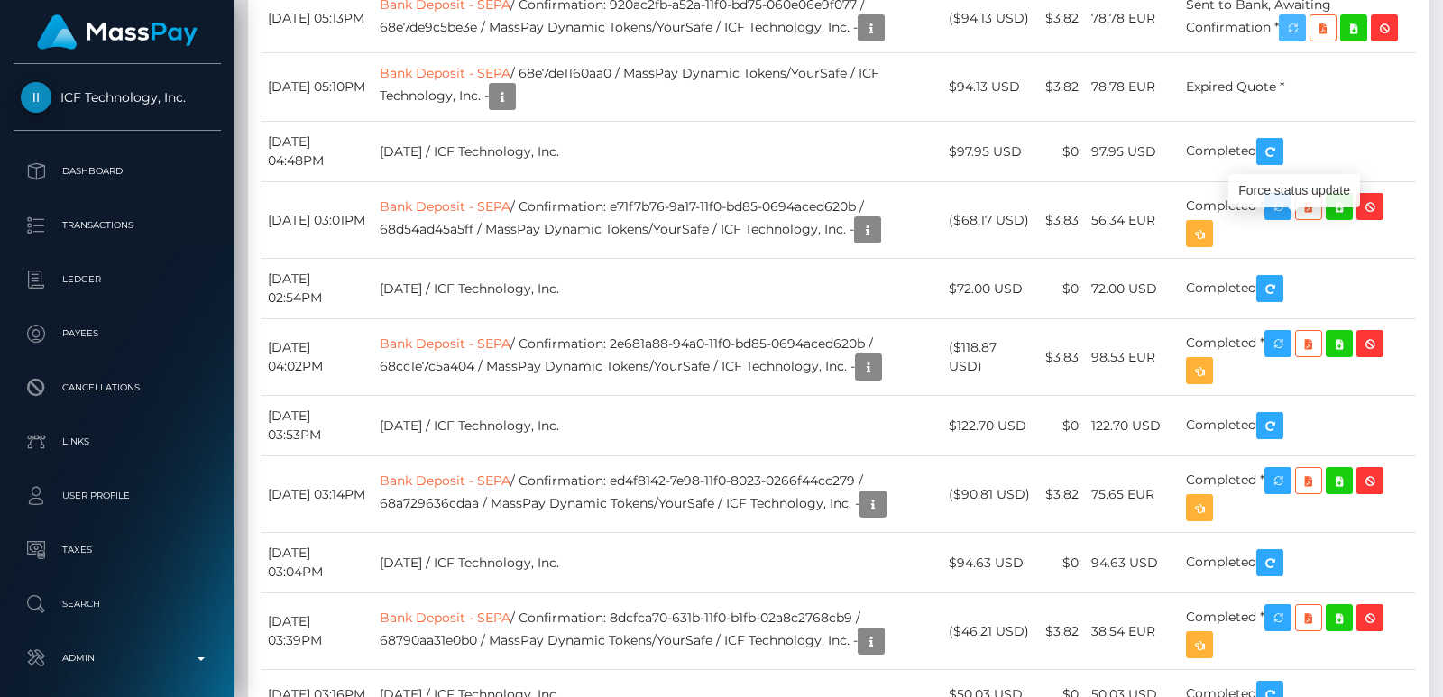
click at [1303, 40] on icon "button" at bounding box center [1293, 28] width 22 height 23
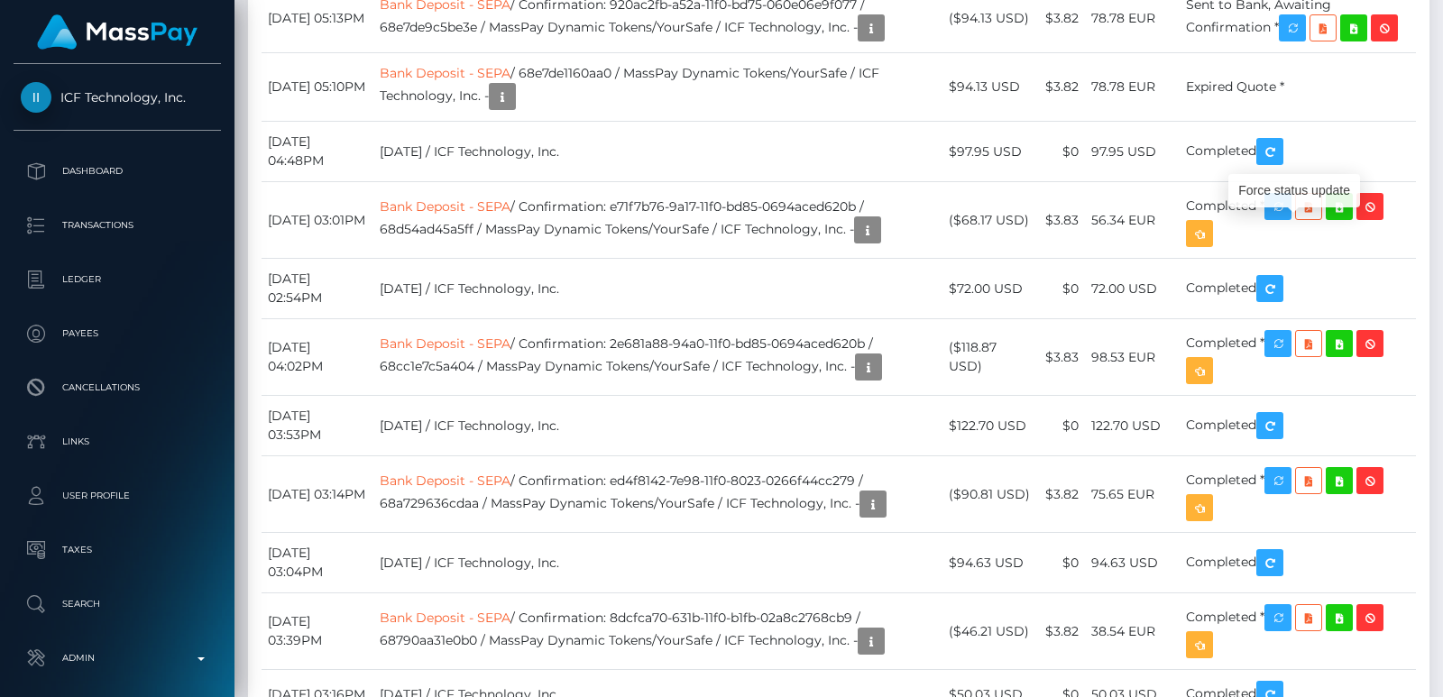
click at [1442, 425] on div at bounding box center [1437, 348] width 14 height 697
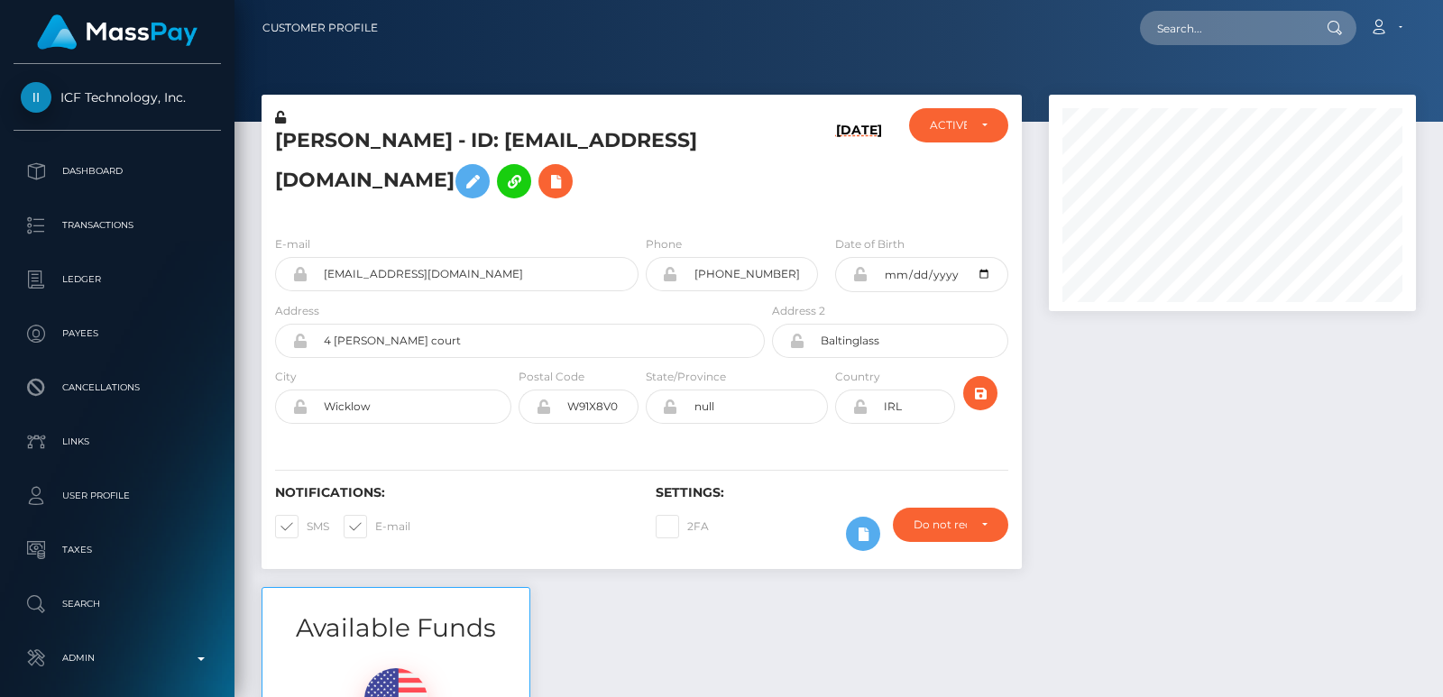
scroll to position [217, 366]
click at [1196, 17] on input "text" at bounding box center [1225, 28] width 170 height 34
paste input "[PERSON_NAME][EMAIL_ADDRESS][DOMAIN_NAME]"
type input "[PERSON_NAME][EMAIL_ADDRESS][DOMAIN_NAME]"
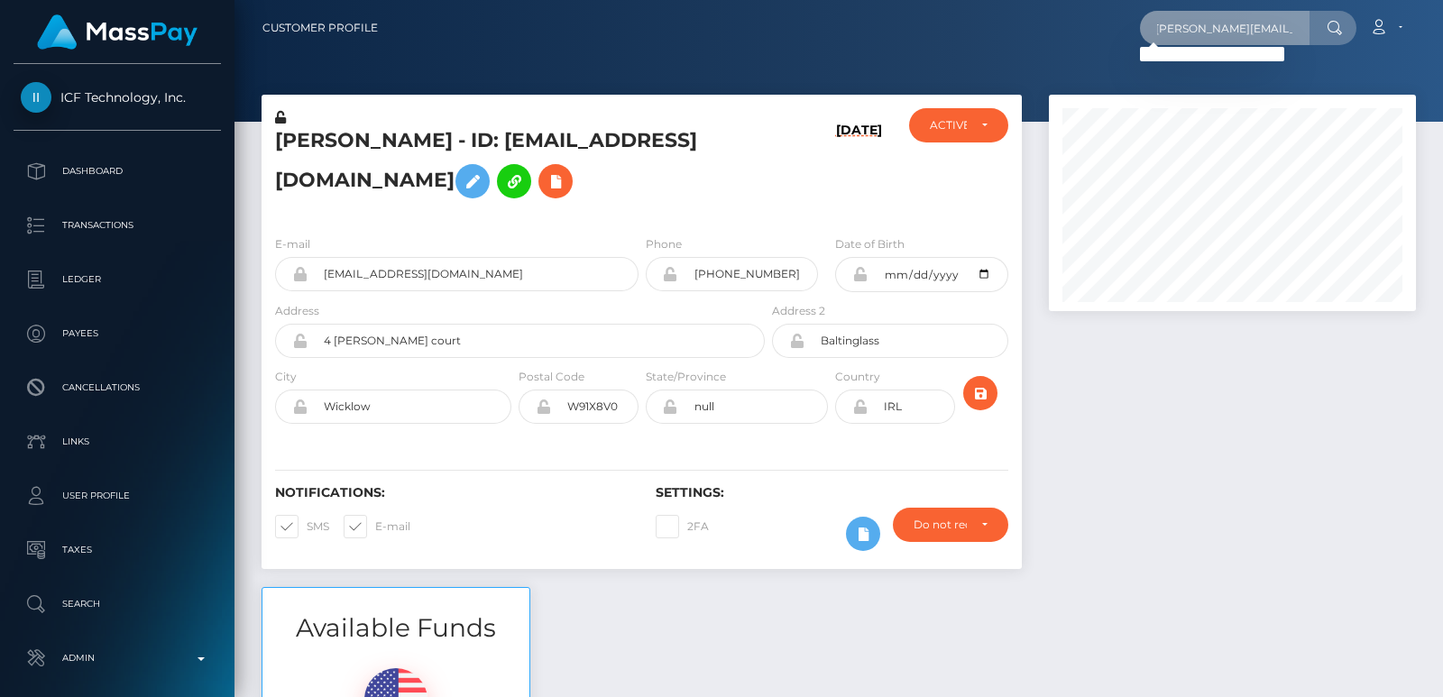
scroll to position [0, 0]
click at [1229, 35] on input "[PERSON_NAME][EMAIL_ADDRESS][DOMAIN_NAME]" at bounding box center [1225, 28] width 170 height 34
click at [1229, 35] on input "julia.ripari09@gmail.com" at bounding box center [1225, 28] width 170 height 34
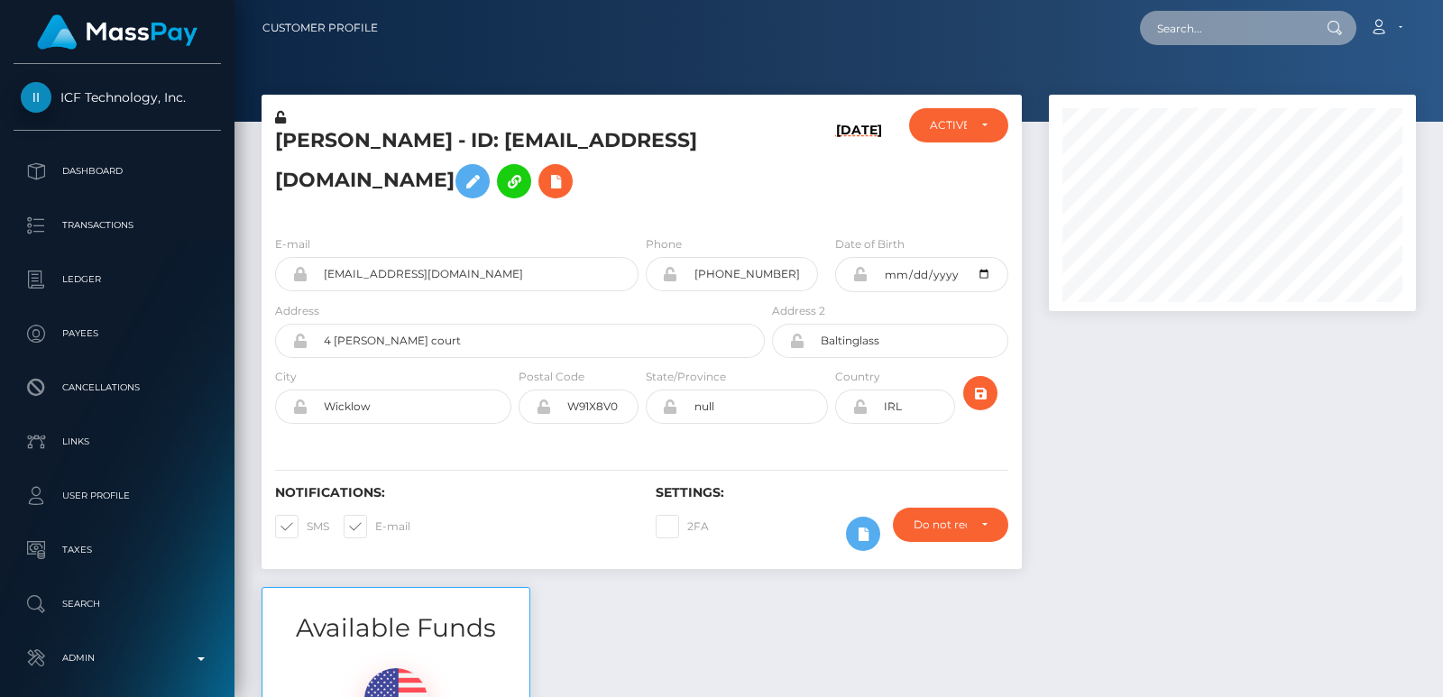
paste input "julia.ripari09@gmail.com"
type input "julia.ripari09@gmail.com"
click at [1222, 28] on input "julia.ripari09@gmail.com" at bounding box center [1225, 28] width 170 height 34
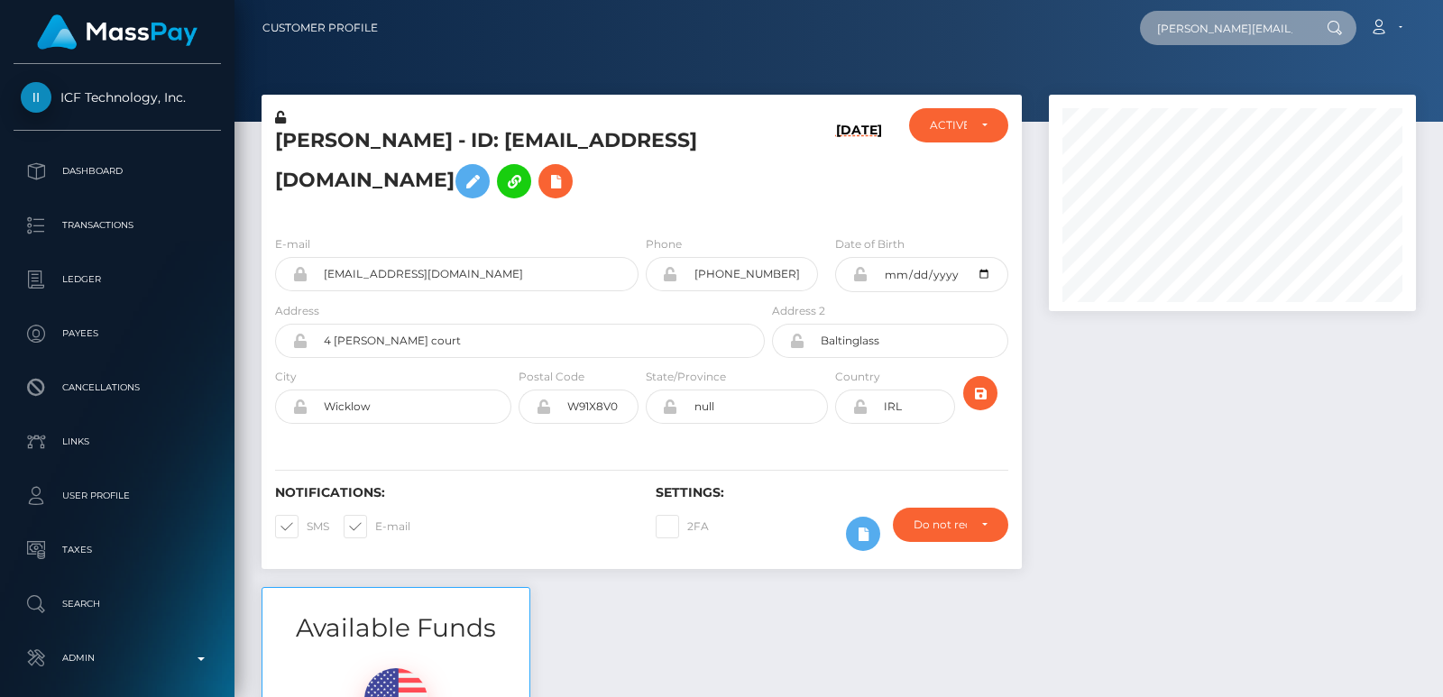
click at [1222, 28] on input "julia.ripari09@gmail.com" at bounding box center [1225, 28] width 170 height 34
paste input "2bd86582-a32f-4259-822f-bd69907e31a7"
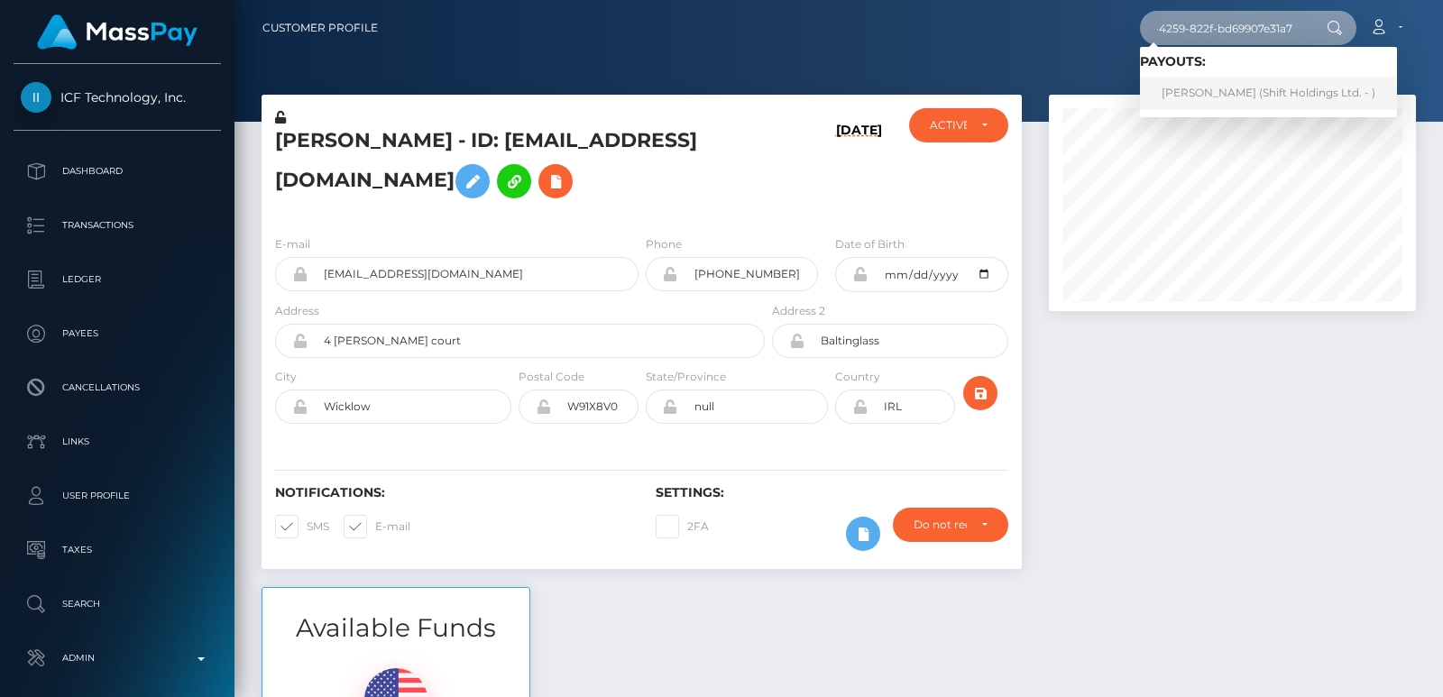
type input "2bd86582-a32f-4259-822f-bd69907e31a7"
click at [1223, 96] on link "JULIA RIPARI DE ANDRADE (Shift Holdings Ltd. - )" at bounding box center [1268, 93] width 257 height 33
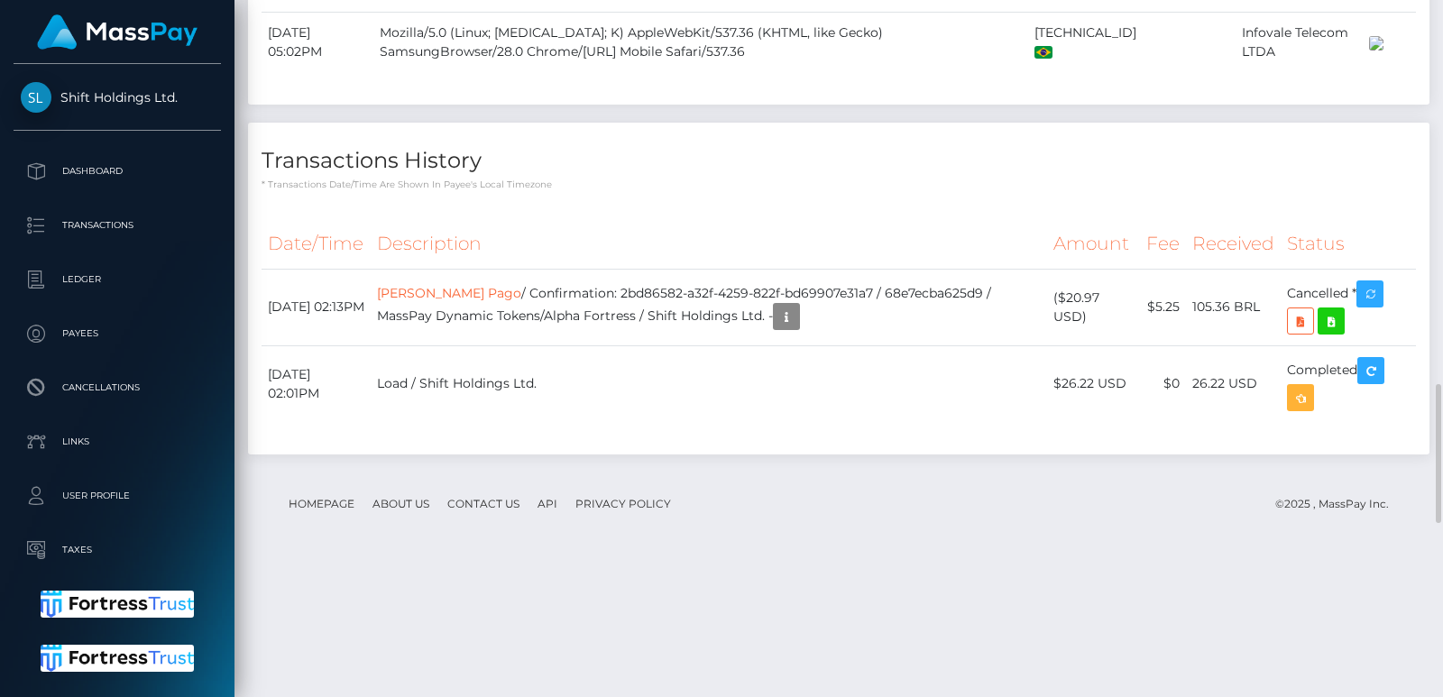
scroll to position [1838, 0]
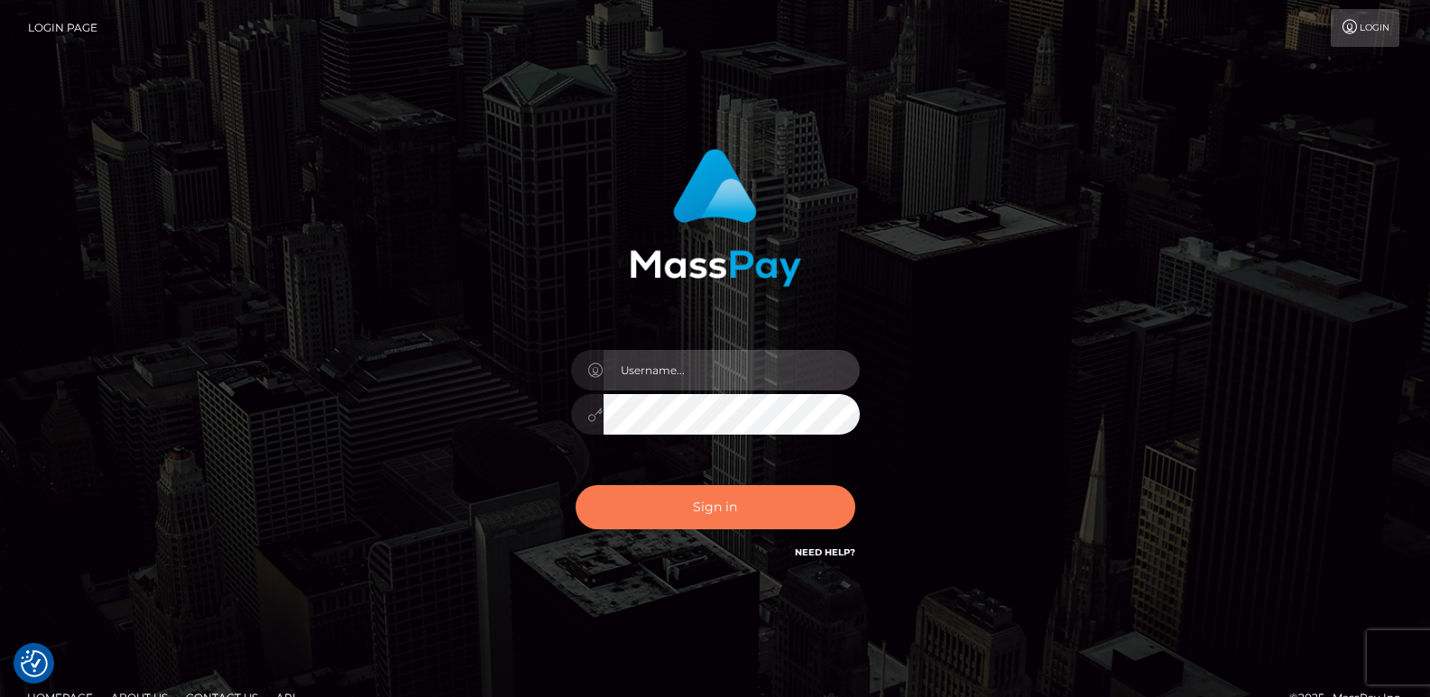
type input "[DOMAIN_NAME]"
click at [670, 513] on button "Sign in" at bounding box center [716, 507] width 280 height 44
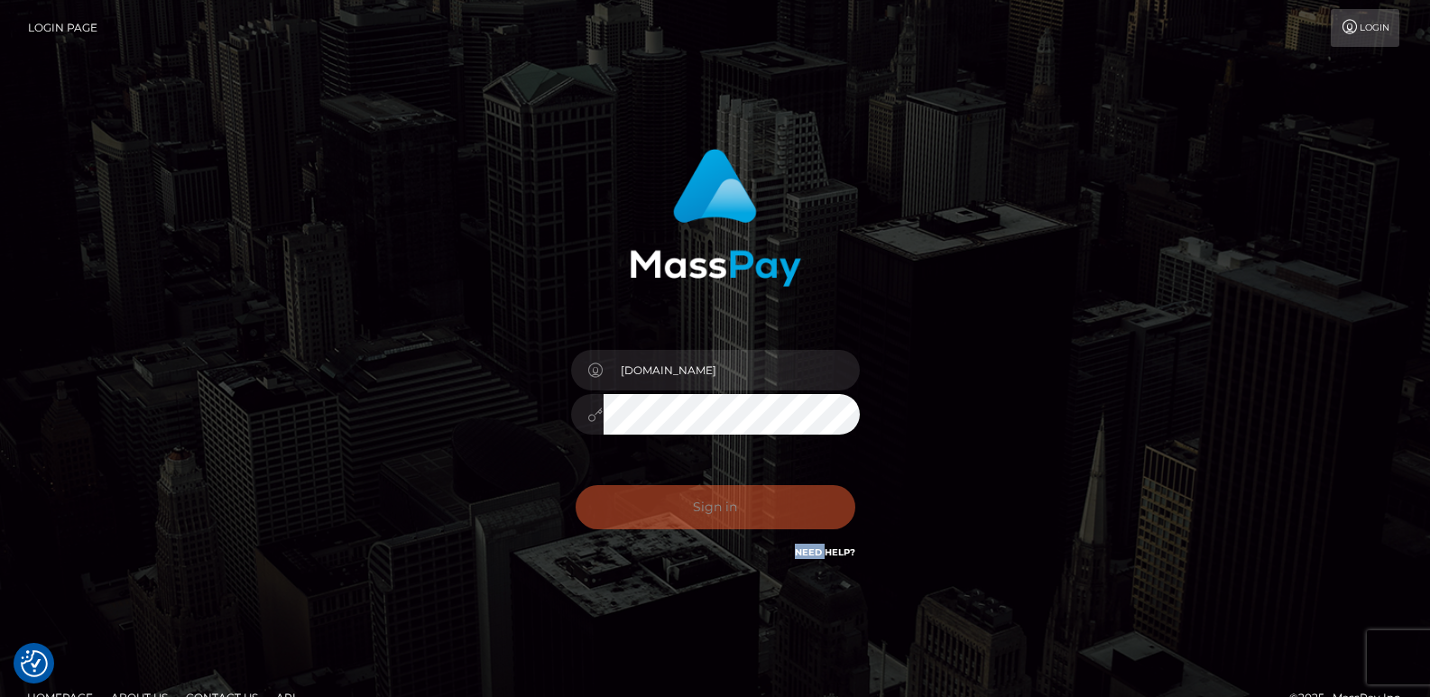
click at [670, 513] on div "Sign in Need Help?" at bounding box center [715, 514] width 316 height 80
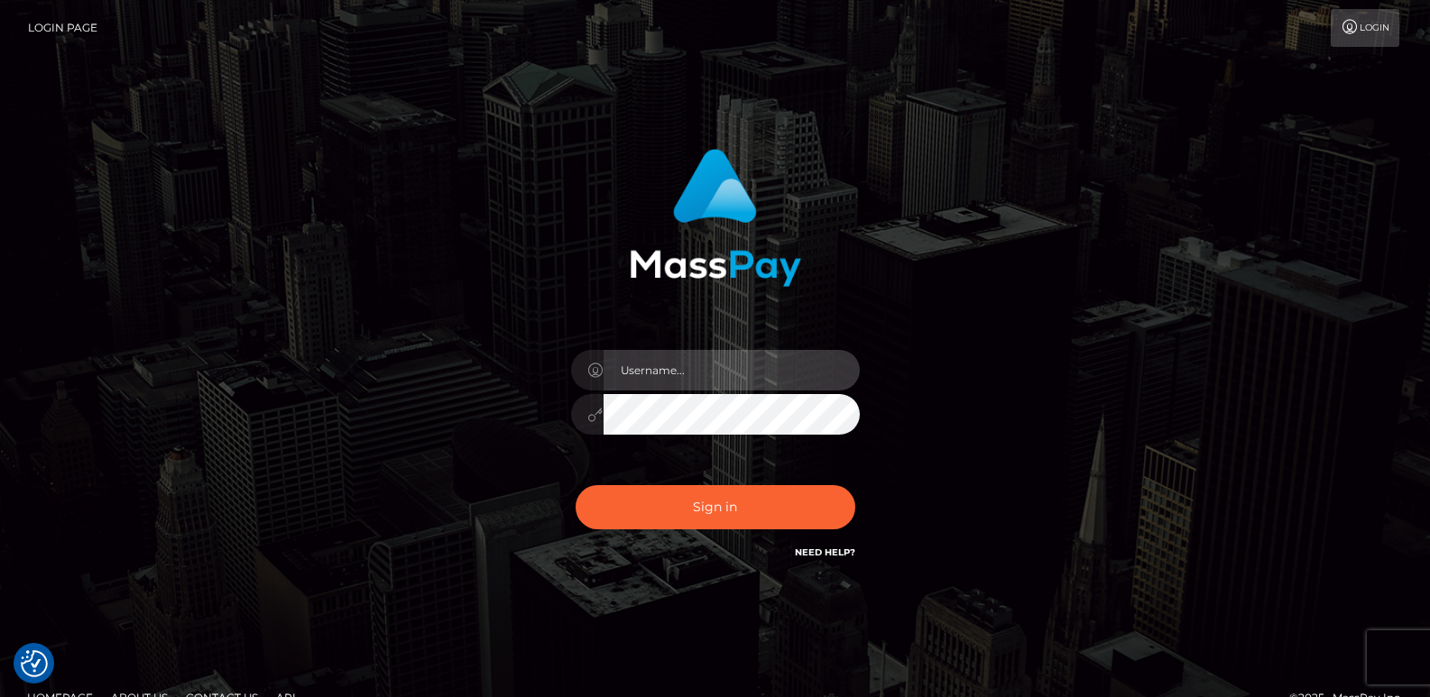
type input "ts2.es"
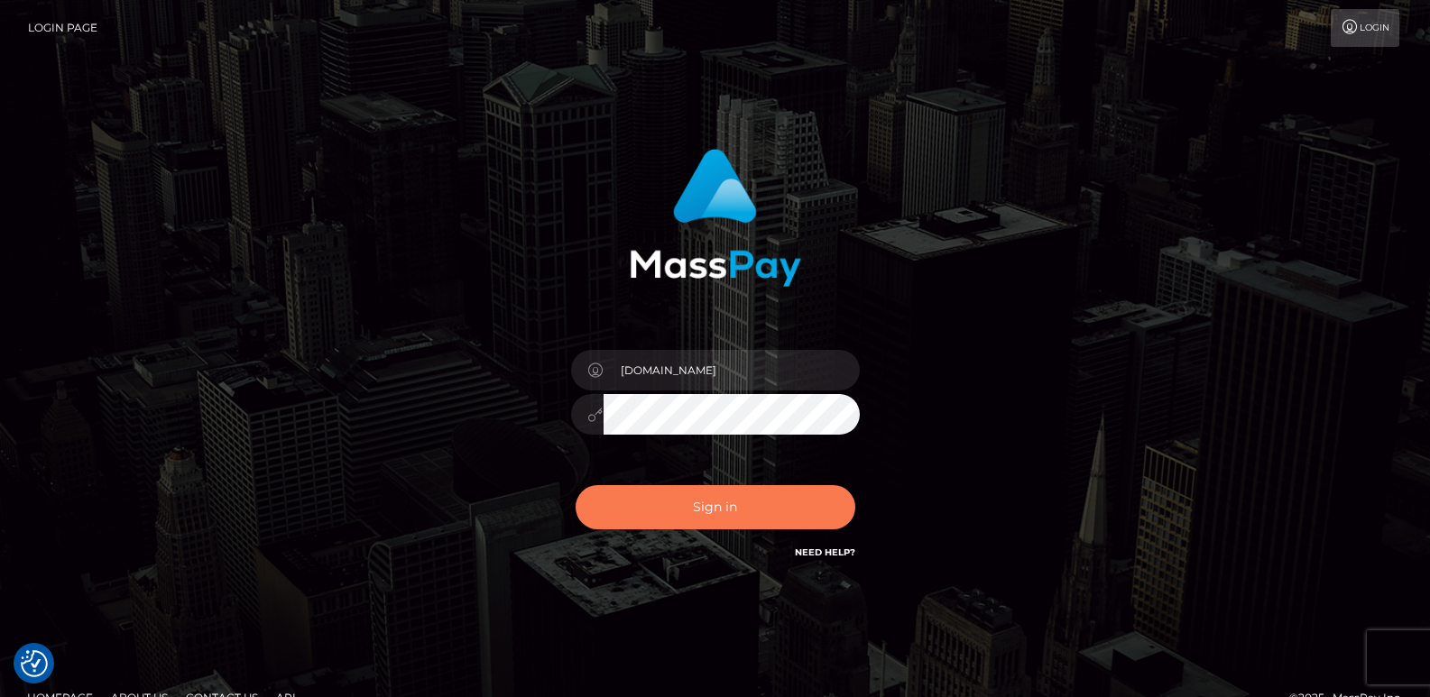
click at [670, 513] on button "Sign in" at bounding box center [716, 507] width 280 height 44
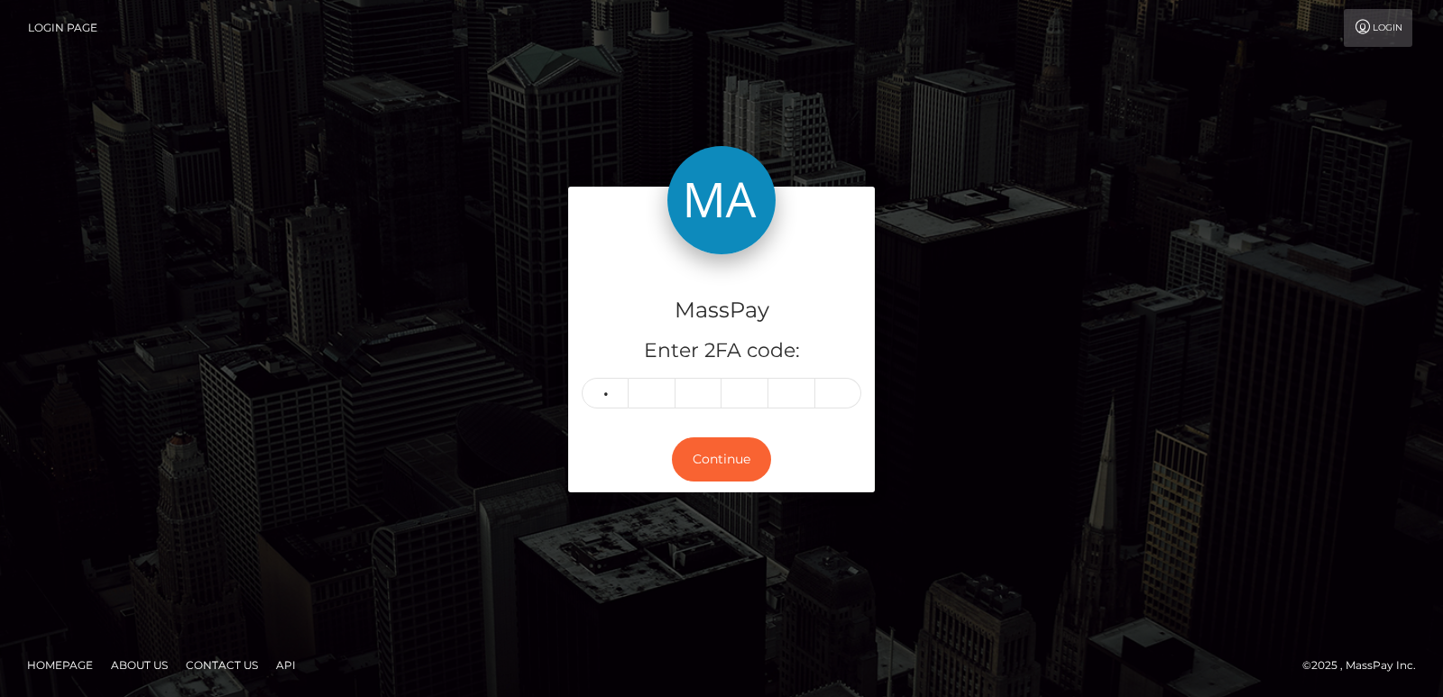
type input "5"
type input "4"
type input "7"
type input "9"
type input "0"
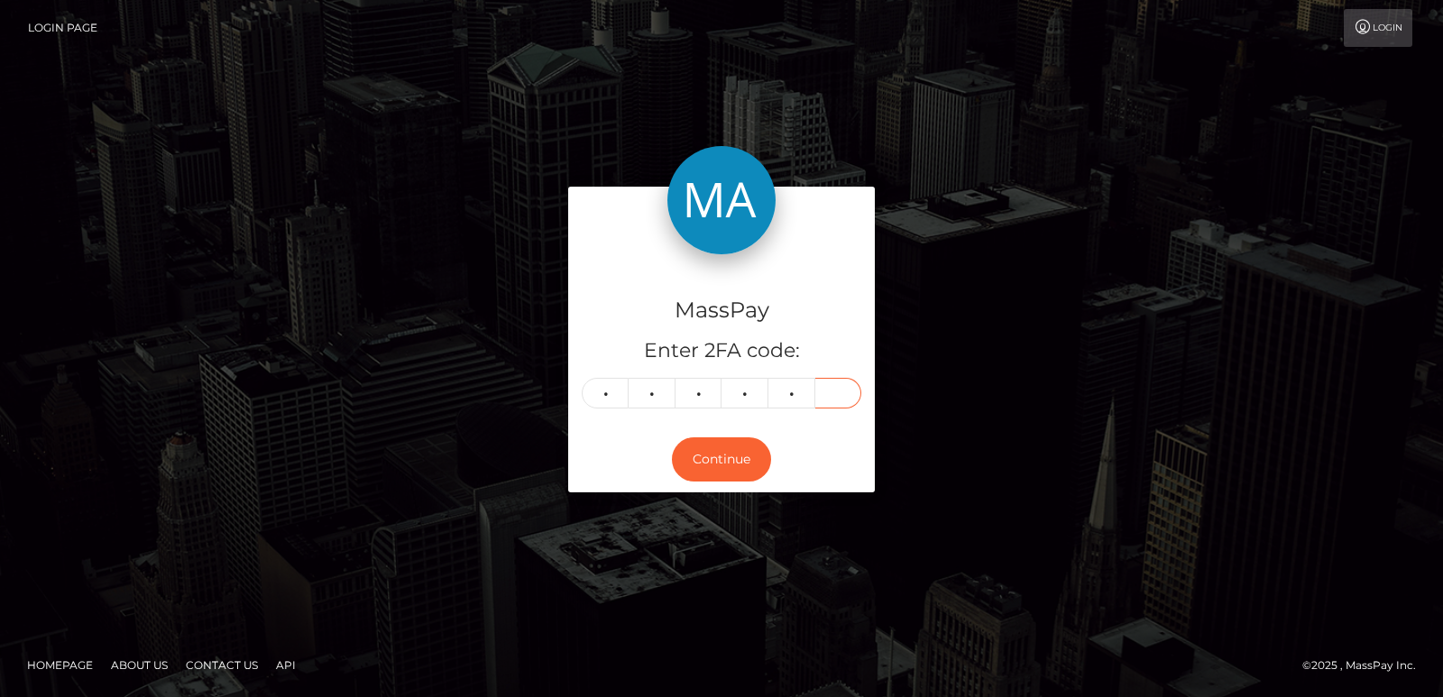
type input "8"
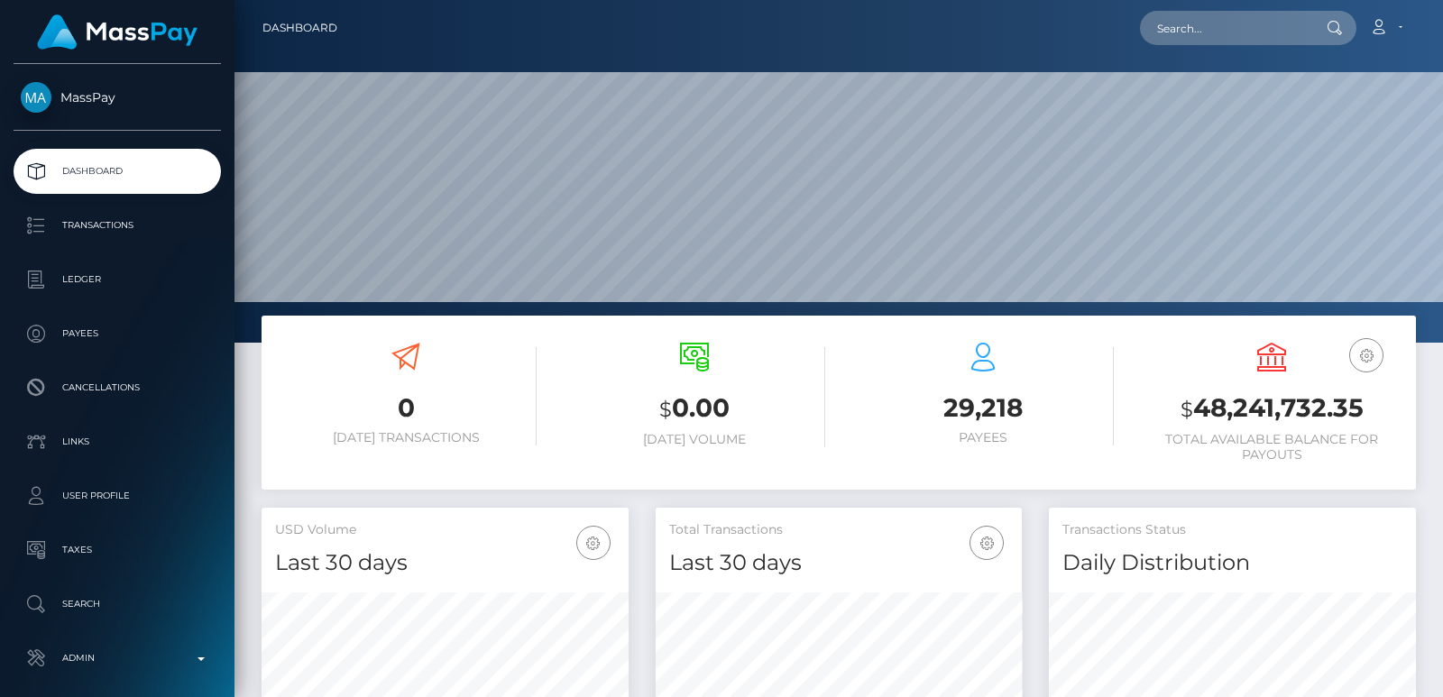
scroll to position [320, 366]
click at [1184, 17] on input "text" at bounding box center [1225, 28] width 170 height 34
paste input "[EMAIL_ADDRESS][DOMAIN_NAME]"
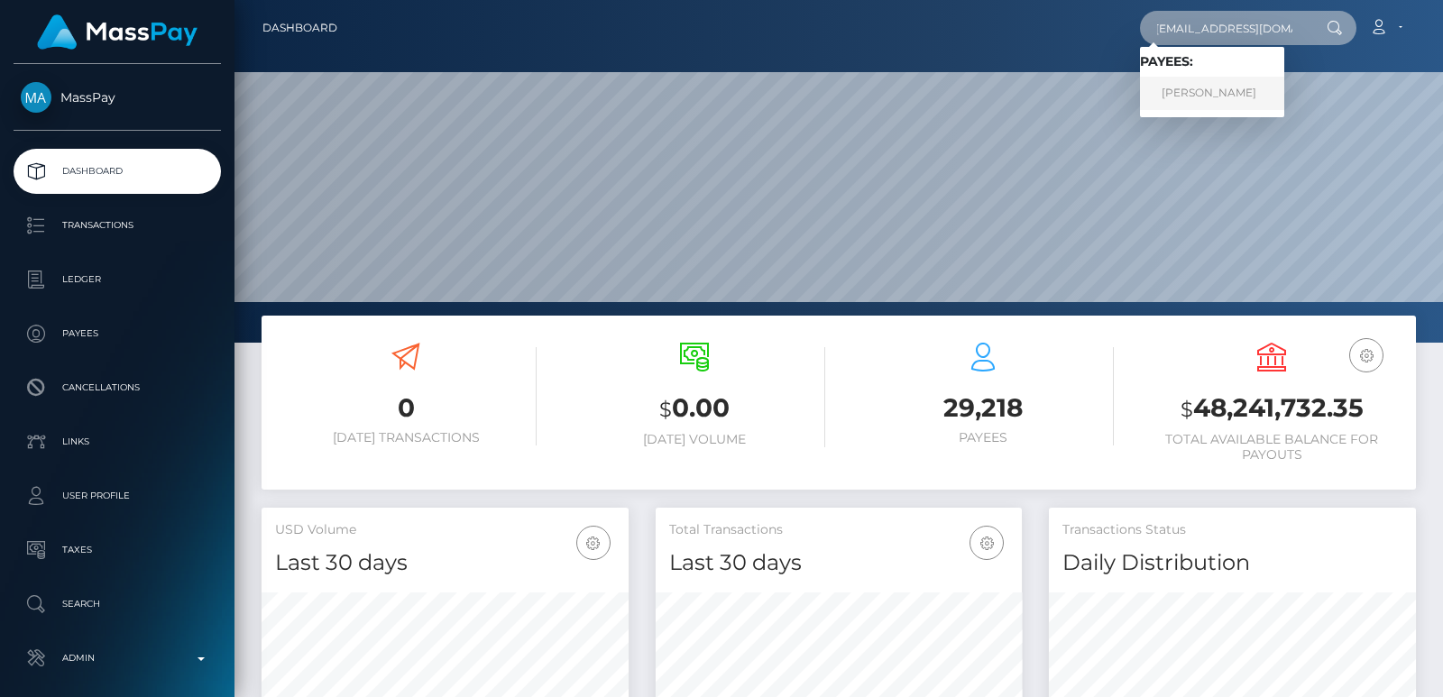
type input "[EMAIL_ADDRESS][DOMAIN_NAME]"
click at [1214, 91] on link "[PERSON_NAME]" at bounding box center [1212, 93] width 144 height 33
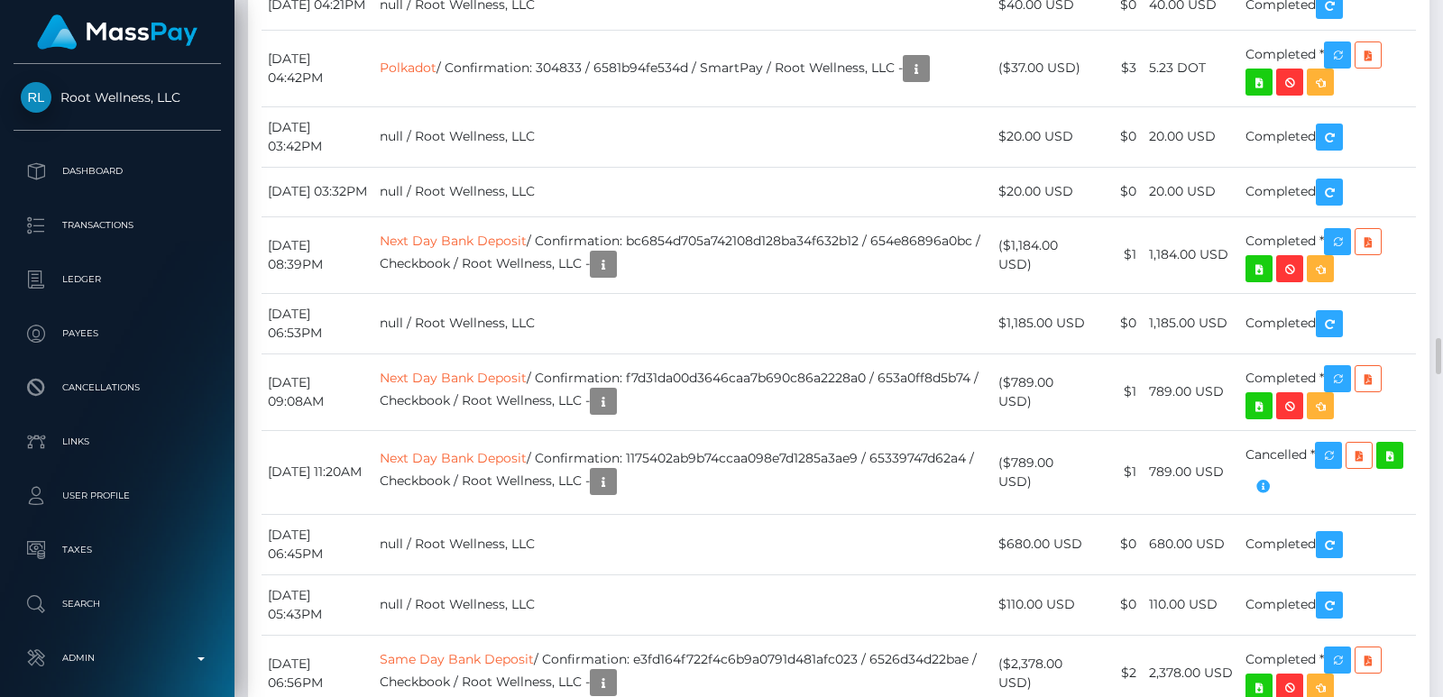
scroll to position [5873, 0]
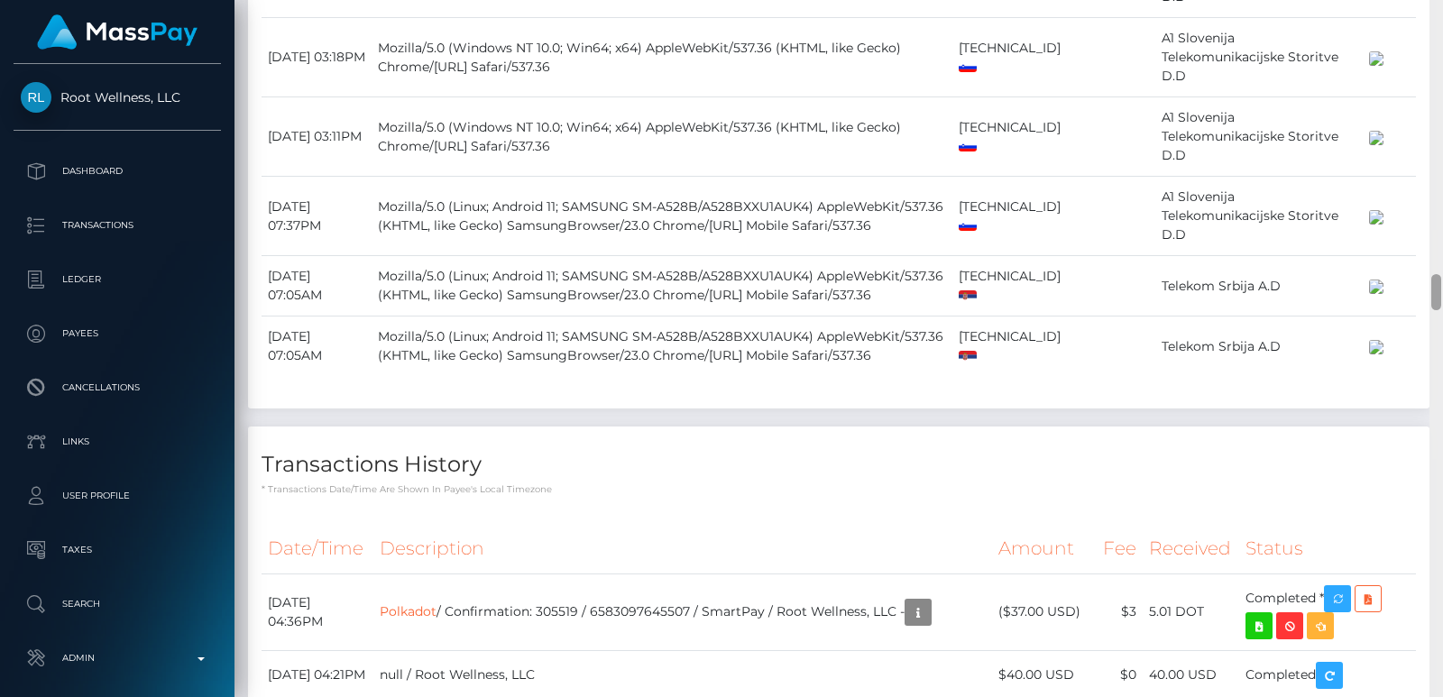
click at [1433, 52] on div at bounding box center [1437, 348] width 14 height 697
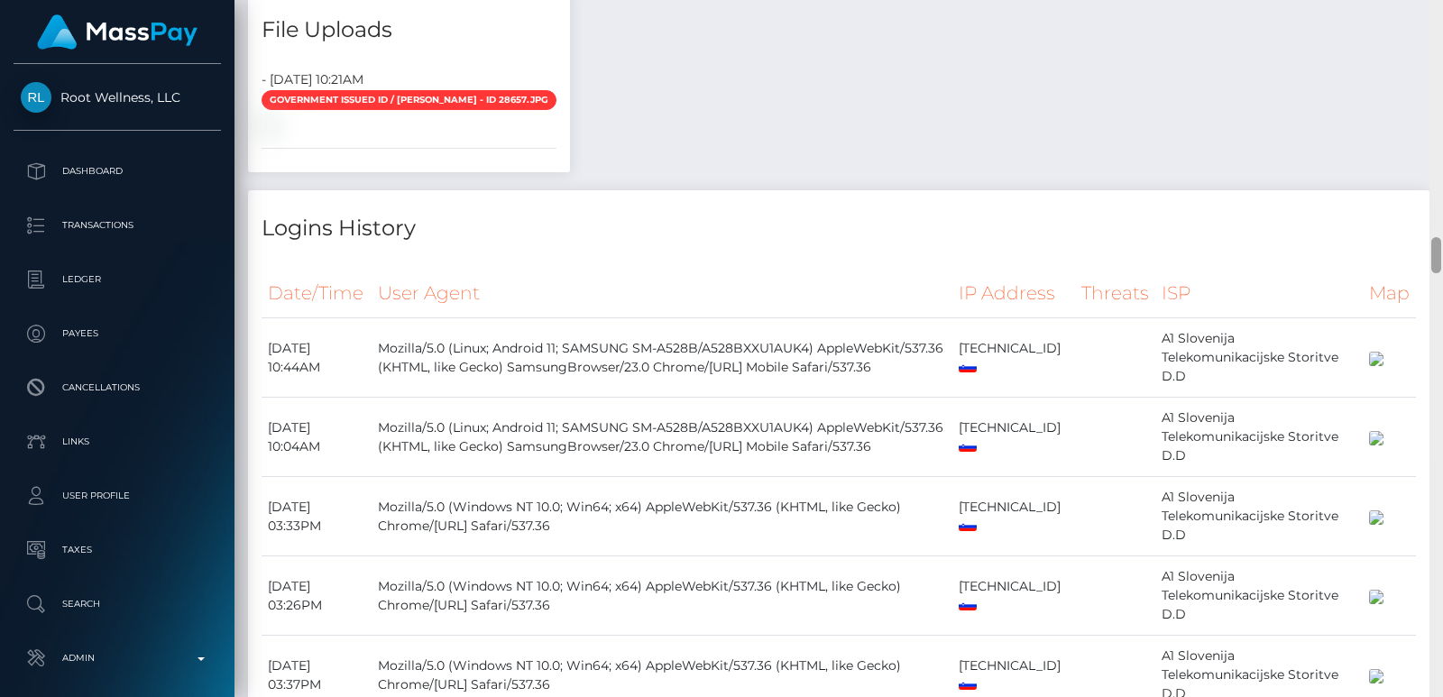
click at [1433, 52] on div at bounding box center [1437, 348] width 14 height 697
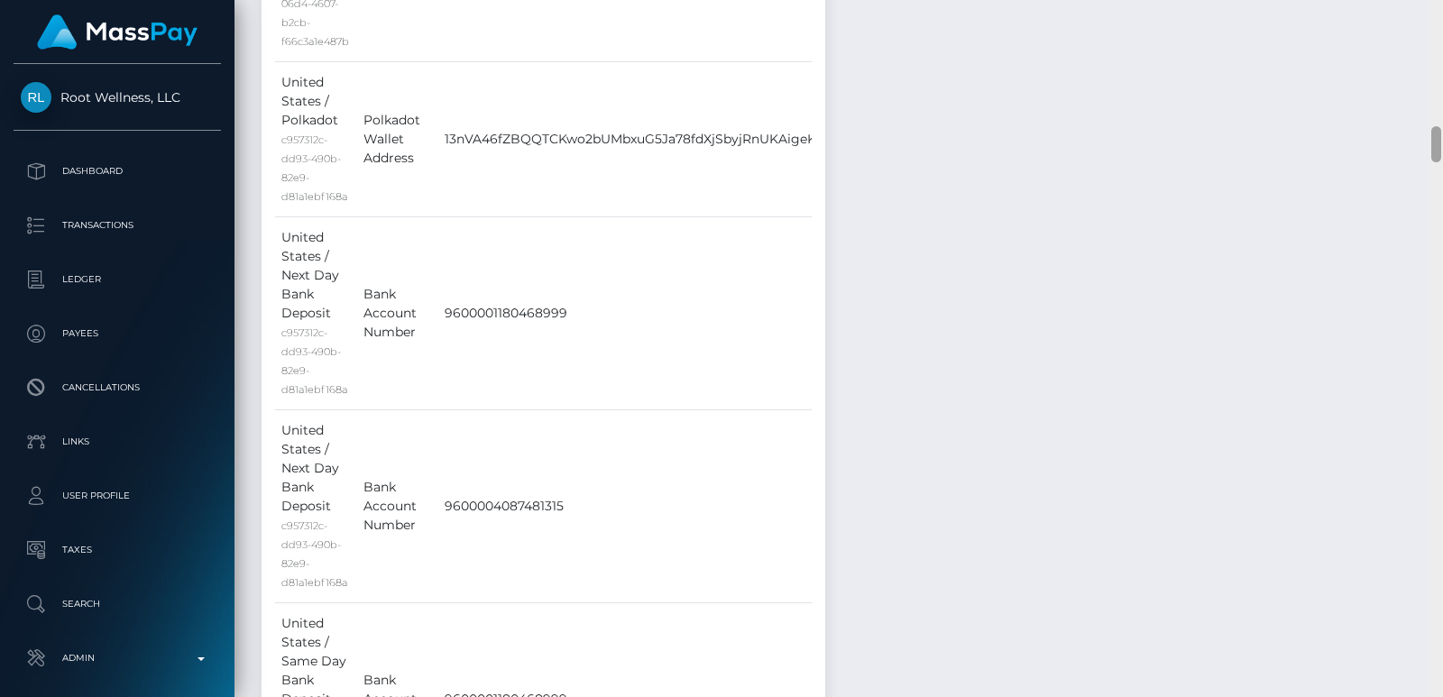
click at [1433, 52] on div at bounding box center [1437, 348] width 14 height 697
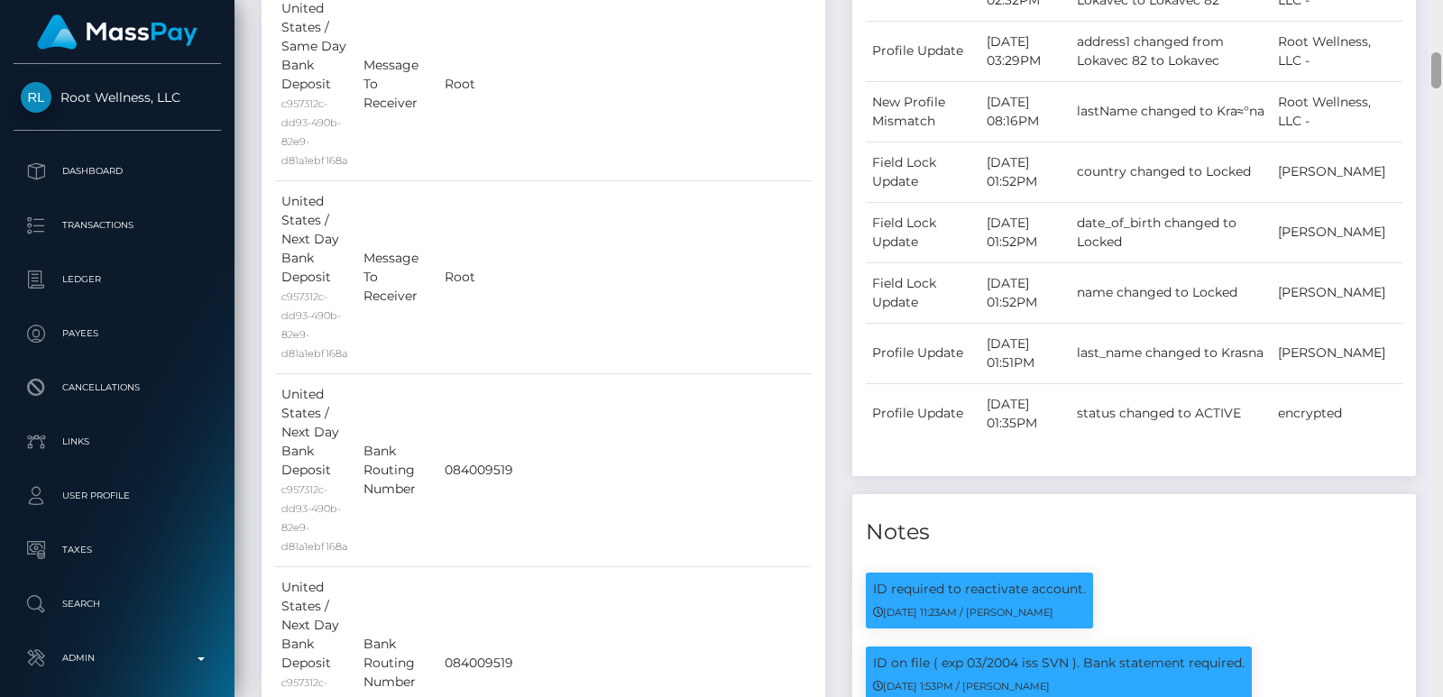
click at [1433, 52] on div at bounding box center [1437, 70] width 10 height 36
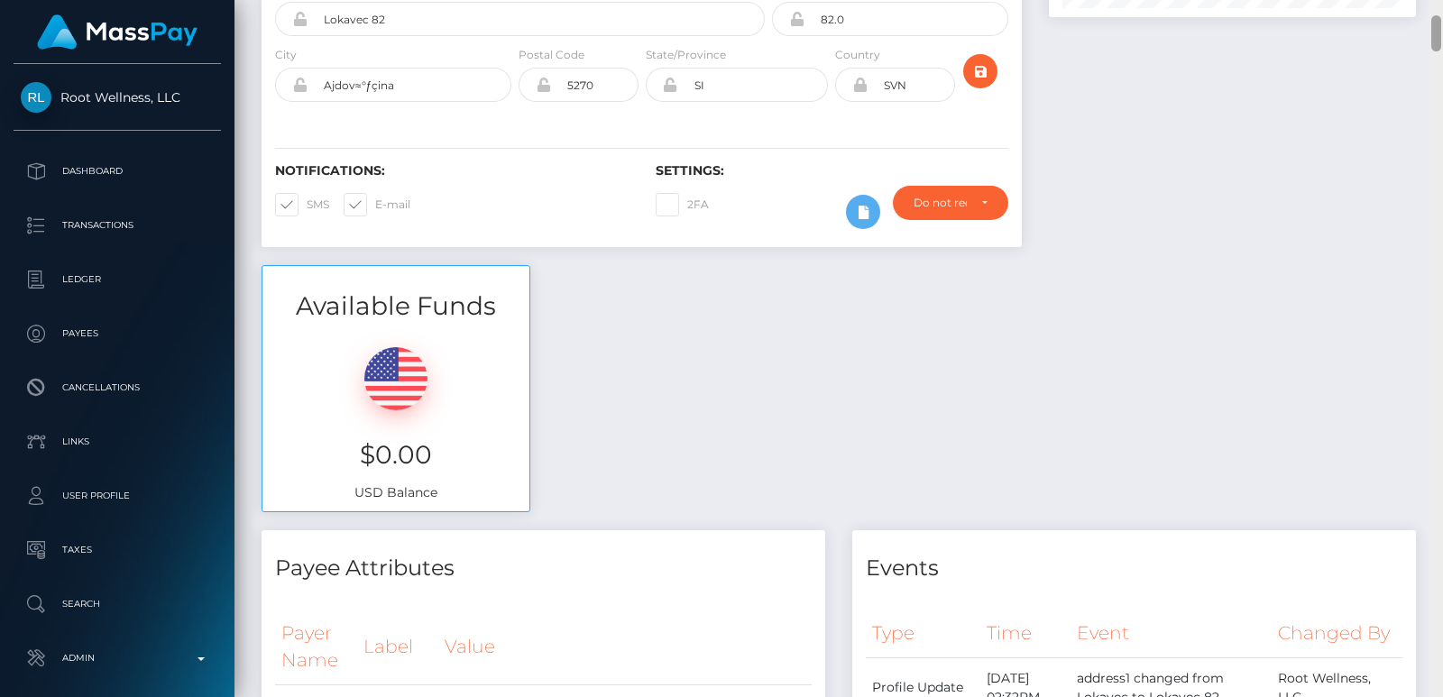
click at [1433, 25] on div at bounding box center [1437, 348] width 14 height 697
click at [1433, 25] on div at bounding box center [1437, 33] width 10 height 36
click at [1435, 2] on div "Customer Profile Loading... Loading..." at bounding box center [839, 348] width 1209 height 697
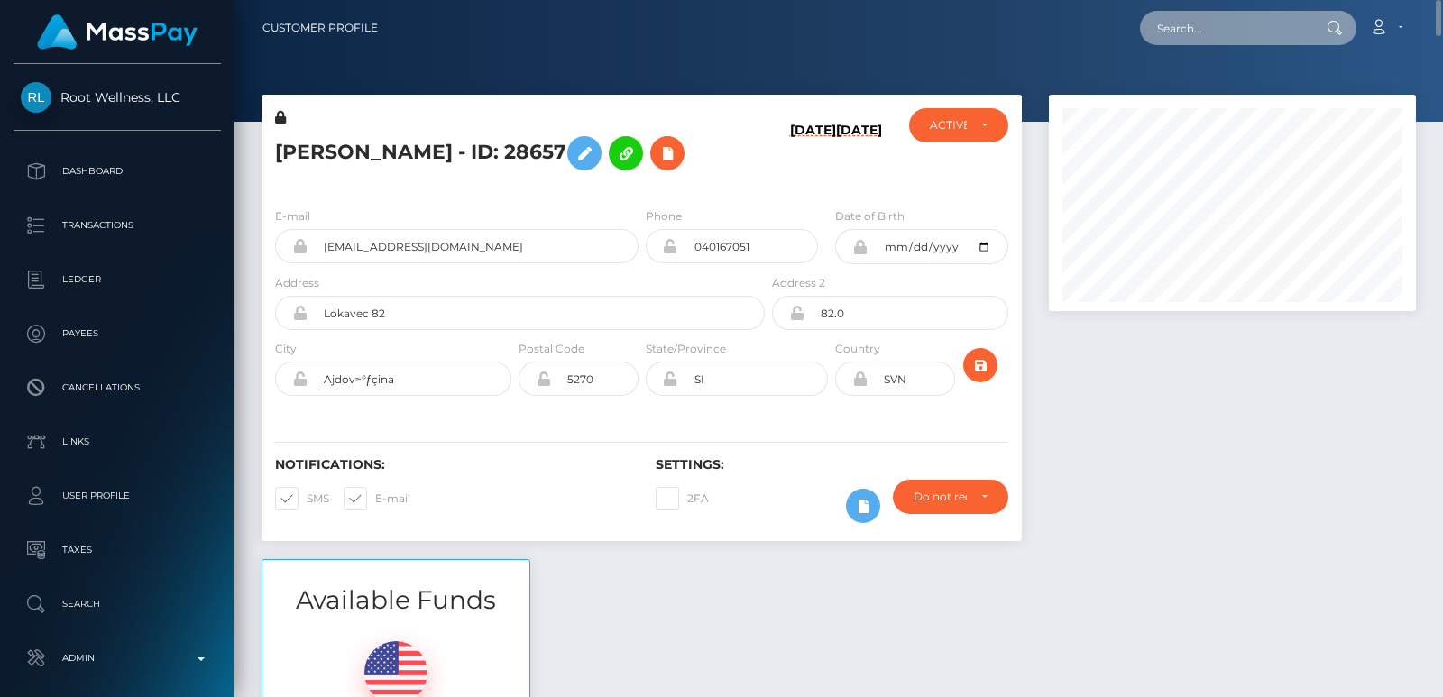
click at [1199, 33] on input "text" at bounding box center [1225, 28] width 170 height 34
paste input "duovokalika@gmail.com"
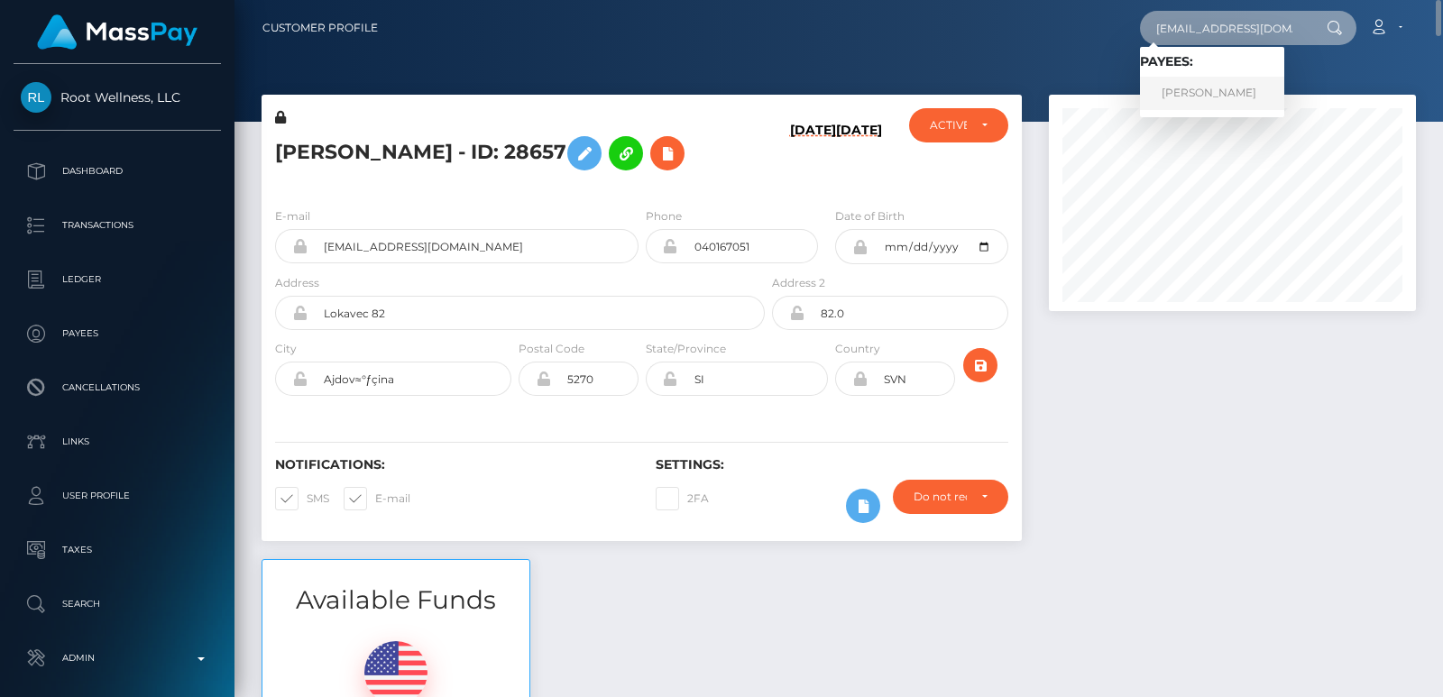
type input "duovokalika@gmail.com"
click at [1227, 88] on link "Janez Krasna" at bounding box center [1212, 93] width 144 height 33
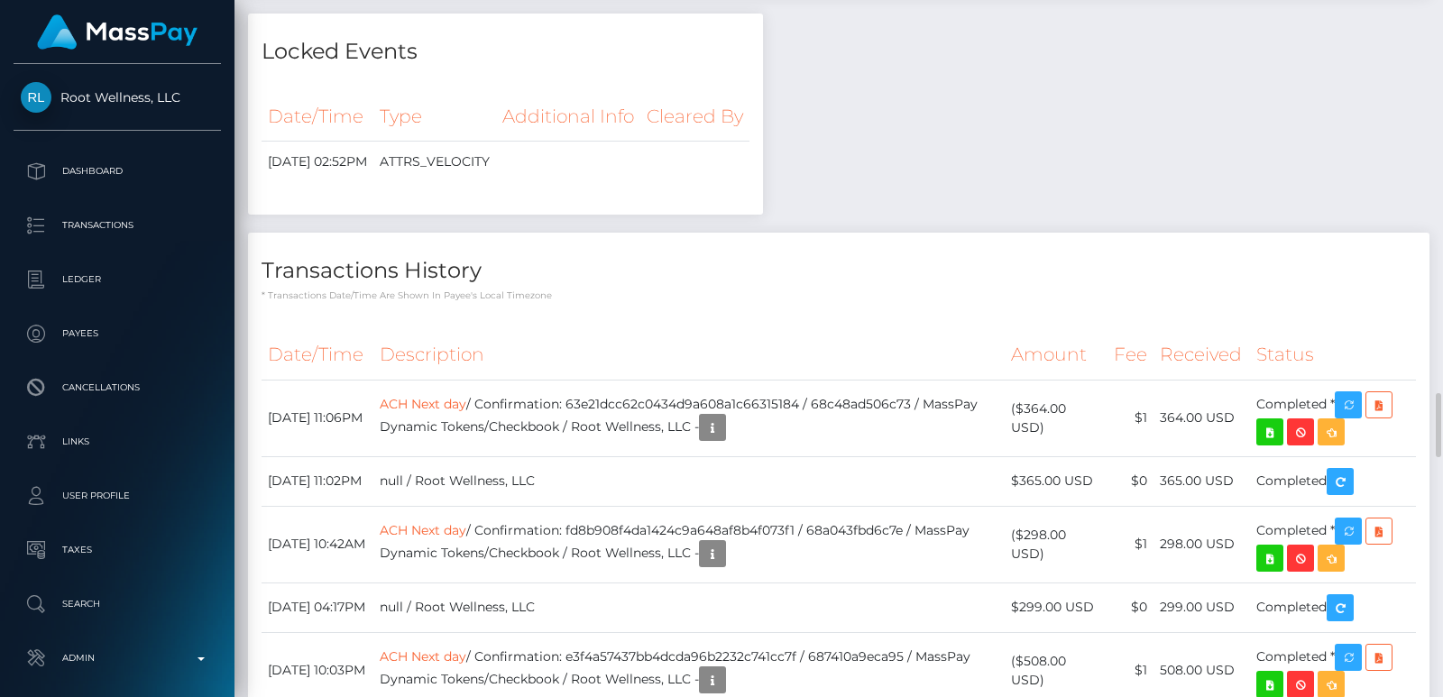
scroll to position [3708, 0]
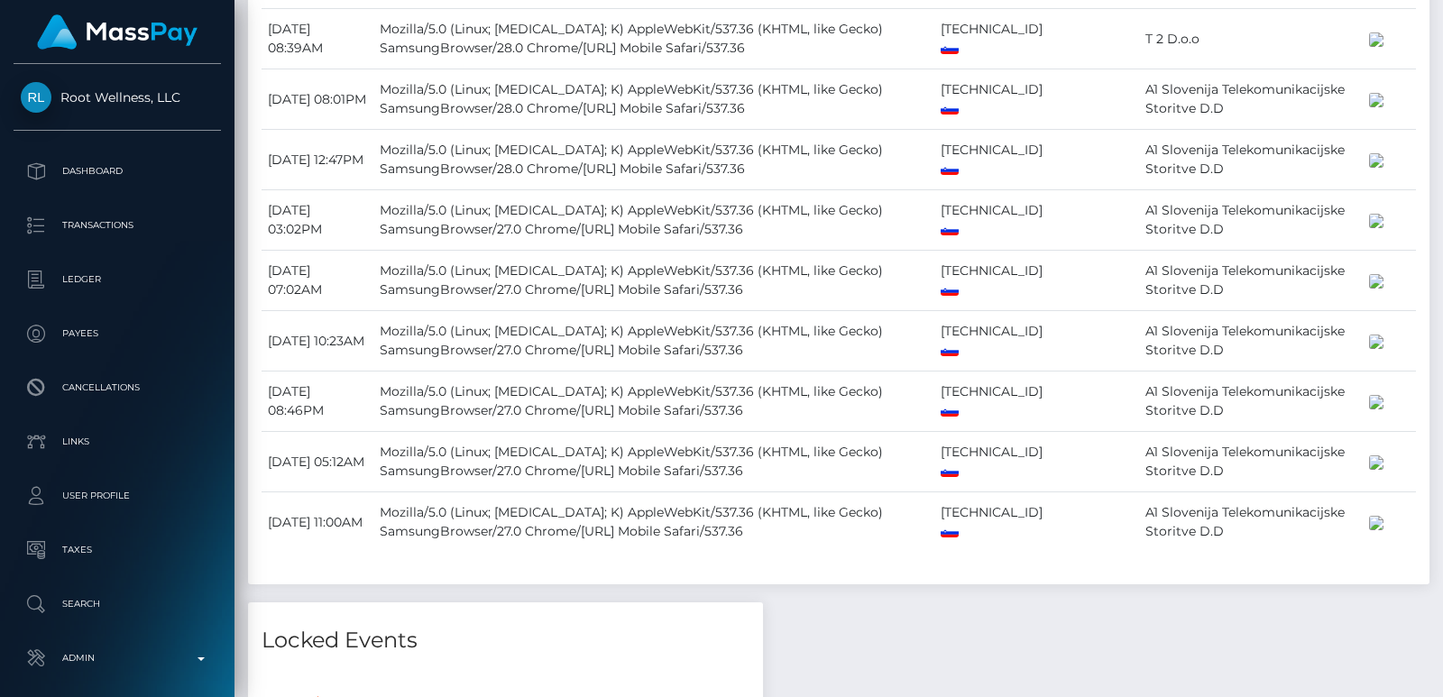
click at [1442, 94] on div at bounding box center [1437, 348] width 14 height 697
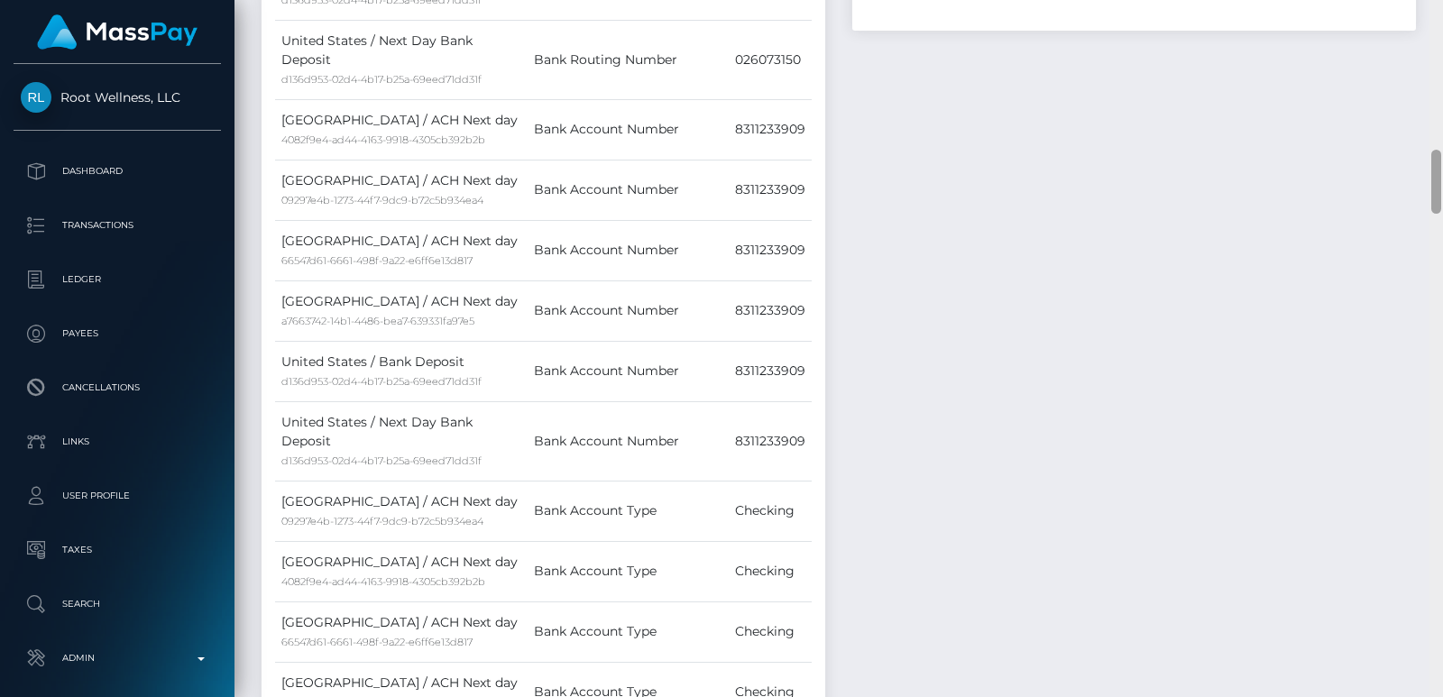
click at [1442, 94] on div at bounding box center [1437, 348] width 14 height 697
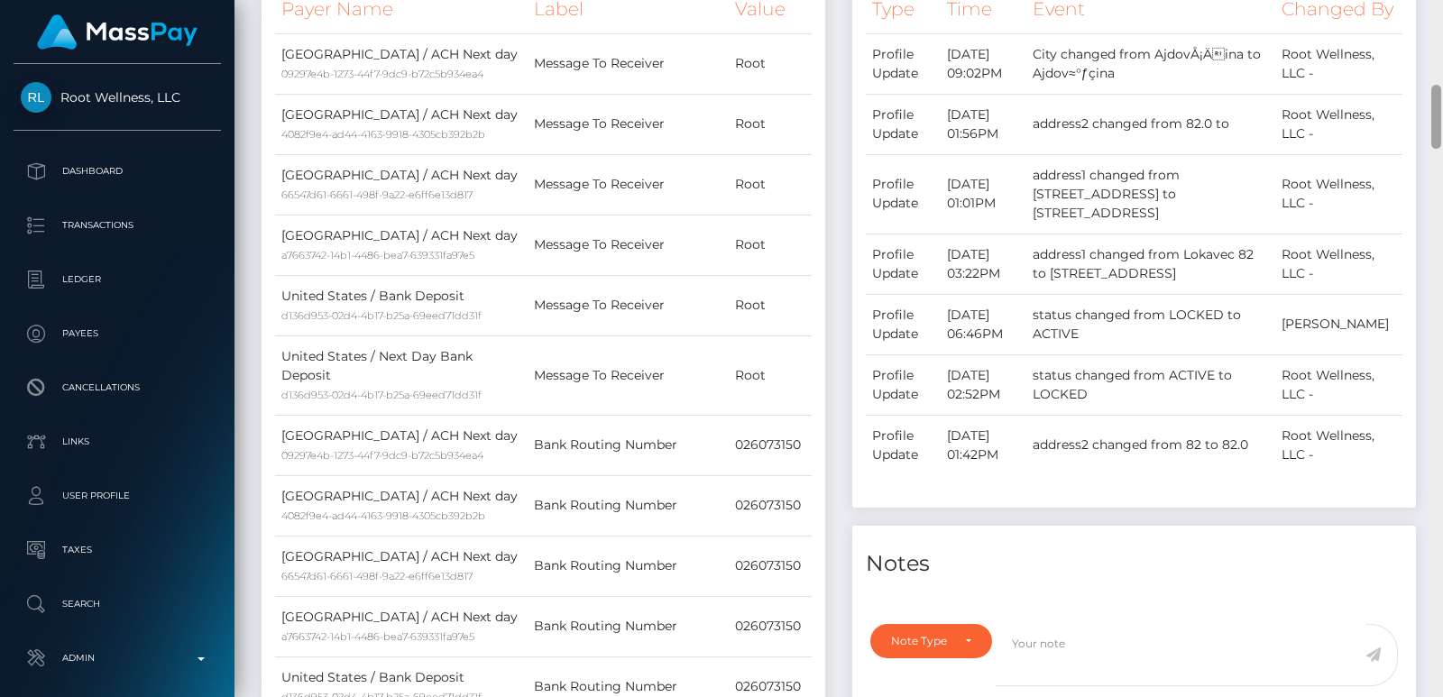
scroll to position [1616, 0]
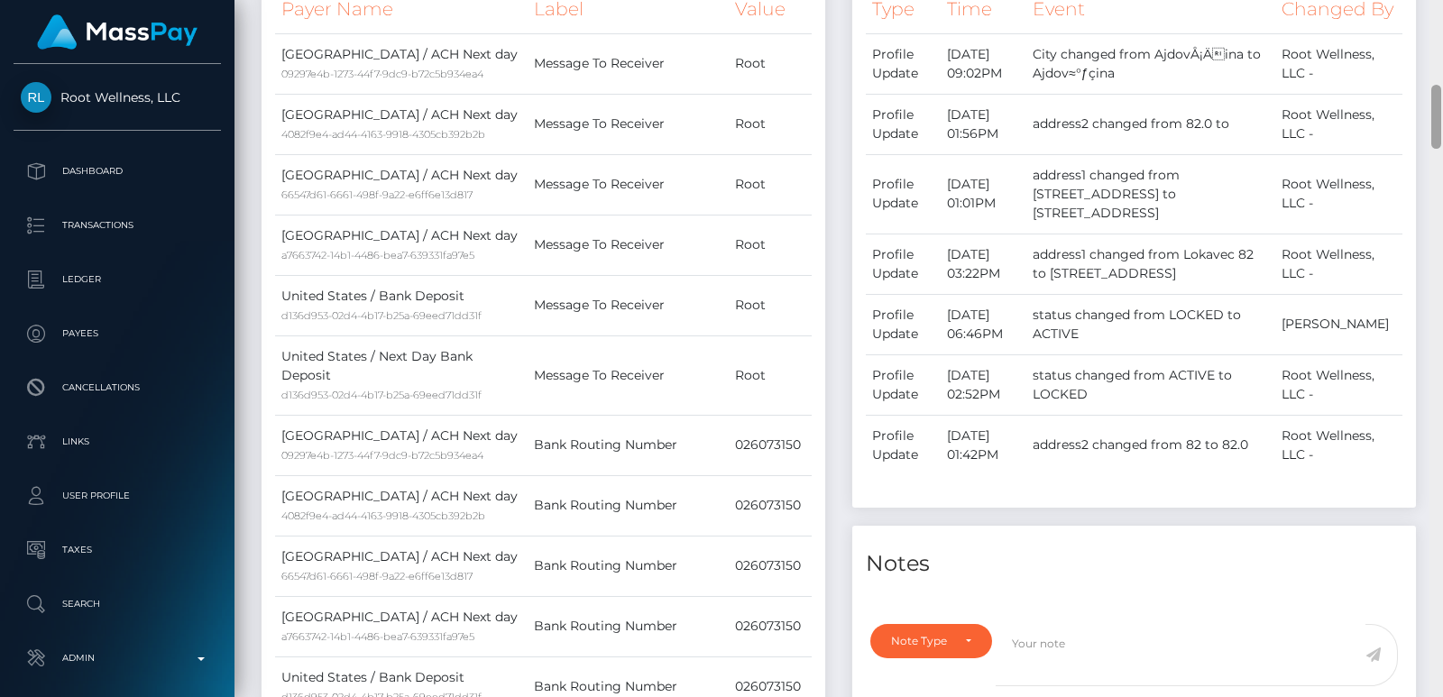
click at [1440, 50] on div at bounding box center [1437, 348] width 14 height 697
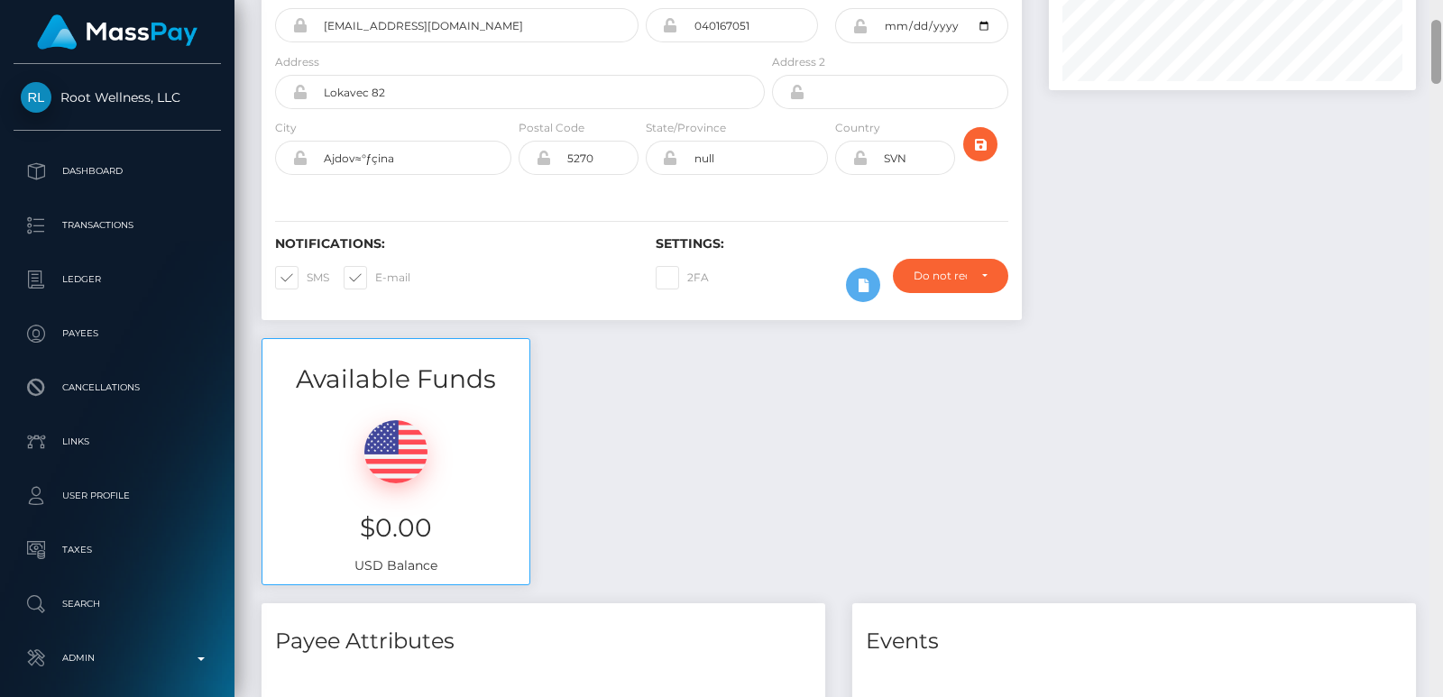
click at [1439, 32] on div at bounding box center [1437, 348] width 14 height 697
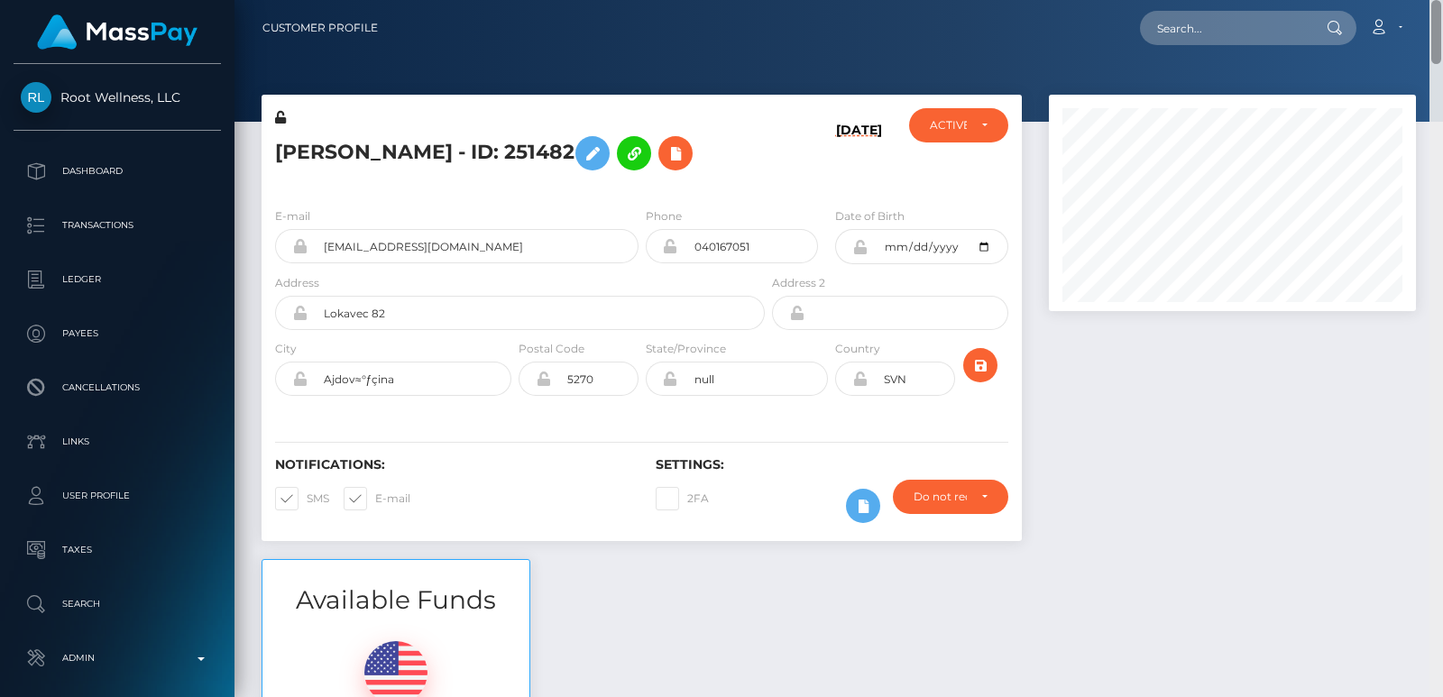
click at [1438, 7] on div "Customer Profile Loading... Loading..." at bounding box center [839, 348] width 1209 height 697
click at [1257, 23] on input "text" at bounding box center [1225, 28] width 170 height 34
paste input "janez.krasna@gmail.com"
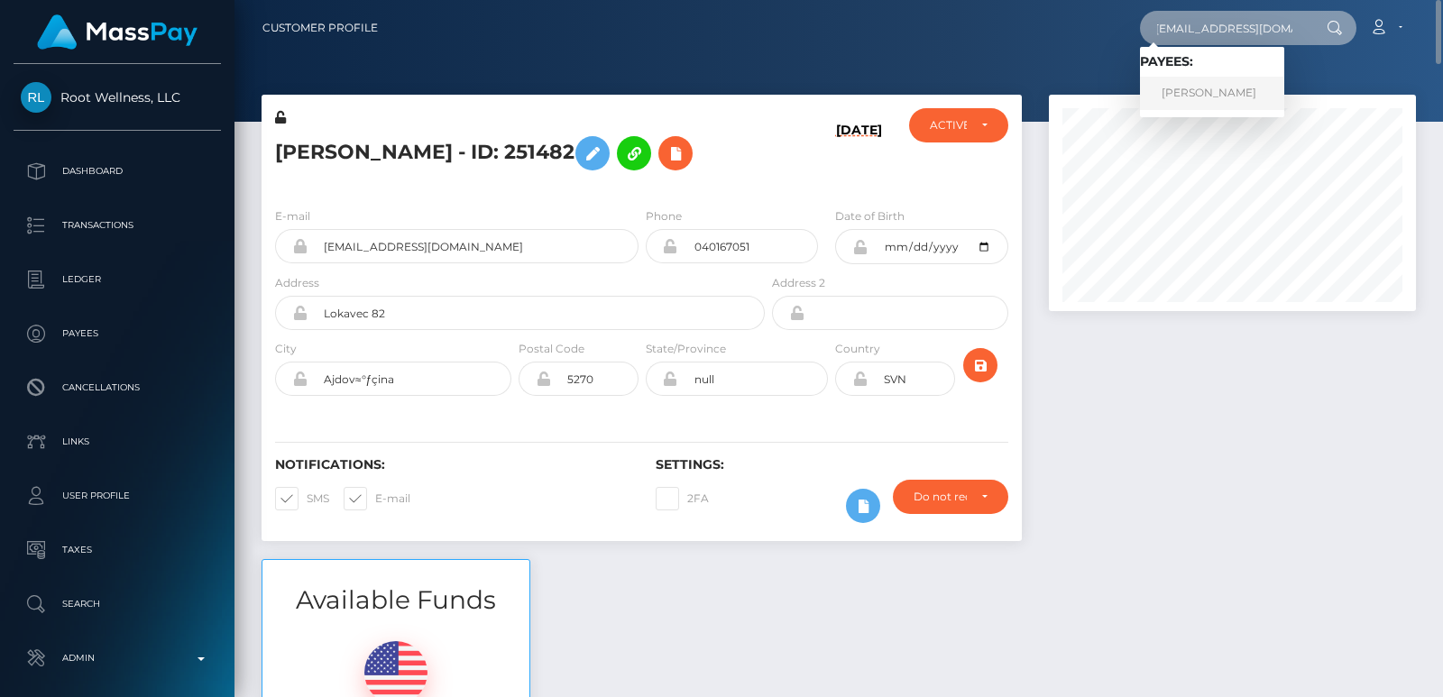
type input "janez.krasna@gmail.com"
click at [1230, 83] on link "Janez Krasna" at bounding box center [1212, 93] width 144 height 33
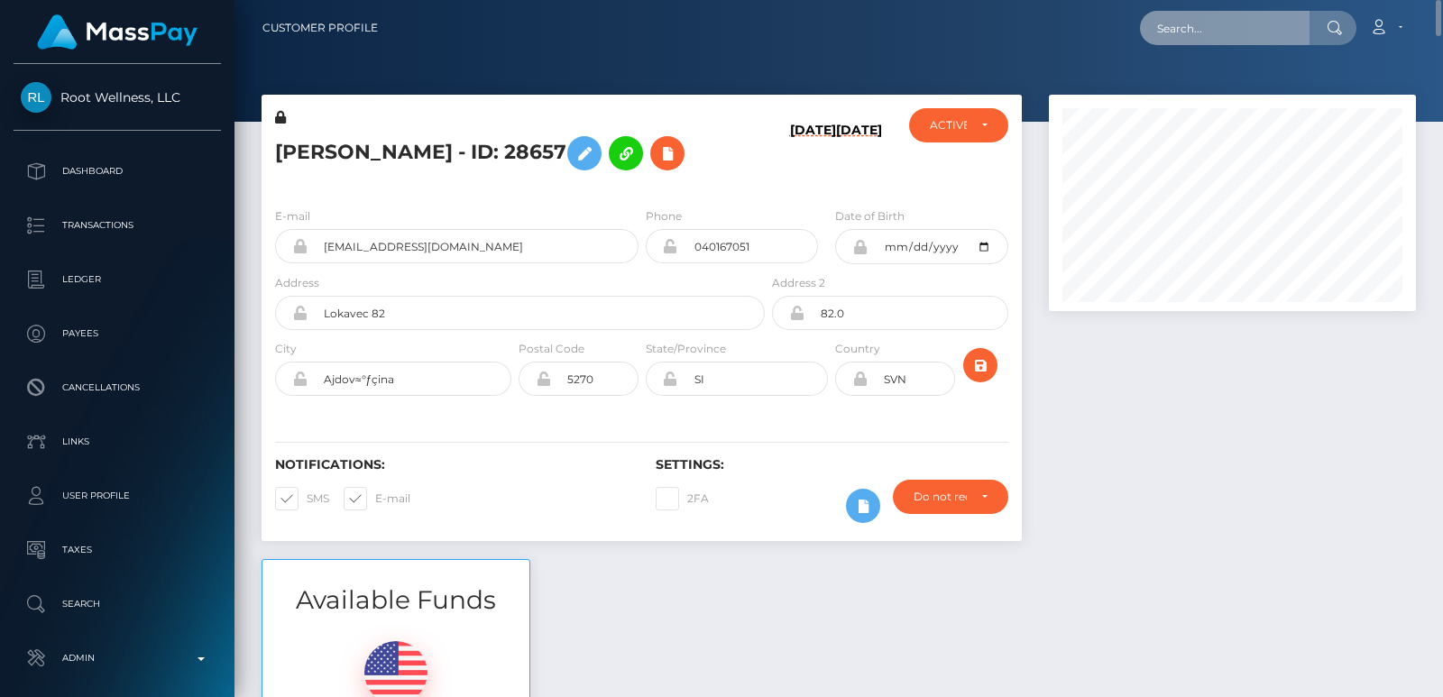
click at [1191, 37] on input "text" at bounding box center [1225, 28] width 170 height 34
paste input "[EMAIL_ADDRESS][DOMAIN_NAME]"
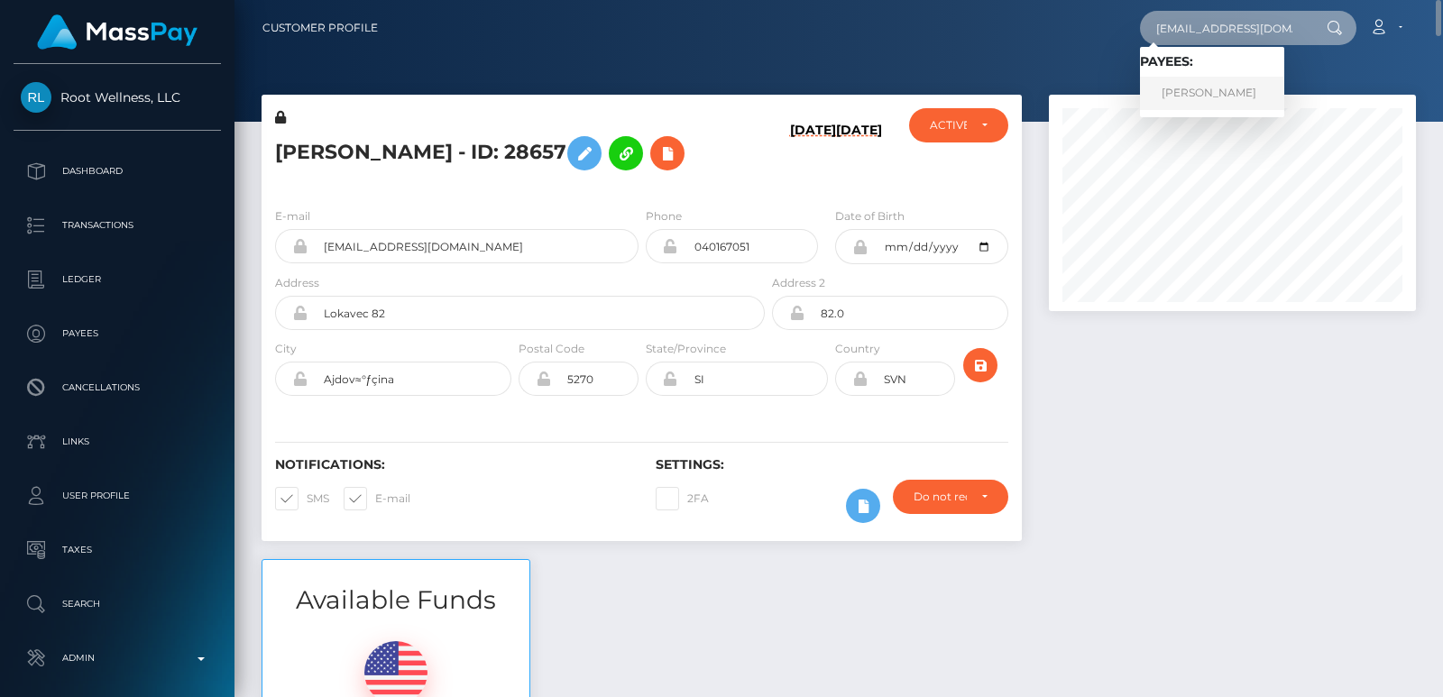
type input "[EMAIL_ADDRESS][DOMAIN_NAME]"
click at [1221, 98] on link "Janez Krasna" at bounding box center [1212, 93] width 144 height 33
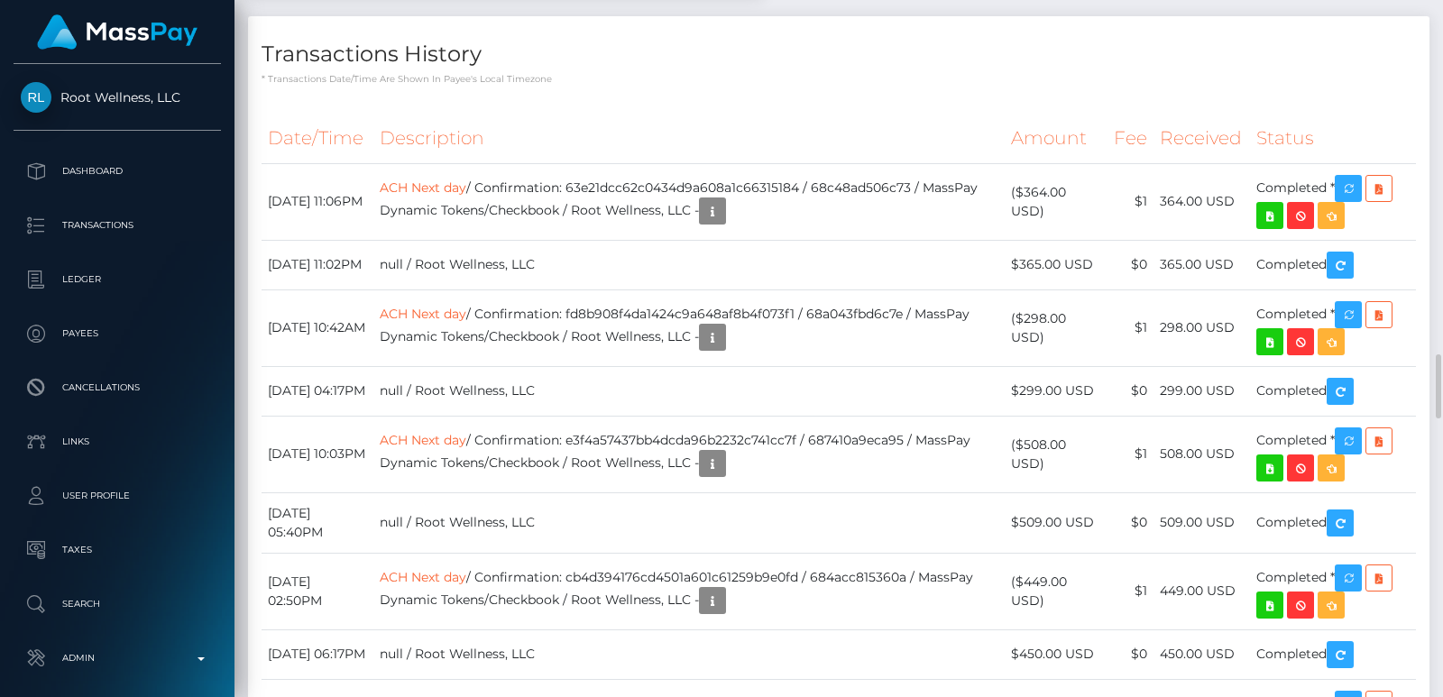
scroll to position [217, 366]
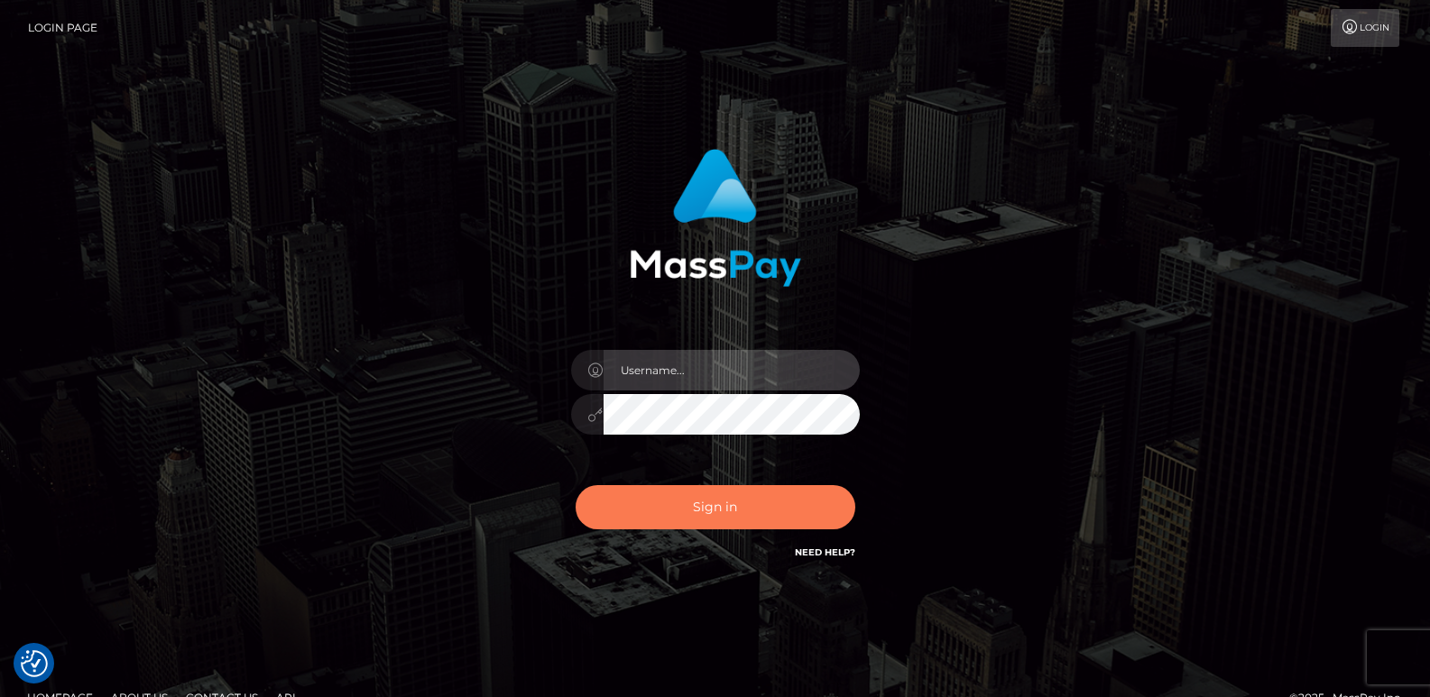
type input "[DOMAIN_NAME]"
click at [737, 502] on button "Sign in" at bounding box center [716, 507] width 280 height 44
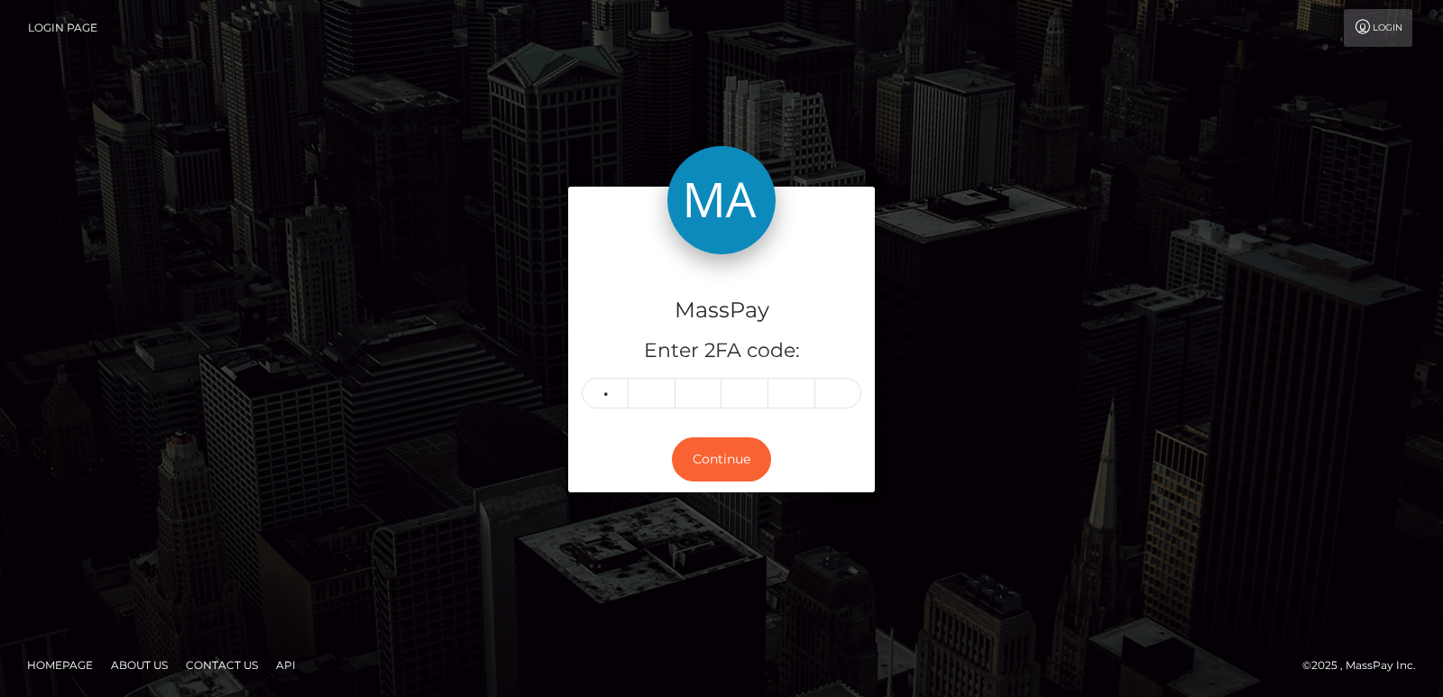
type input "4"
type input "2"
type input "1"
type input "9"
type input "8"
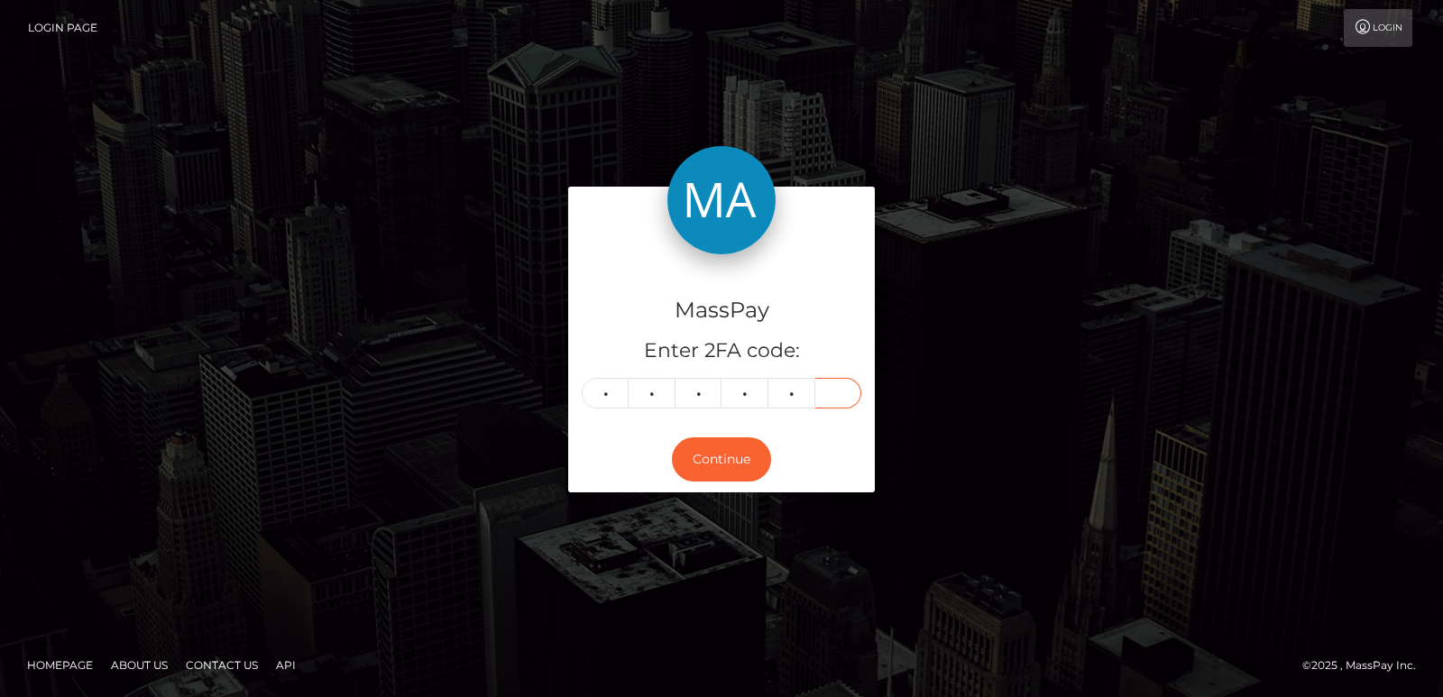
type input "0"
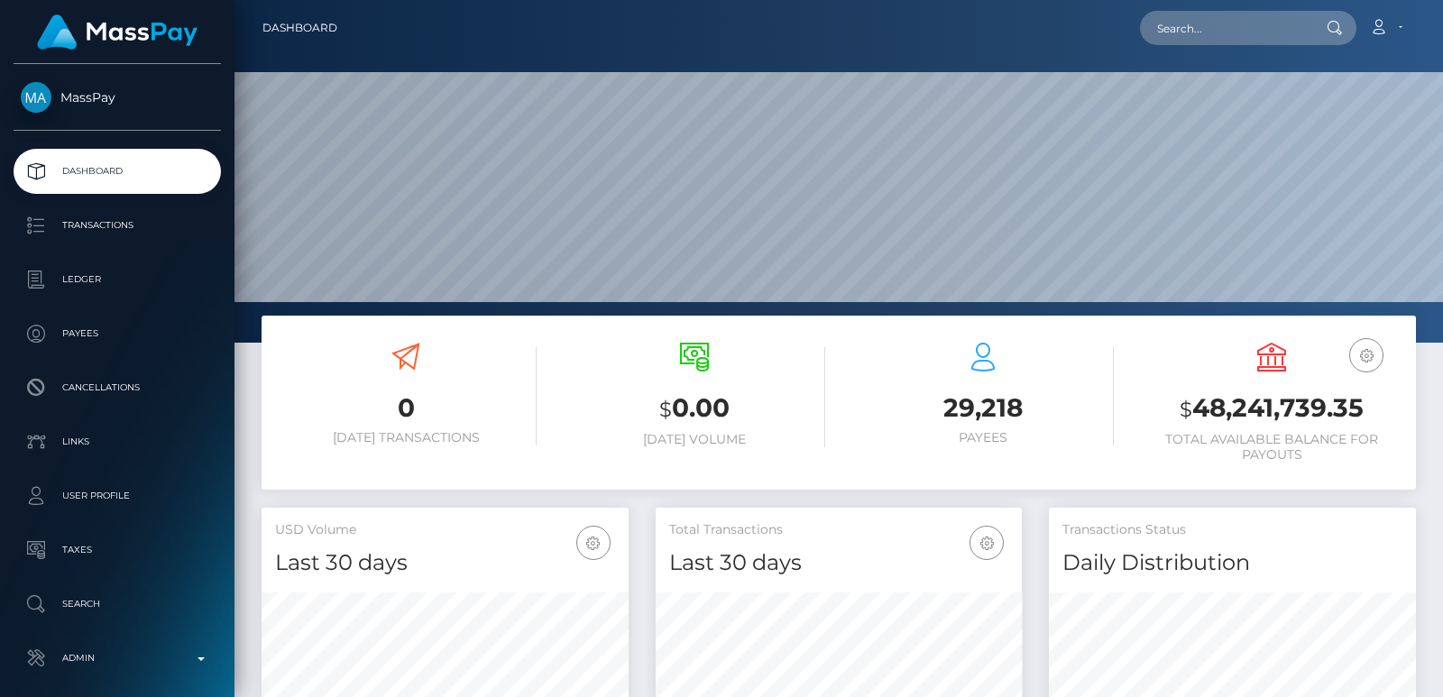
scroll to position [320, 366]
click at [1175, 16] on input "text" at bounding box center [1225, 28] width 170 height 34
paste input "[EMAIL_ADDRESS][DOMAIN_NAME]"
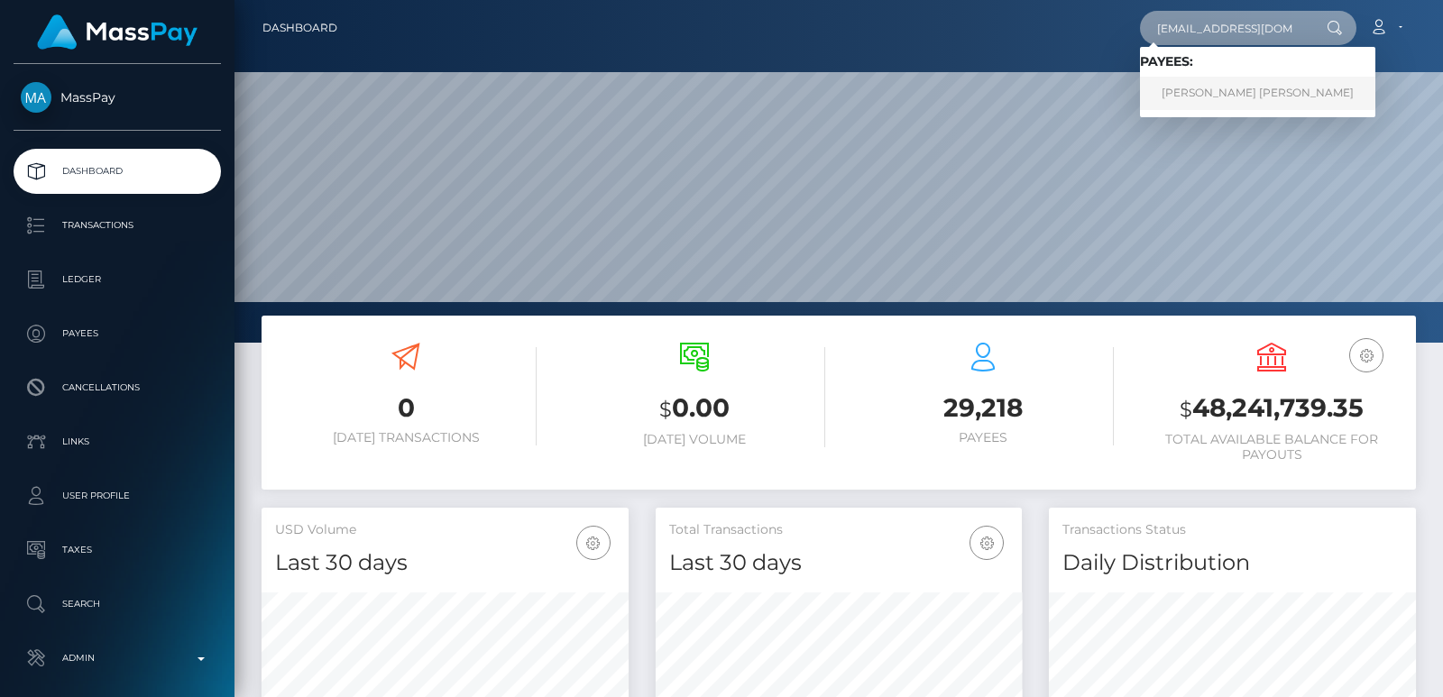
type input "[EMAIL_ADDRESS][DOMAIN_NAME]"
click at [1205, 93] on link "Giang Thi Ha Nguyen" at bounding box center [1257, 93] width 235 height 33
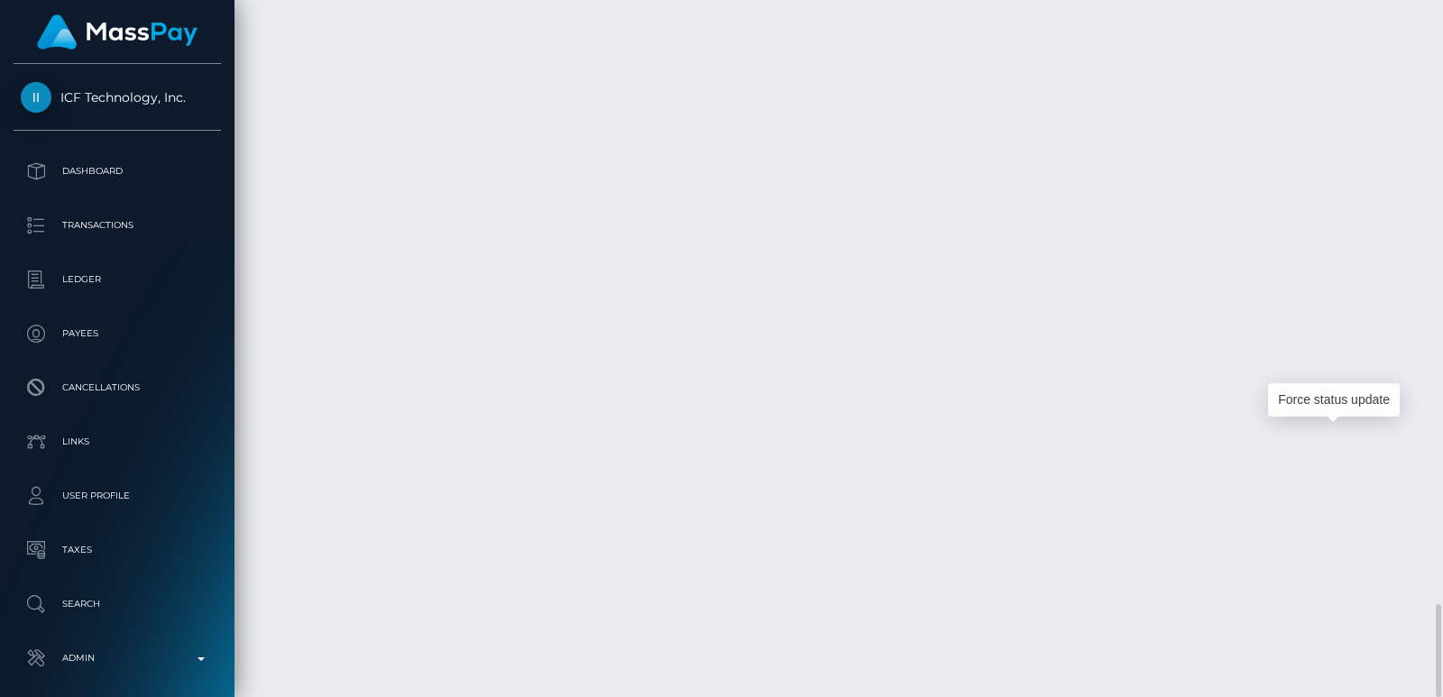
scroll to position [217, 366]
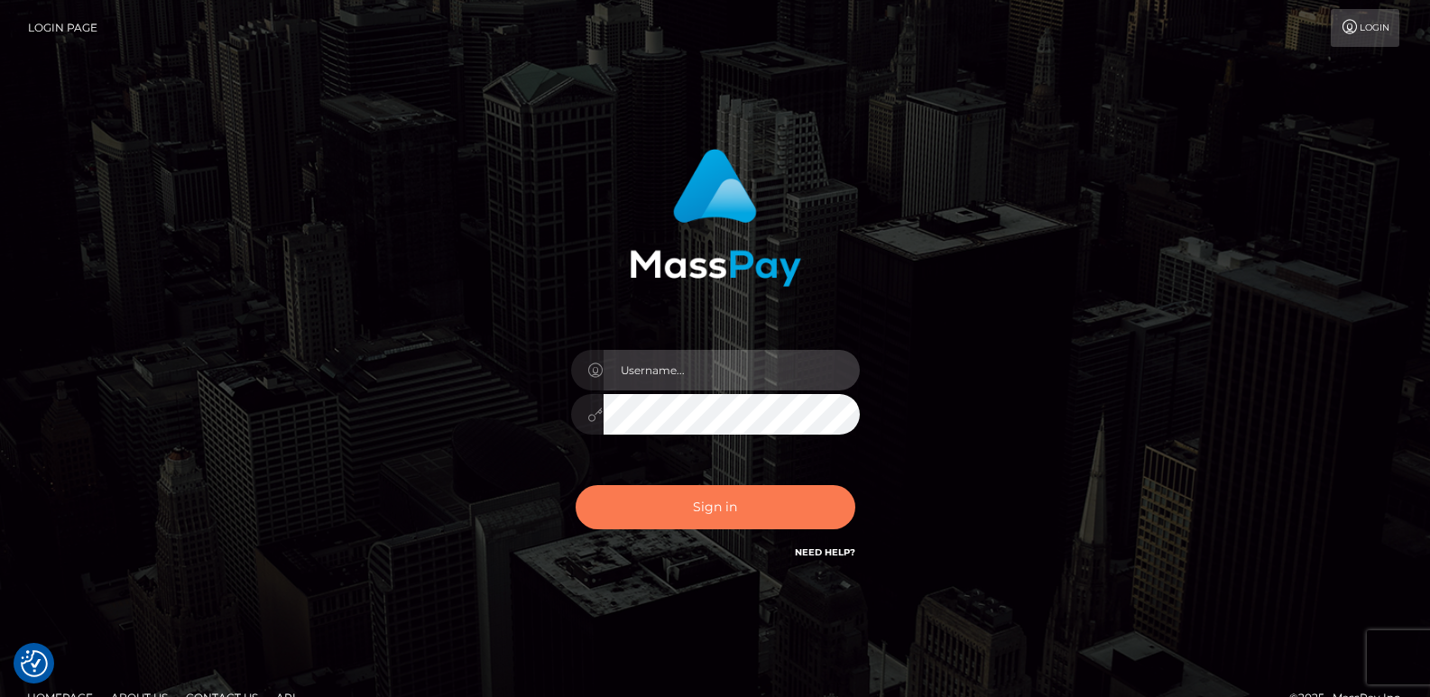
type input "ts2.es"
click at [661, 502] on button "Sign in" at bounding box center [716, 507] width 280 height 44
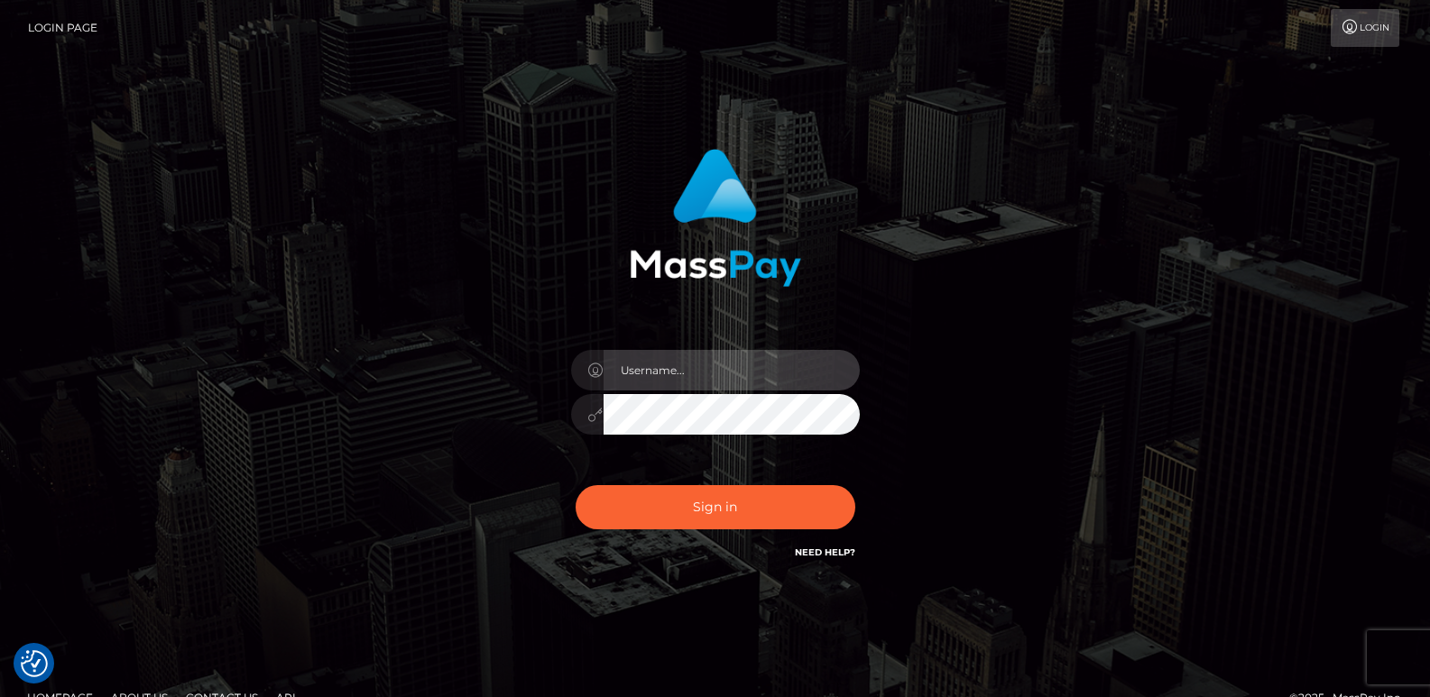
type input "[DOMAIN_NAME]"
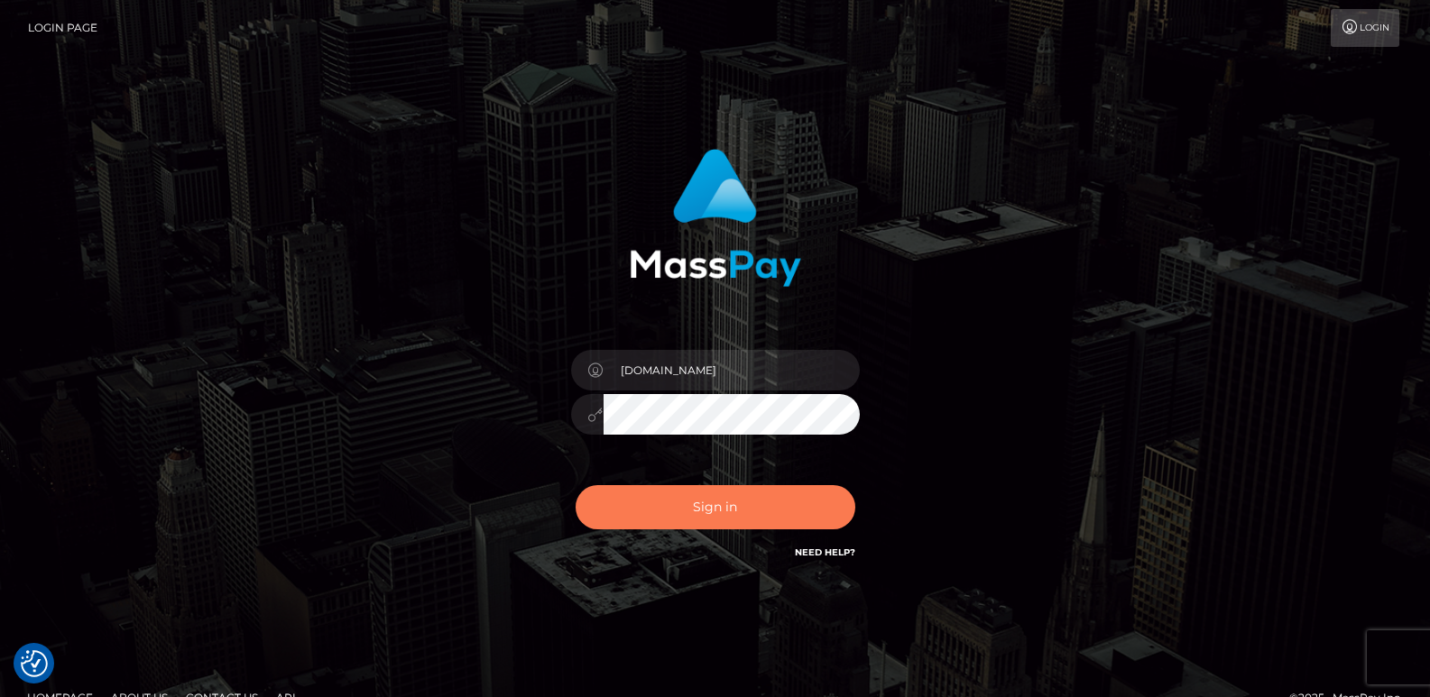
click at [661, 502] on button "Sign in" at bounding box center [716, 507] width 280 height 44
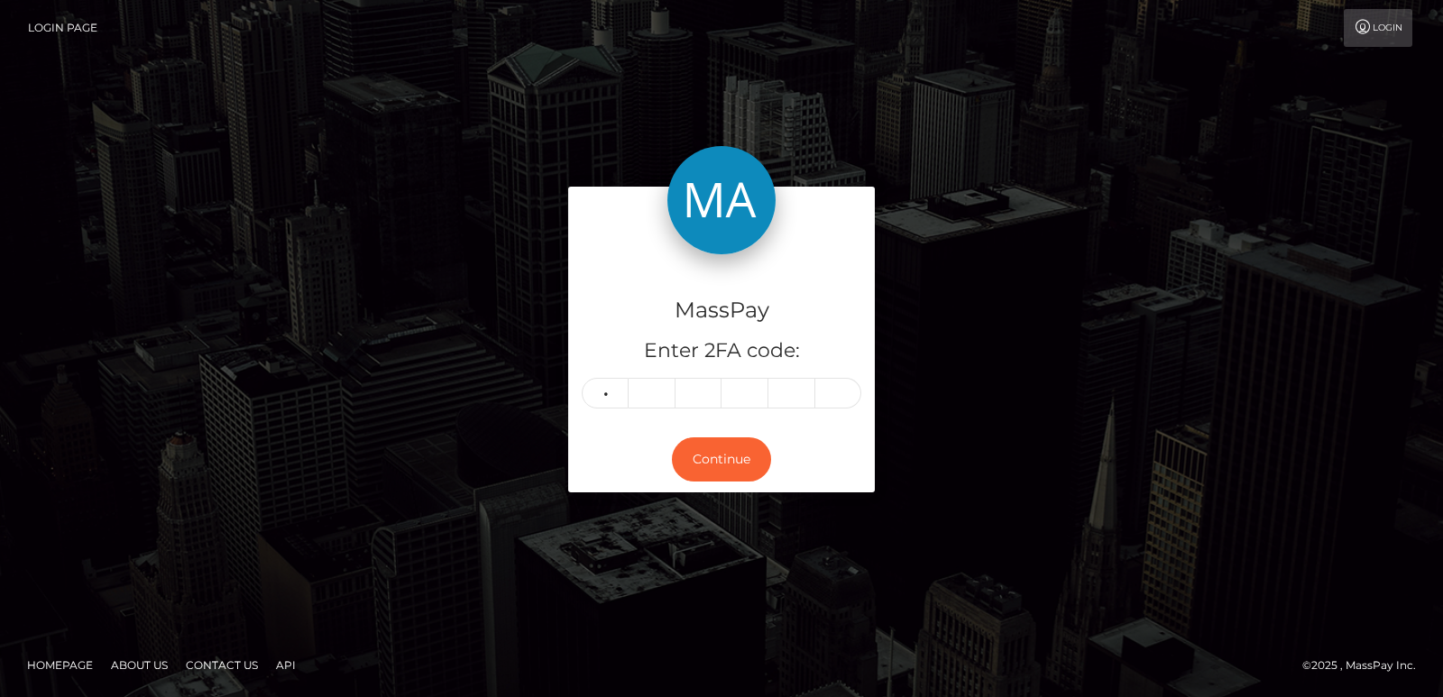
type input "2"
type input "7"
type input "1"
type input "5"
type input "8"
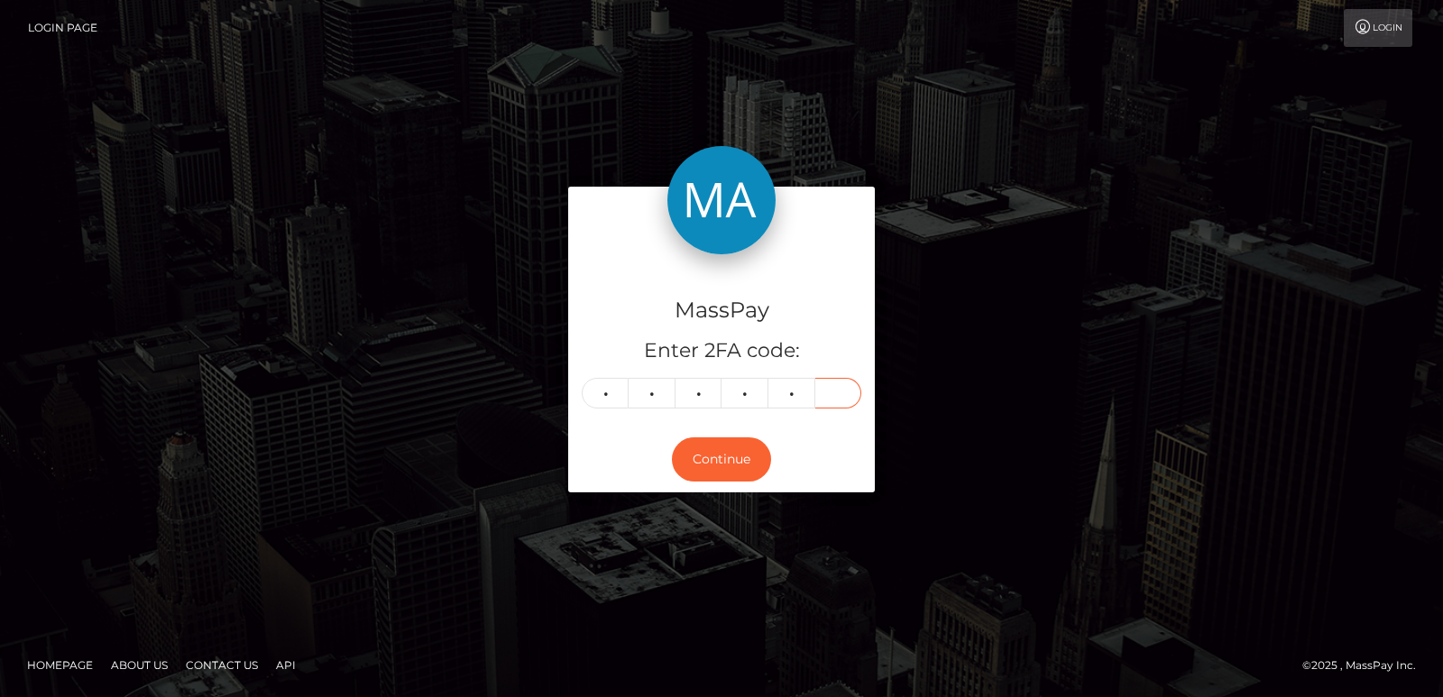
type input "4"
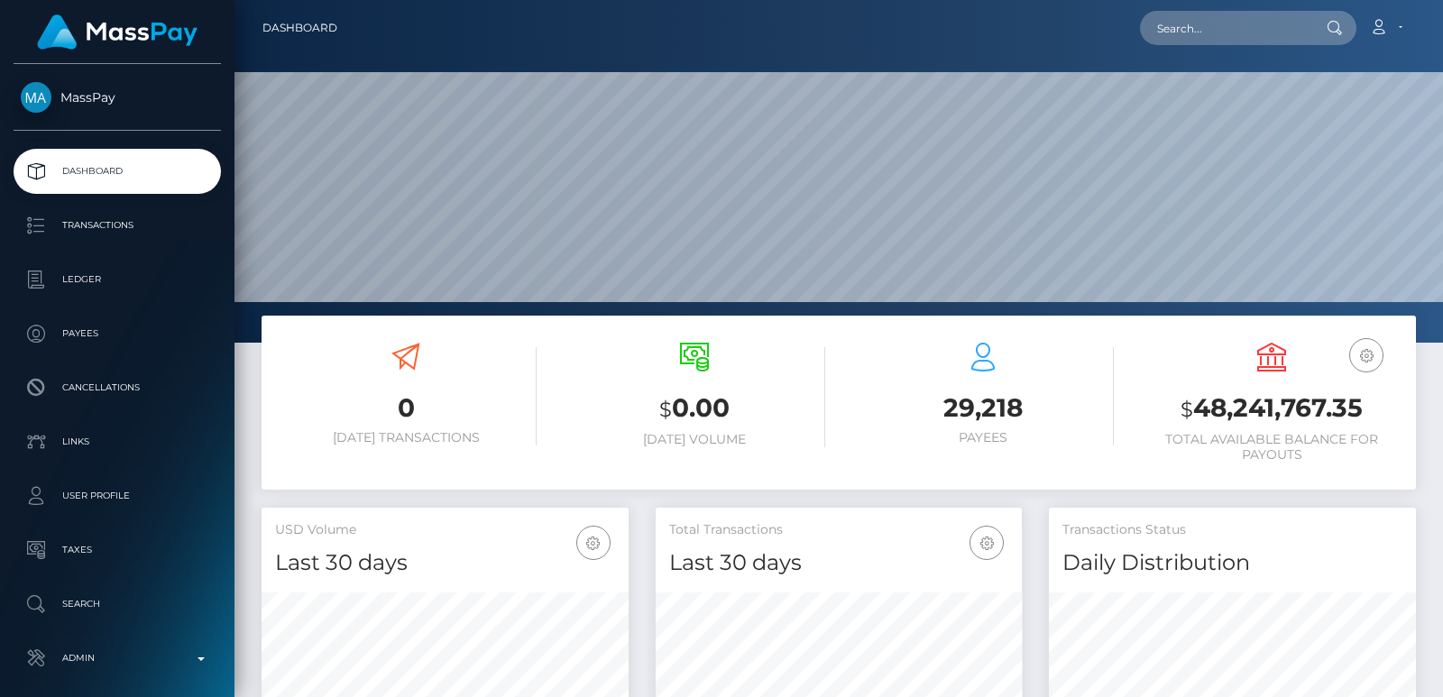
scroll to position [320, 366]
drag, startPoint x: 1163, startPoint y: 52, endPoint x: 1195, endPoint y: 37, distance: 35.9
click at [1195, 37] on nav "Dashboard Loading... Loading... Account Edit Profile" at bounding box center [839, 28] width 1209 height 56
click at [1195, 37] on input "text" at bounding box center [1225, 28] width 170 height 34
paste input "[EMAIL_ADDRESS][DOMAIN_NAME]"
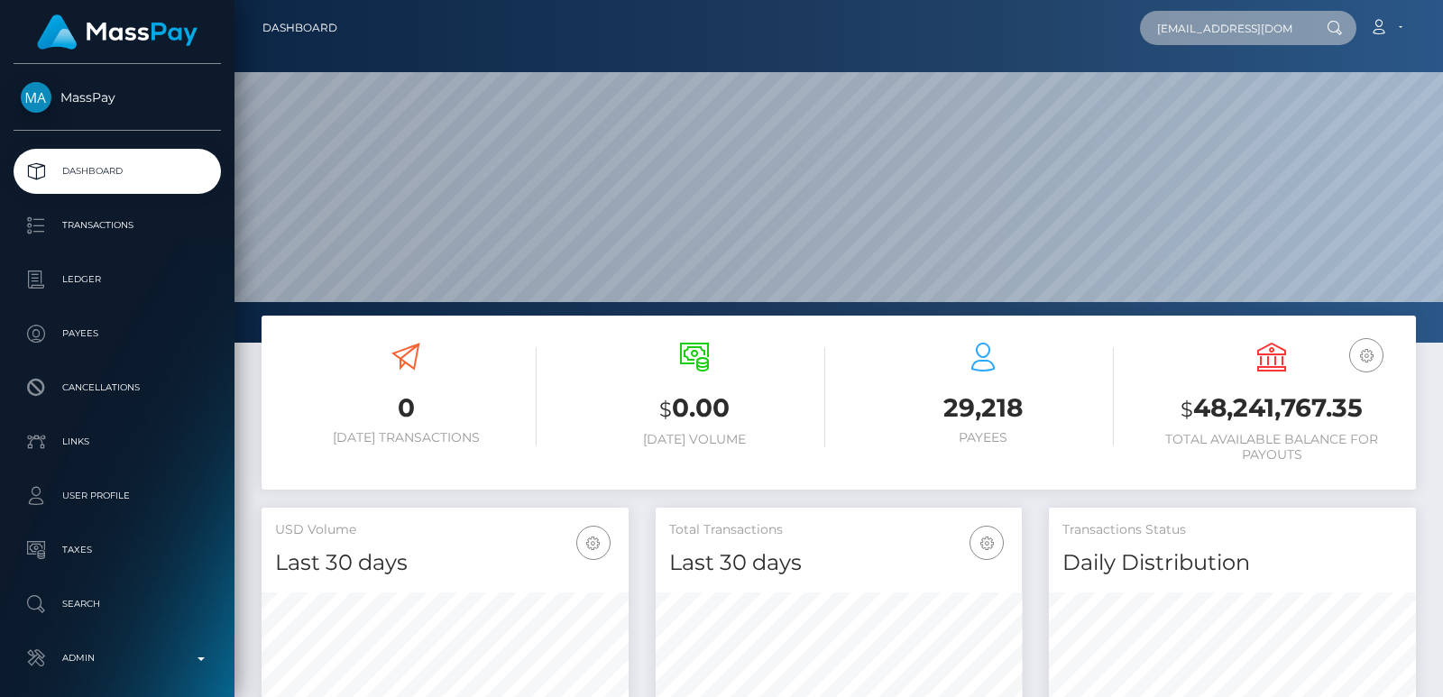
scroll to position [0, 14]
type input "[EMAIL_ADDRESS][DOMAIN_NAME]"
click at [1175, 19] on input "[EMAIL_ADDRESS][DOMAIN_NAME]" at bounding box center [1225, 28] width 170 height 34
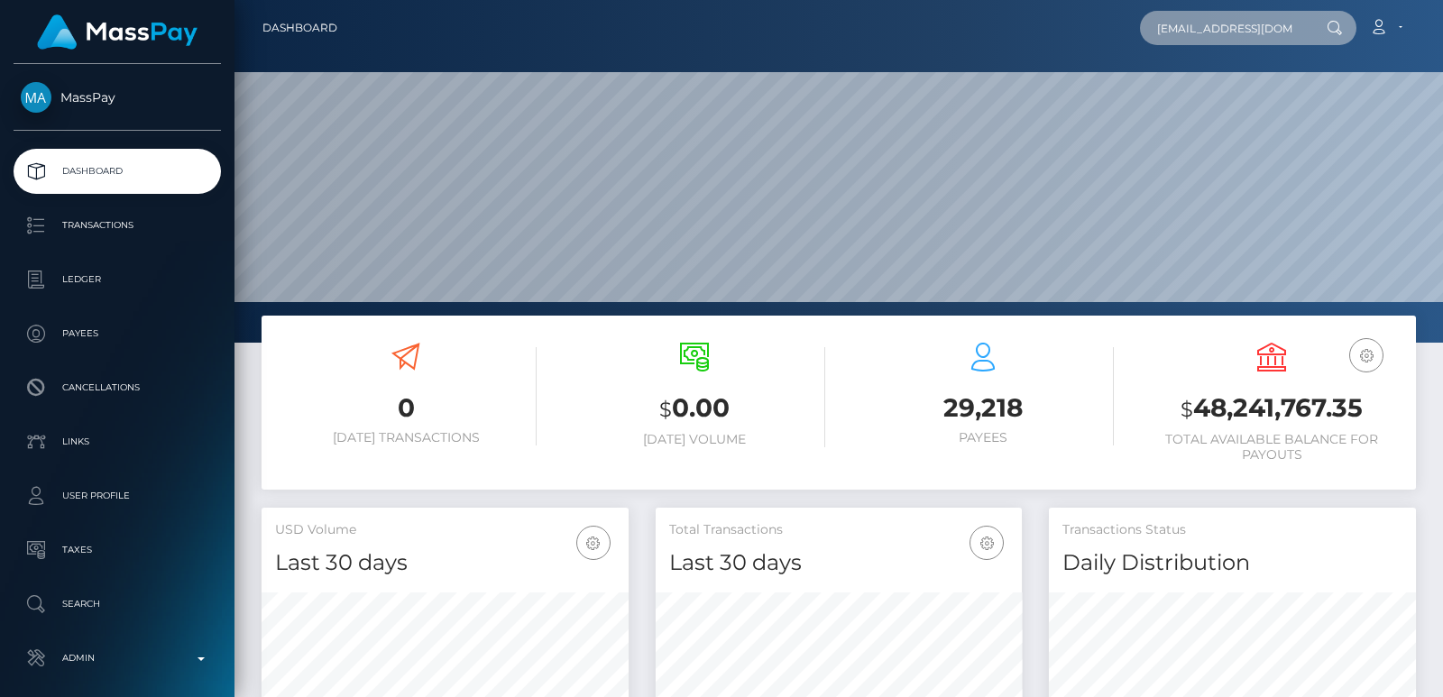
click at [1175, 19] on input "[EMAIL_ADDRESS][DOMAIN_NAME]" at bounding box center [1225, 28] width 170 height 34
paste input "[EMAIL_ADDRESS][DOMAIN_NAME]"
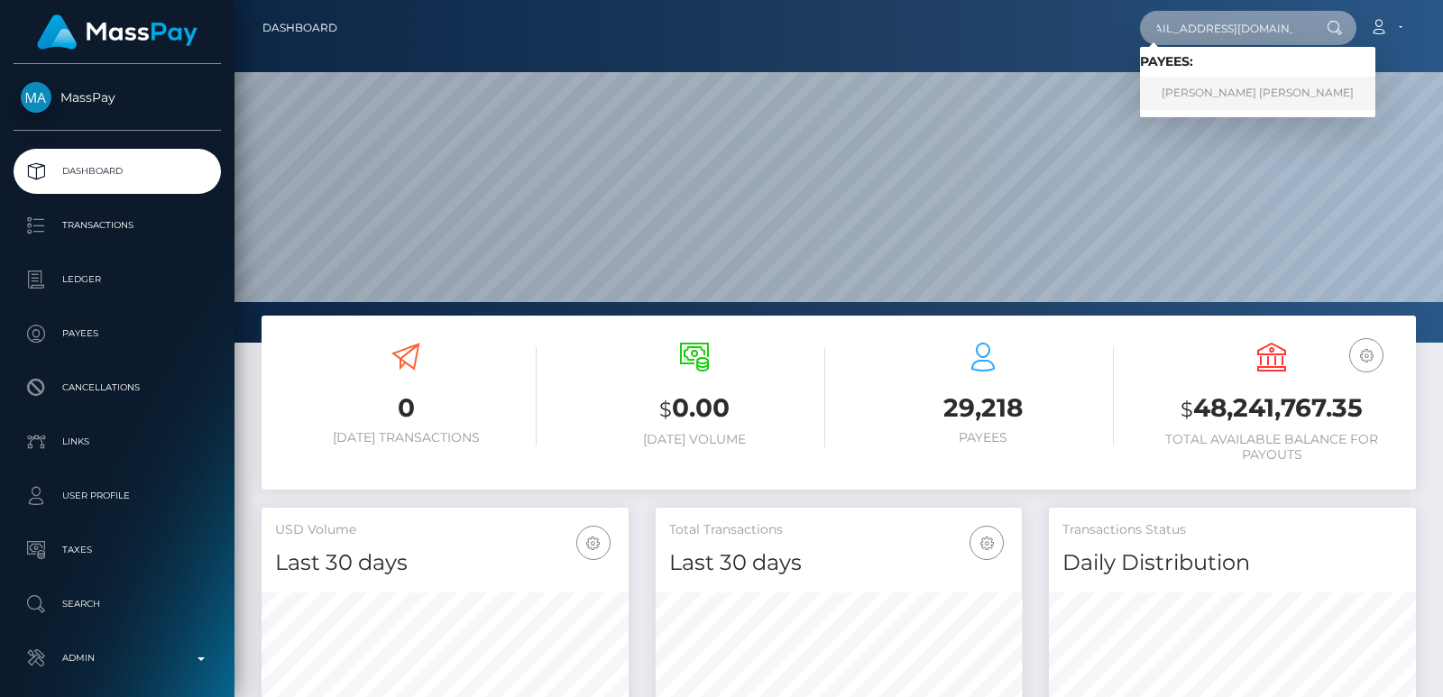
type input "[EMAIL_ADDRESS][DOMAIN_NAME]"
click at [1244, 87] on link "[PERSON_NAME] [PERSON_NAME]" at bounding box center [1257, 93] width 235 height 33
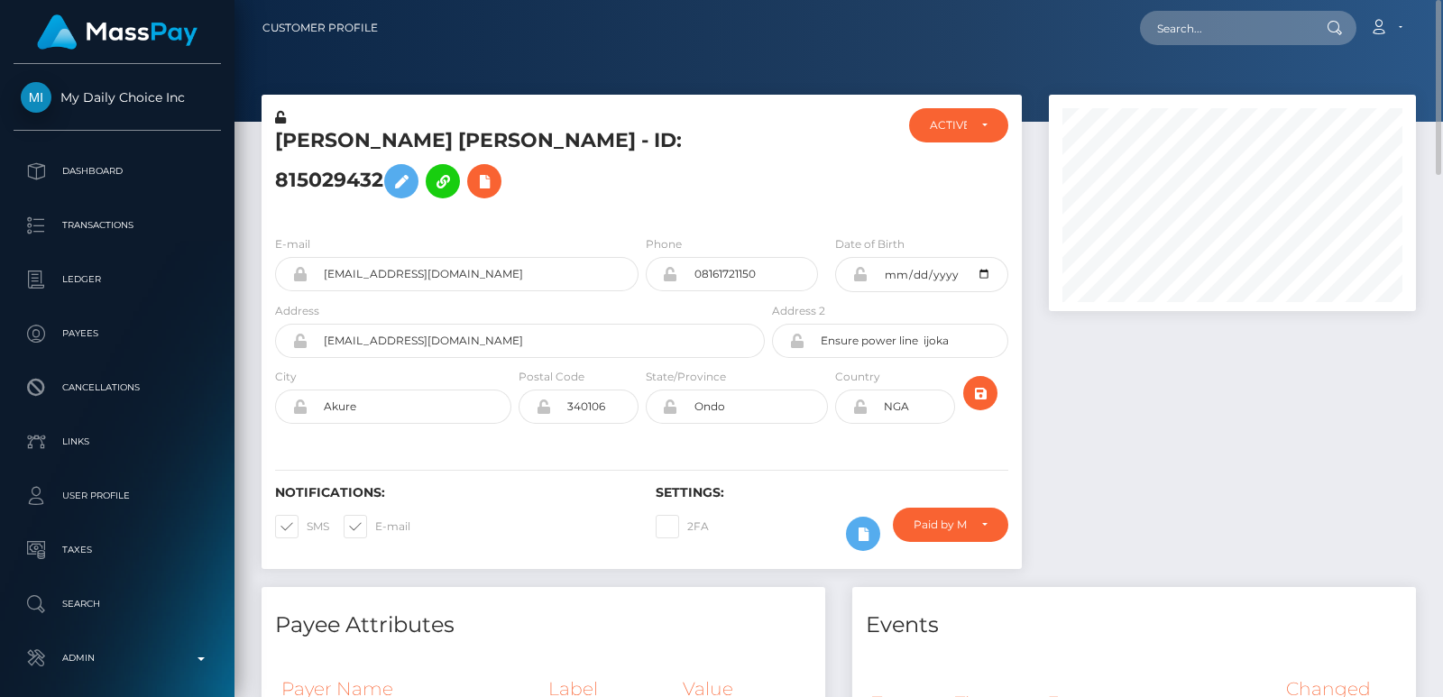
click at [315, 147] on h5 "[PERSON_NAME] [PERSON_NAME] - ID: 815029432" at bounding box center [515, 167] width 480 height 80
click at [315, 147] on h5 "Abass Ayobami Moshood - ID: 815029432" at bounding box center [515, 167] width 480 height 80
copy h5 "Abass"
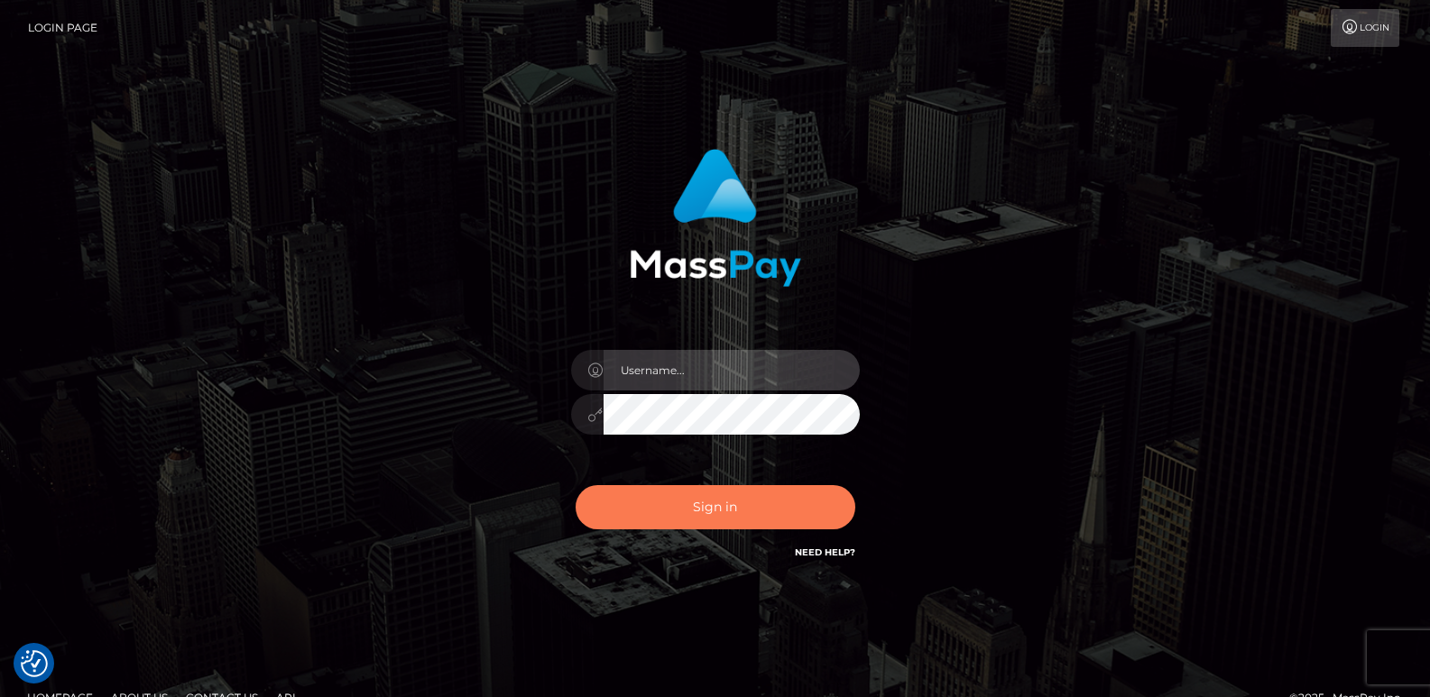
type input "[DOMAIN_NAME]"
click at [702, 505] on button "Sign in" at bounding box center [716, 507] width 280 height 44
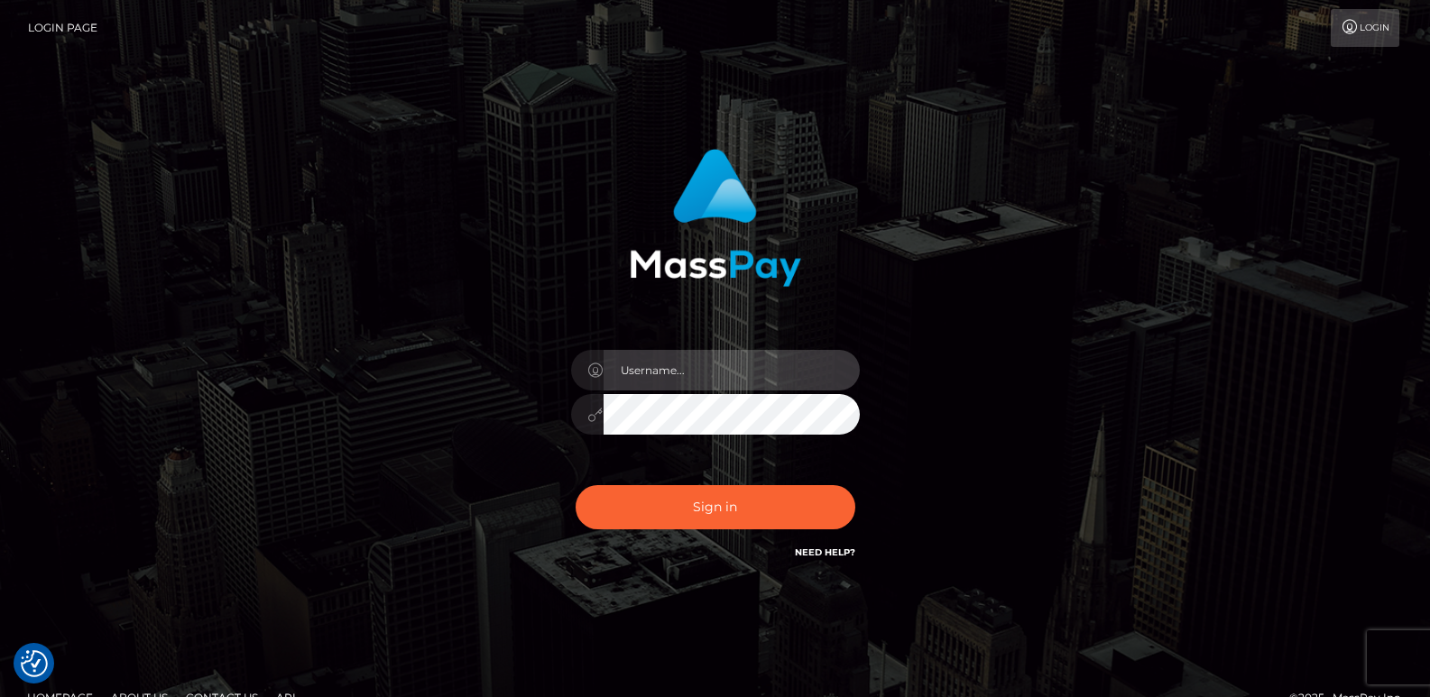
type input "[DOMAIN_NAME]"
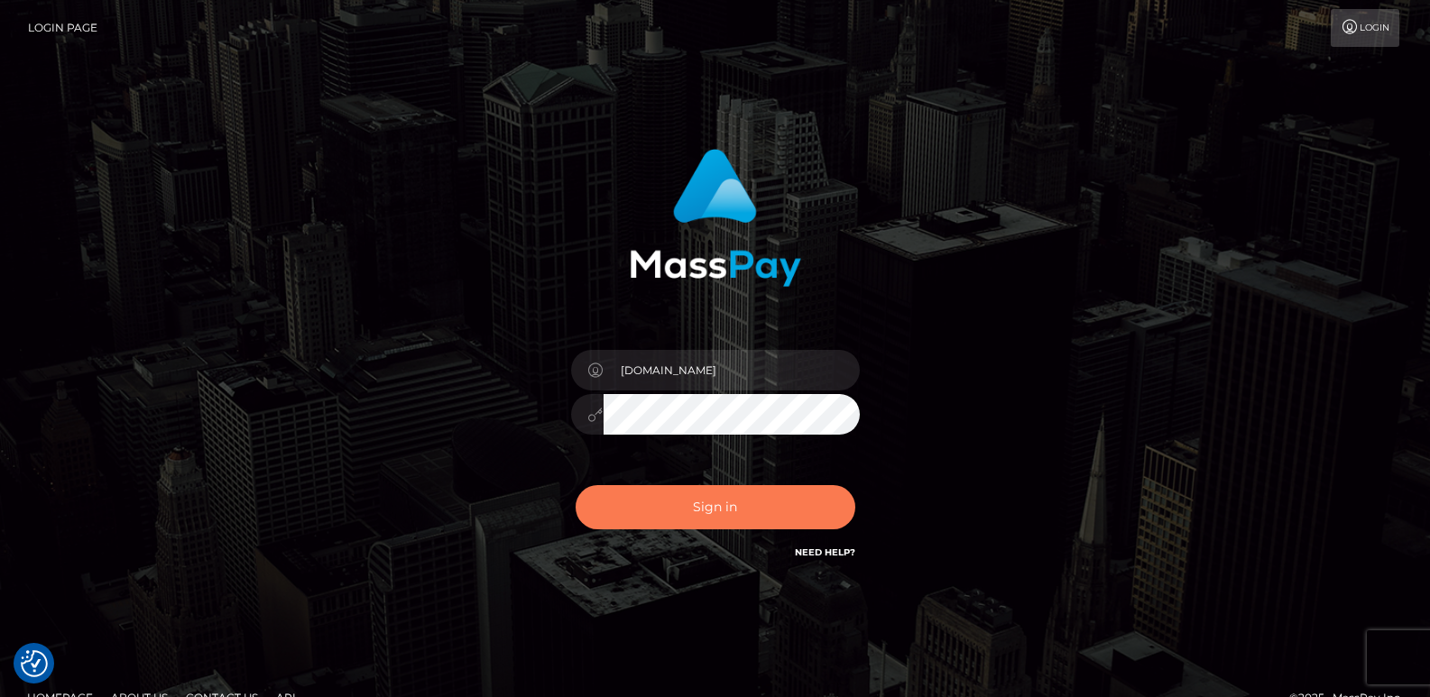
click at [702, 505] on button "Sign in" at bounding box center [716, 507] width 280 height 44
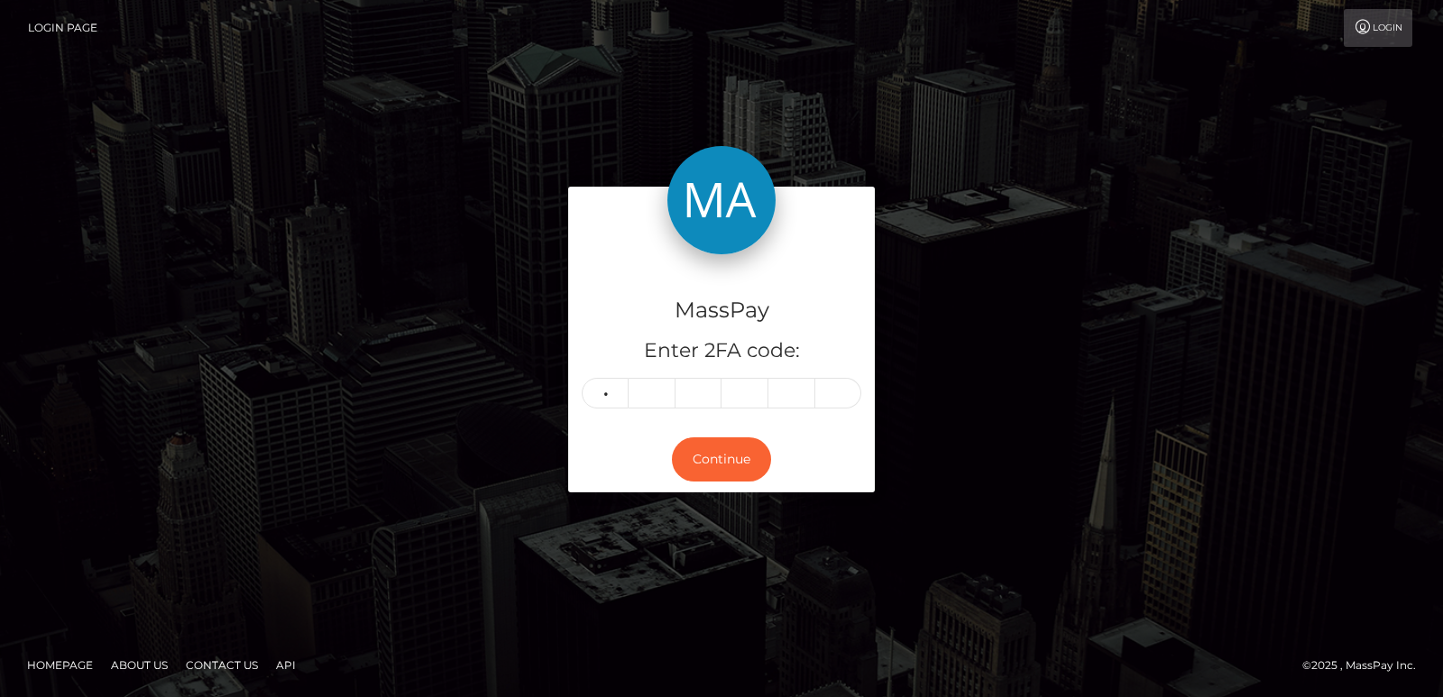
type input "5"
type input "4"
type input "2"
type input "7"
type input "4"
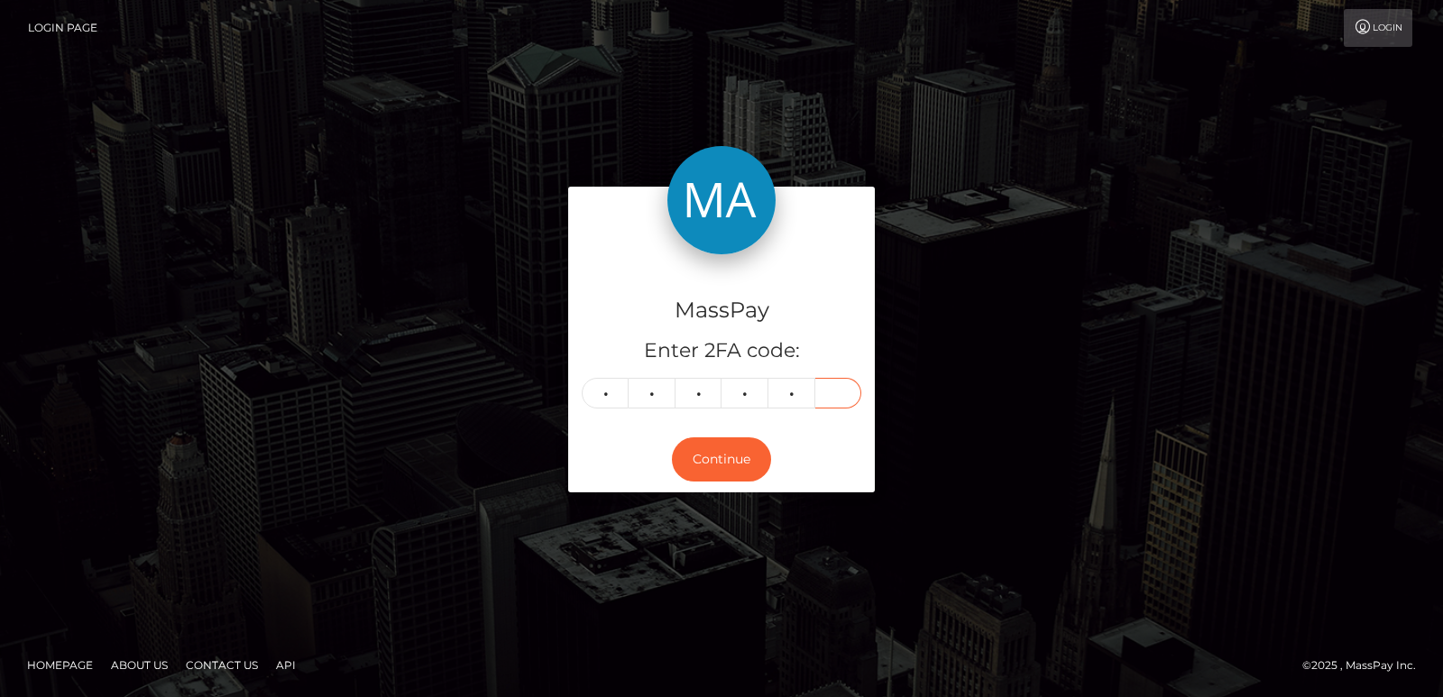
type input "7"
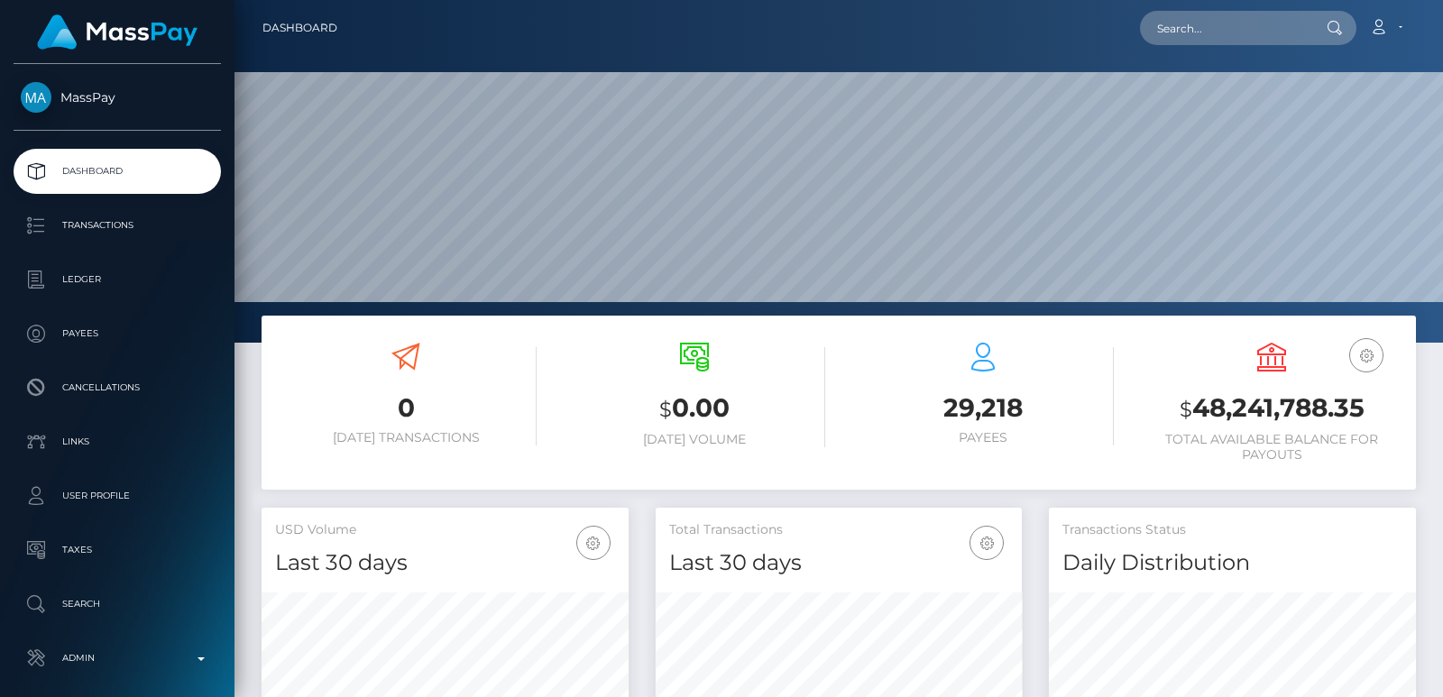
scroll to position [320, 366]
click at [1191, 31] on input "text" at bounding box center [1225, 28] width 170 height 34
paste input "[EMAIL_ADDRESS][DOMAIN_NAME]"
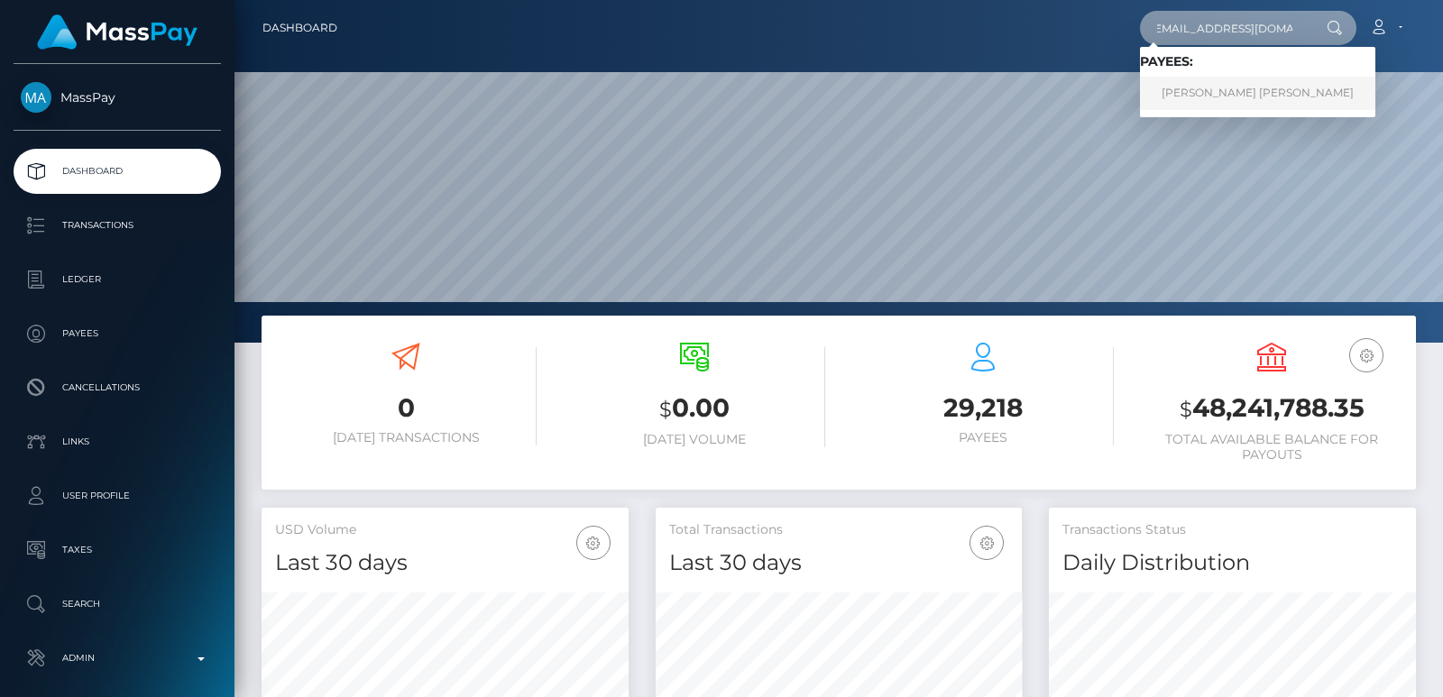
type input "[EMAIL_ADDRESS][DOMAIN_NAME]"
click at [1197, 87] on link "[PERSON_NAME] [PERSON_NAME]" at bounding box center [1257, 93] width 235 height 33
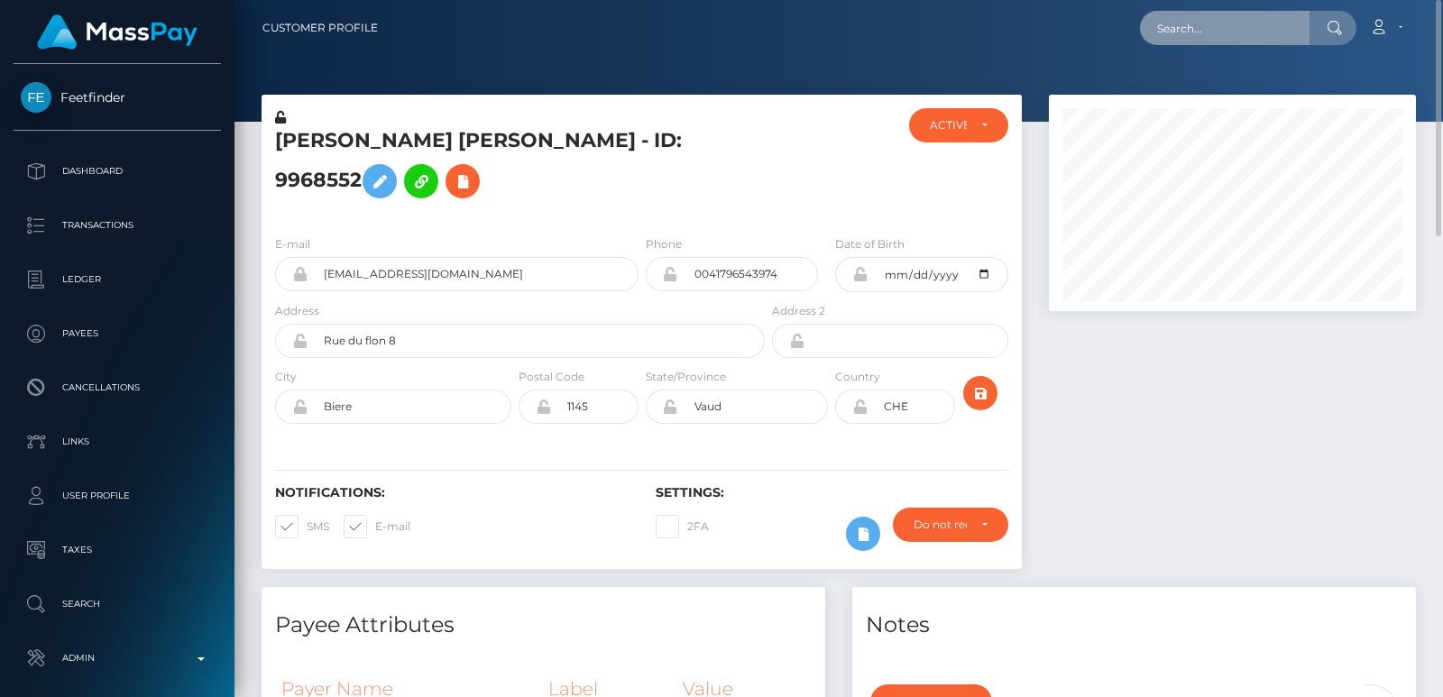
click at [1202, 41] on input "text" at bounding box center [1225, 28] width 170 height 34
paste input "goreuni66@gmail.com"
type input "goreuni66@gmail.com"
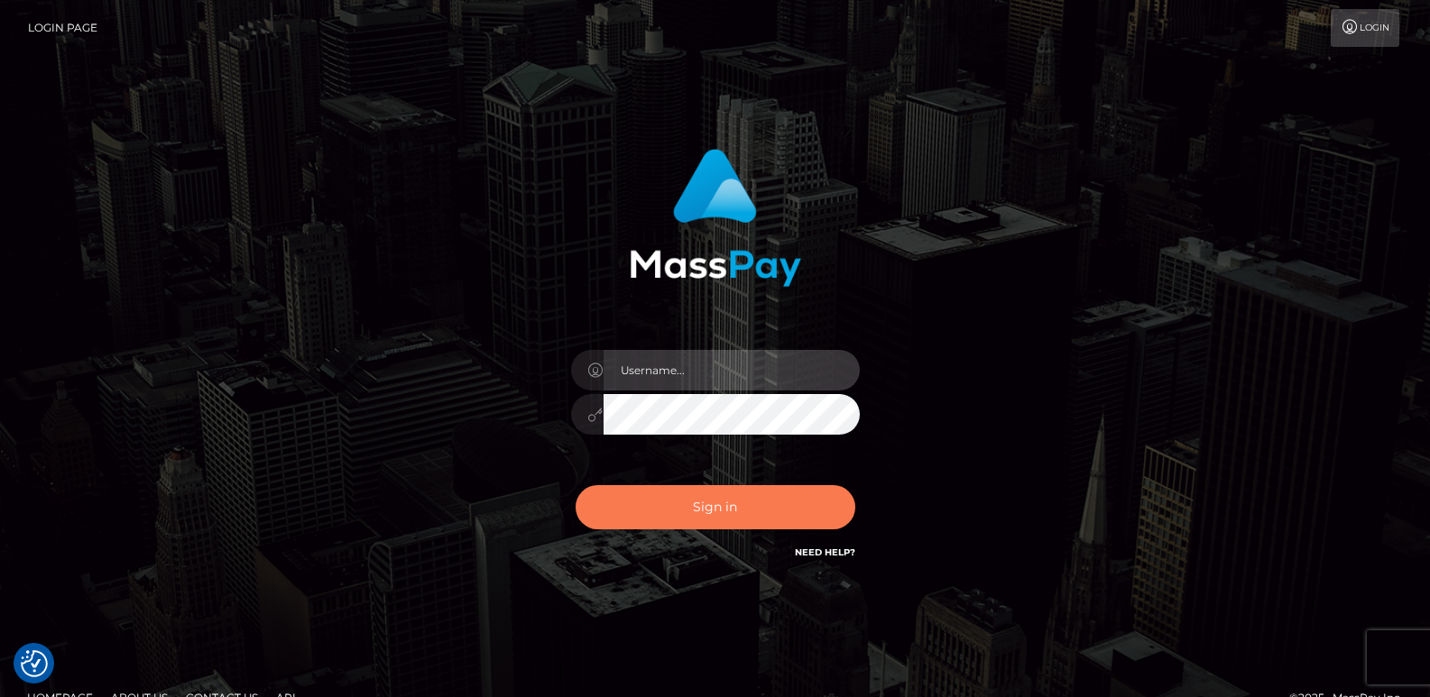
type input "ts2.es"
click at [715, 527] on button "Sign in" at bounding box center [716, 507] width 280 height 44
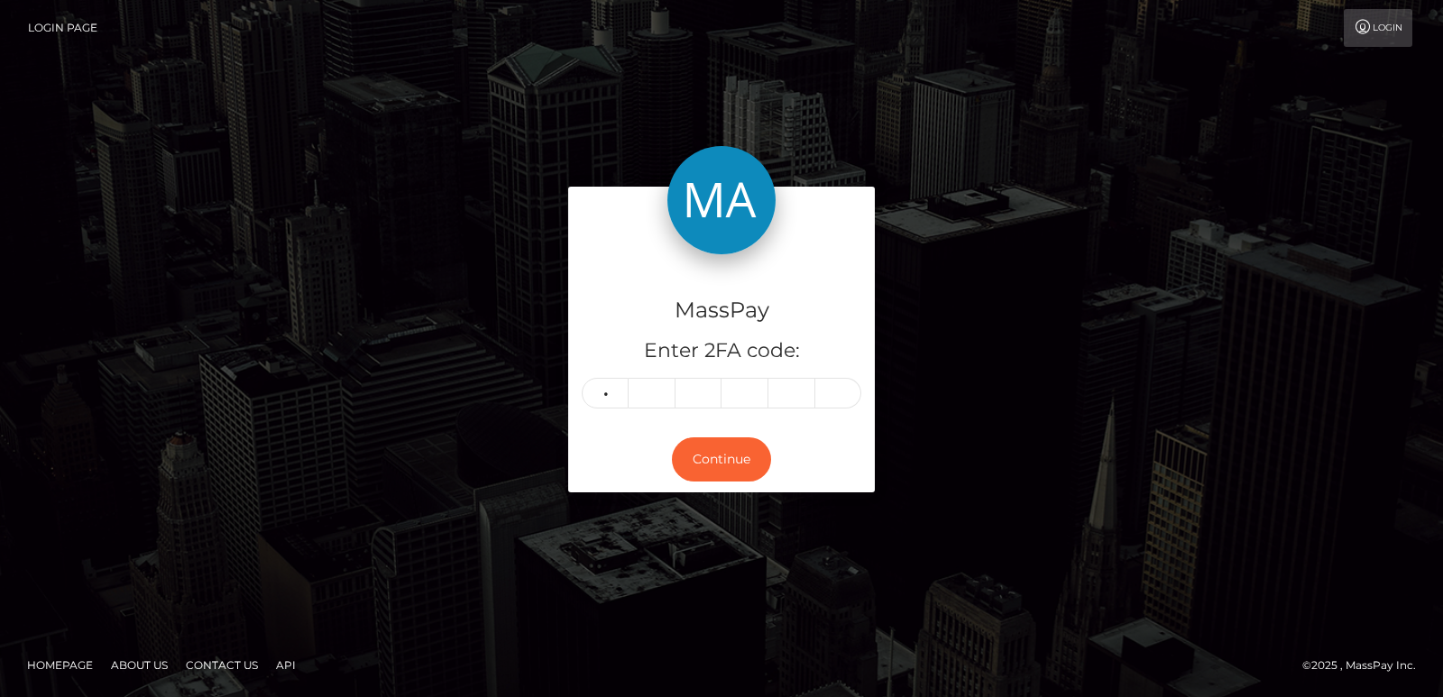
type input "3"
type input "4"
type input "5"
type input "4"
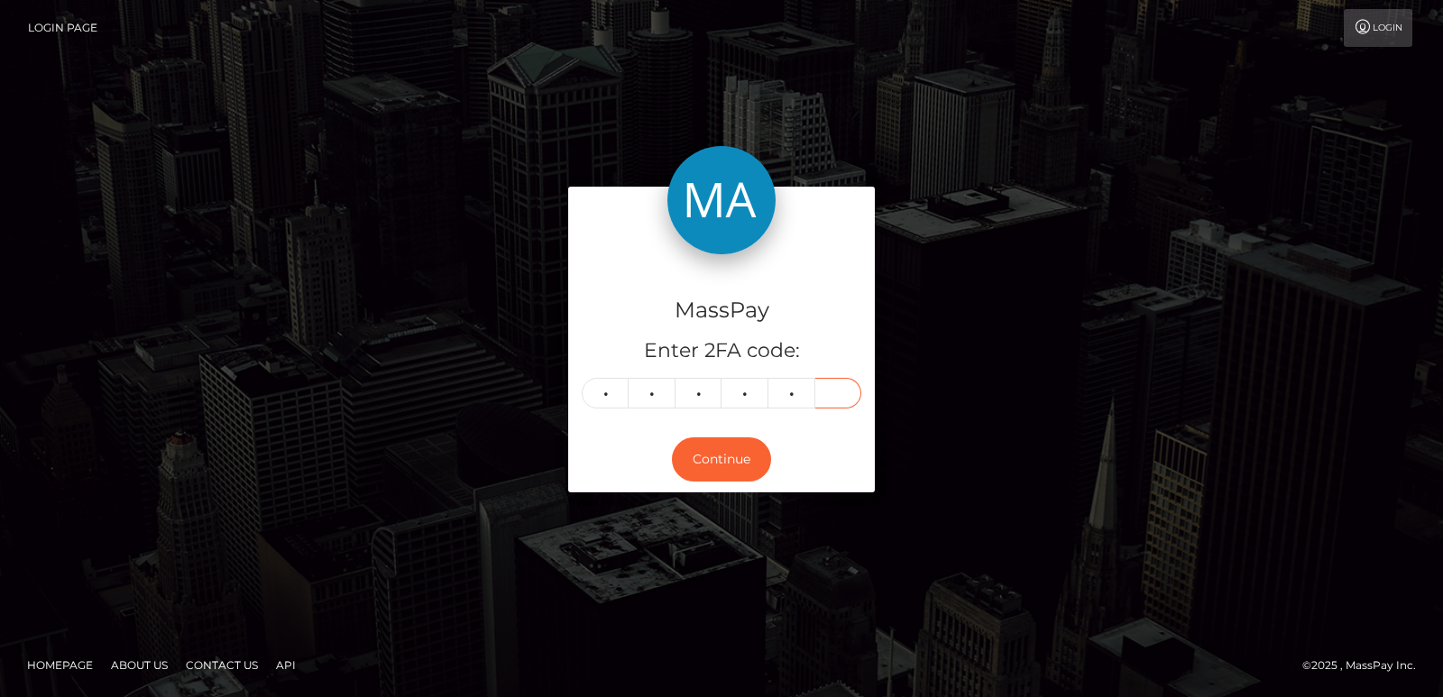
type input "4"
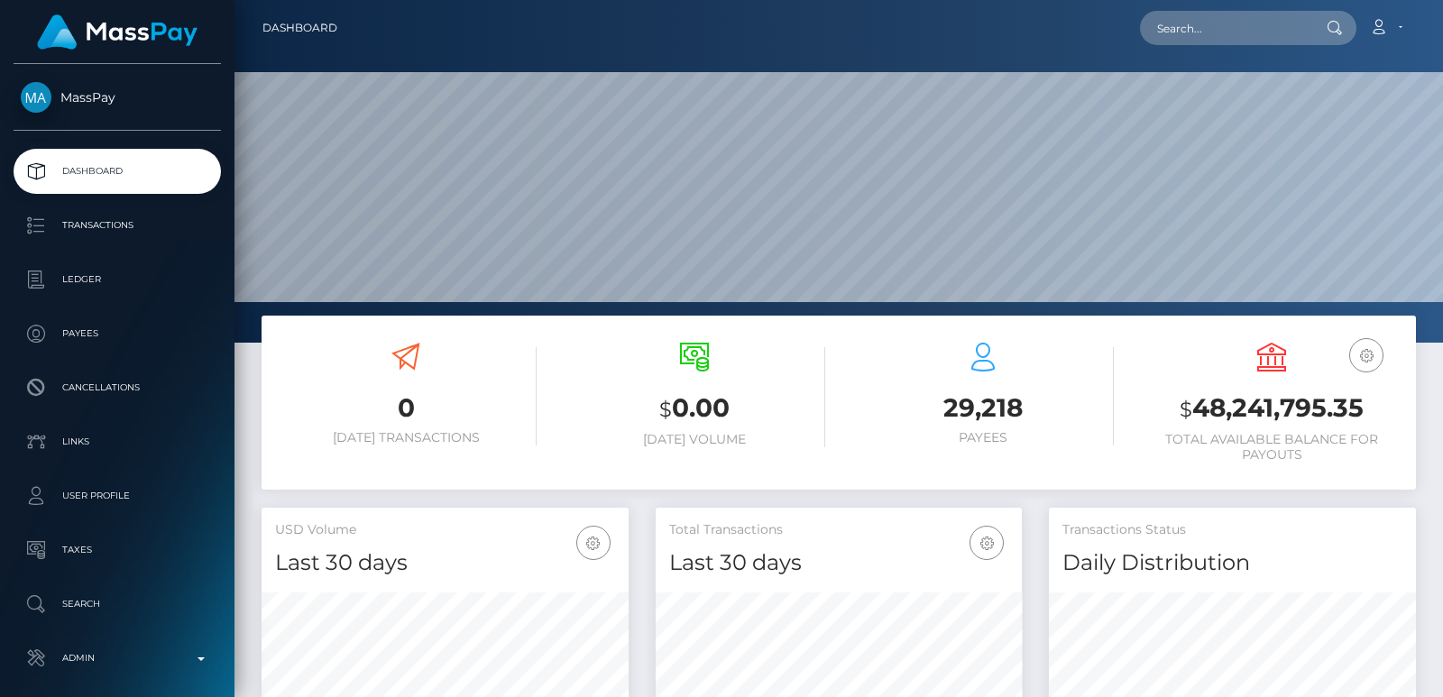
scroll to position [320, 366]
click at [1179, 27] on input "text" at bounding box center [1225, 28] width 170 height 34
paste input "goreuni66@gmail.com"
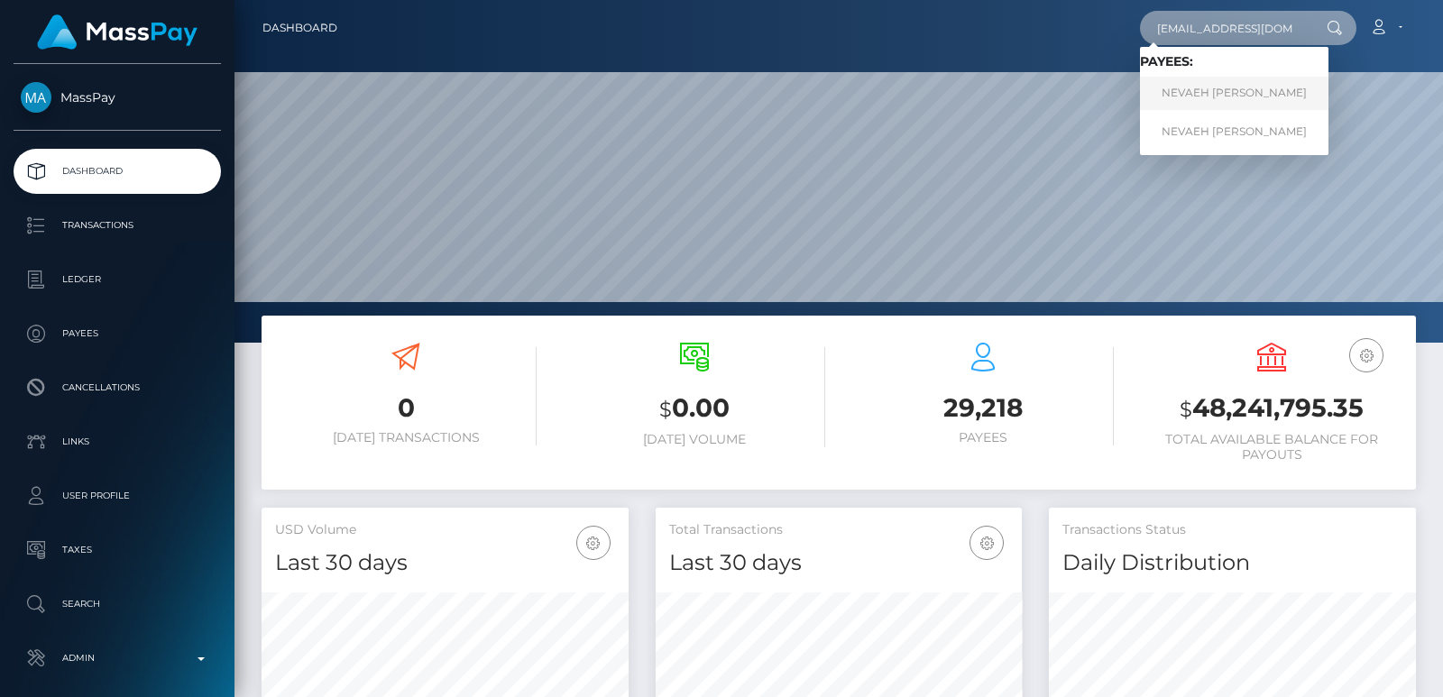
type input "goreuni66@gmail.com"
click at [1187, 97] on link "NEVAEH RAYNE KRISTINA SHERIDAN" at bounding box center [1234, 93] width 189 height 33
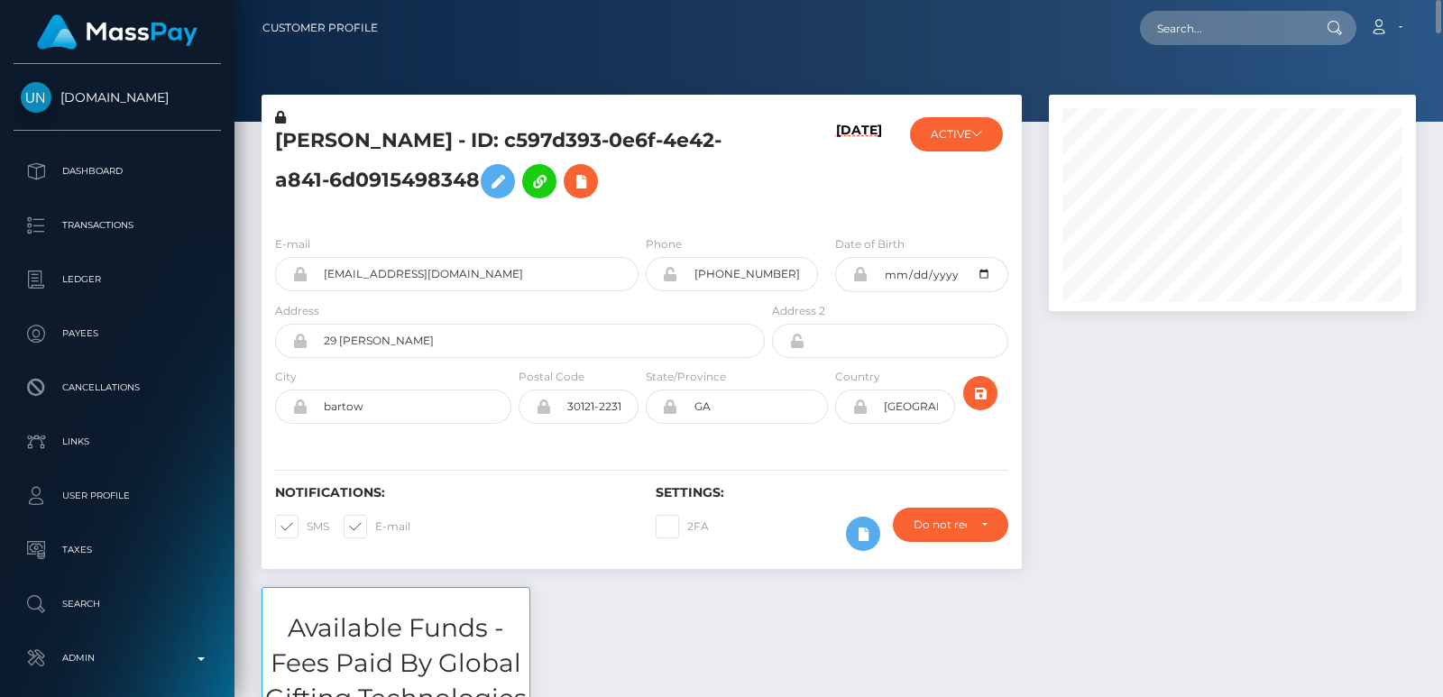
click at [324, 137] on h5 "NEVAEH RAYNE KRISTINA SHERIDAN - ID: c597d393-0e6f-4e42-a841-6d0915498348" at bounding box center [515, 167] width 480 height 80
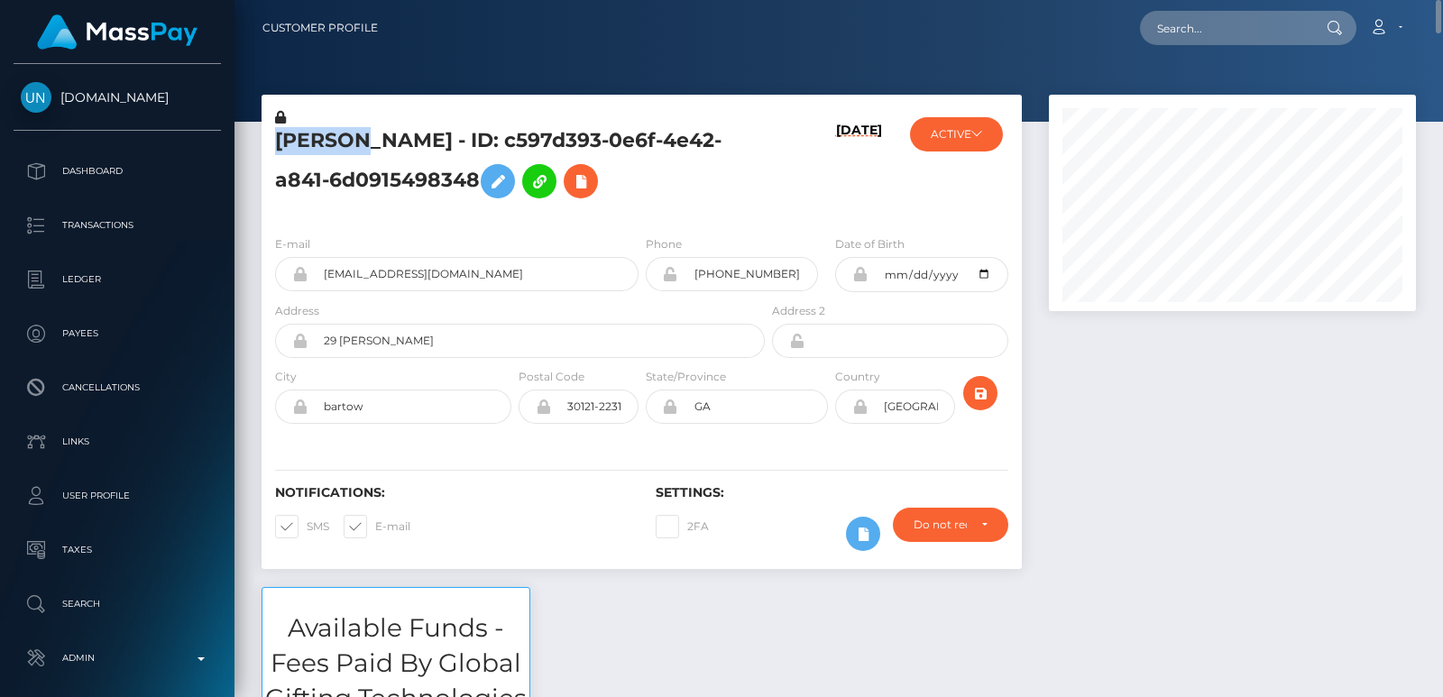
copy h5 "NEVAEH"
